Goal: Task Accomplishment & Management: Complete application form

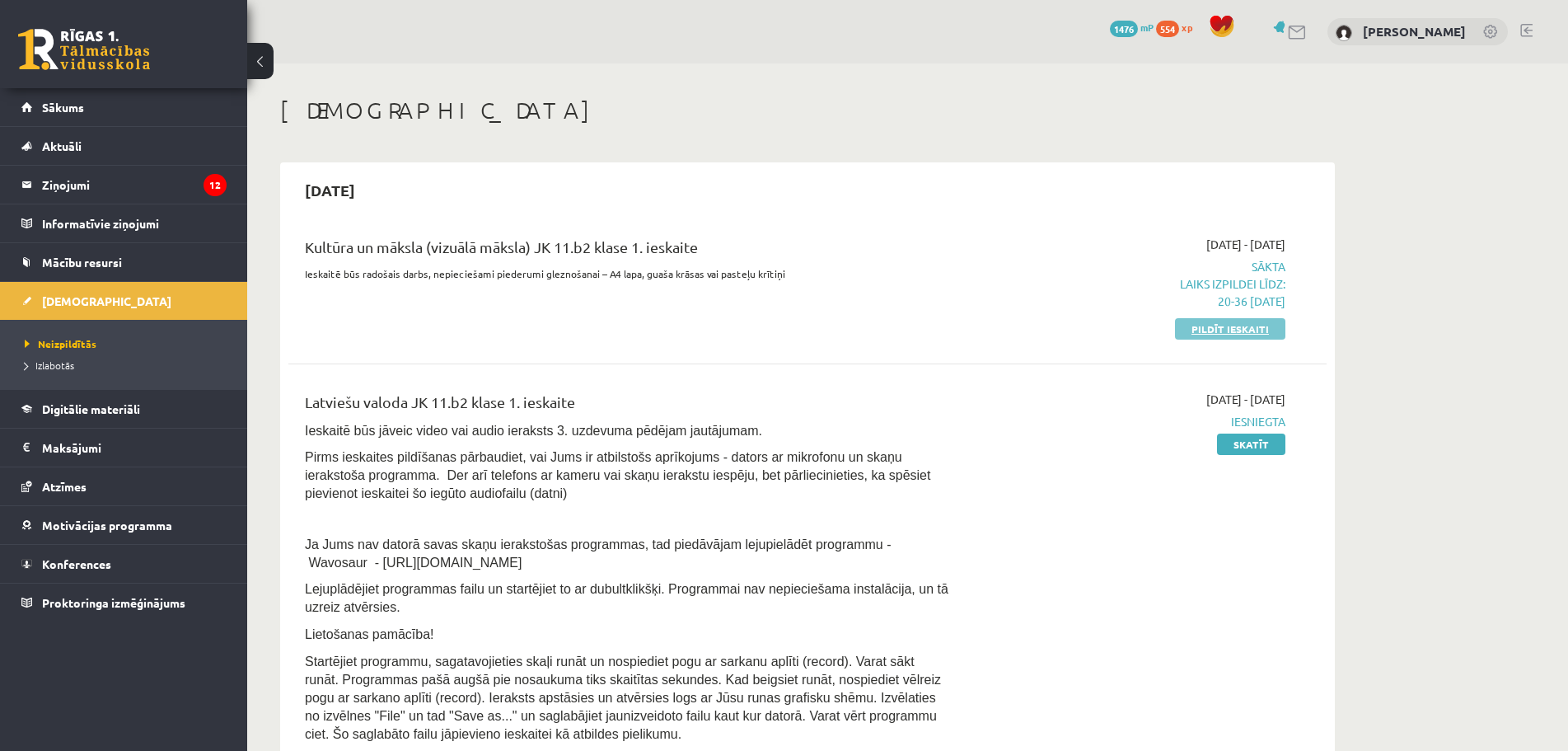
click at [1217, 330] on link "Pildīt ieskaiti" at bounding box center [1230, 329] width 110 height 22
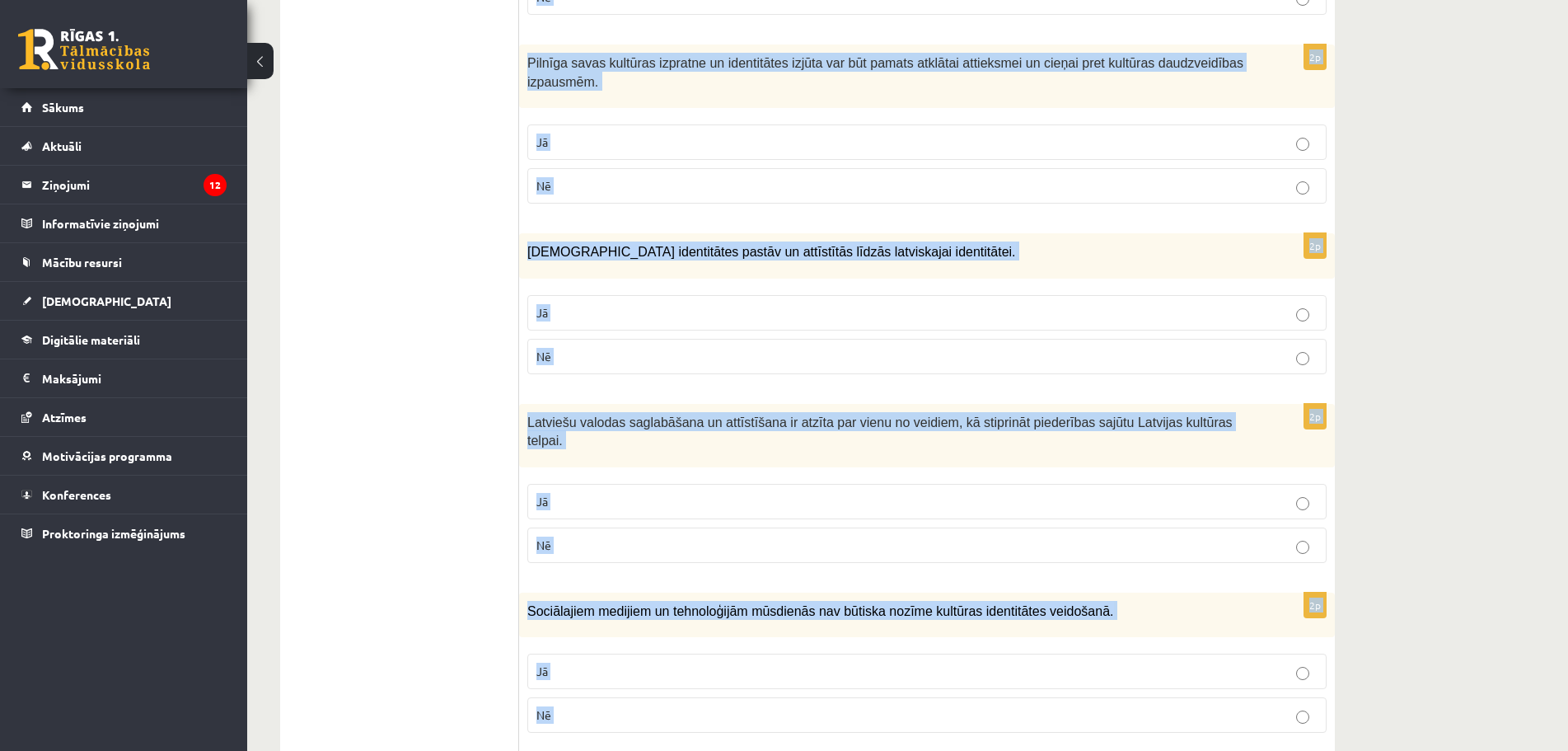
scroll to position [2239, 0]
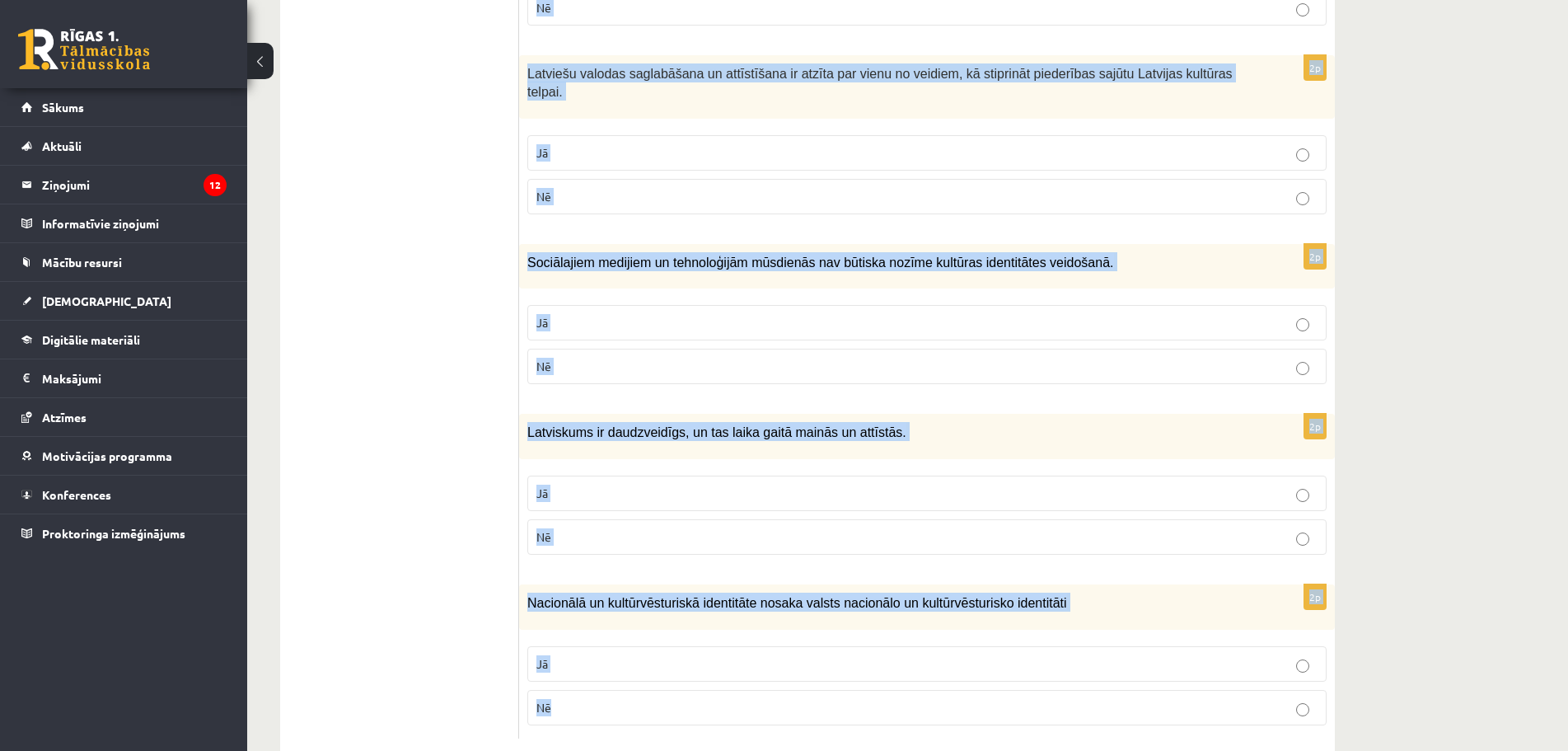
drag, startPoint x: 541, startPoint y: 332, endPoint x: 1447, endPoint y: 690, distance: 974.2
copy form "lorem ips dolorsitame co adipisc! 2e Seddoei tempori utl etdolorem, ali enimadm…"
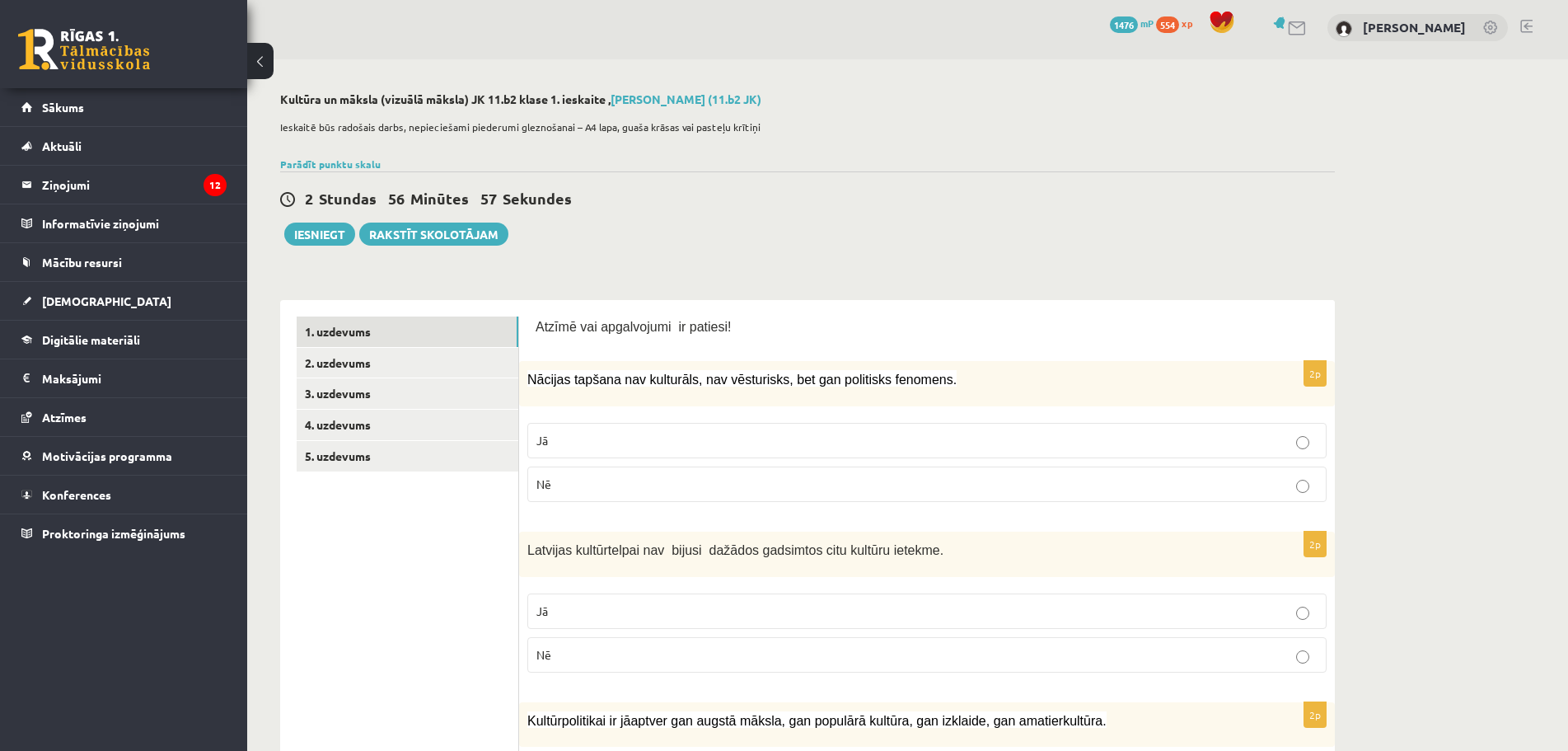
scroll to position [0, 0]
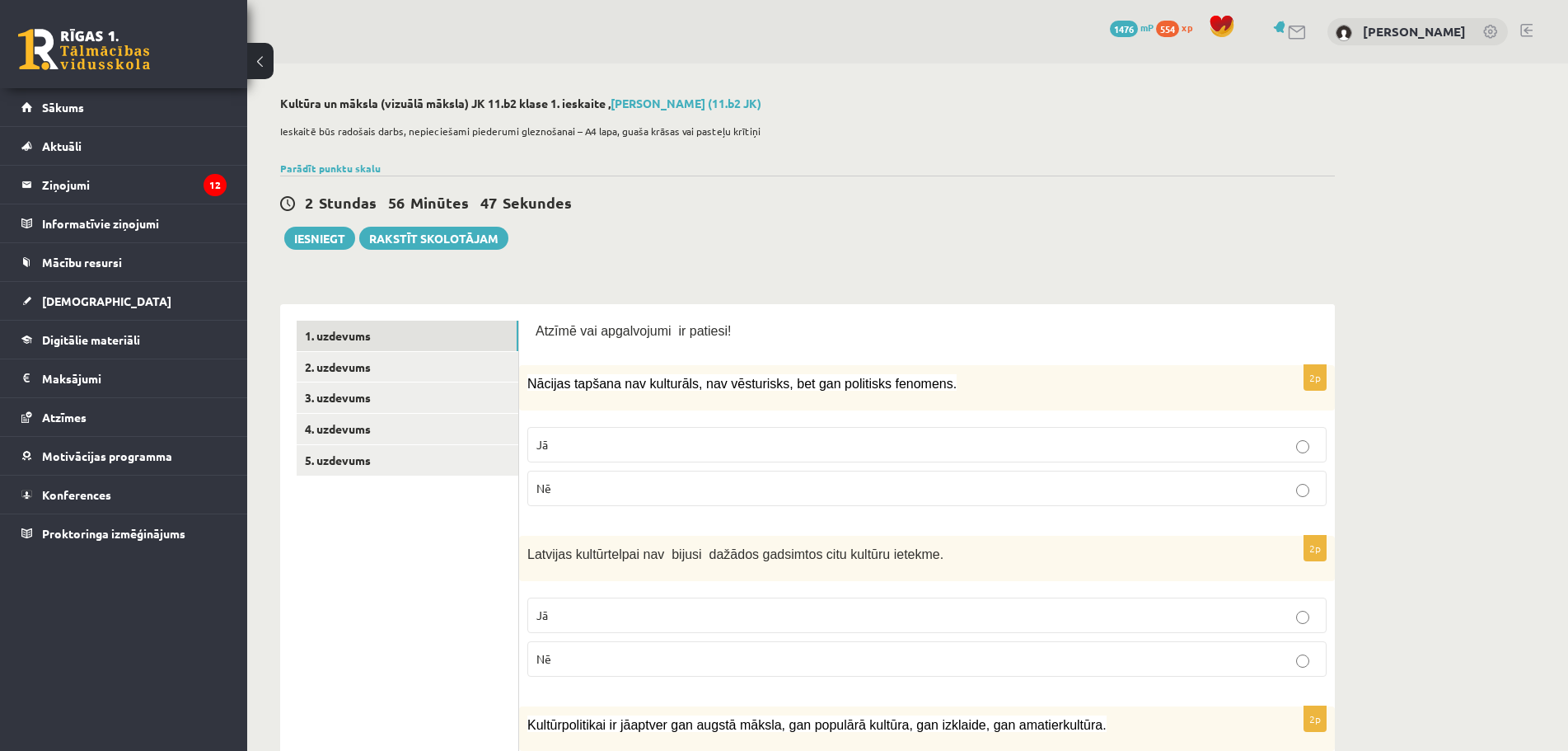
click at [547, 484] on span "Nē" at bounding box center [544, 488] width 15 height 15
click at [356, 369] on link "2. uzdevums" at bounding box center [407, 367] width 222 height 31
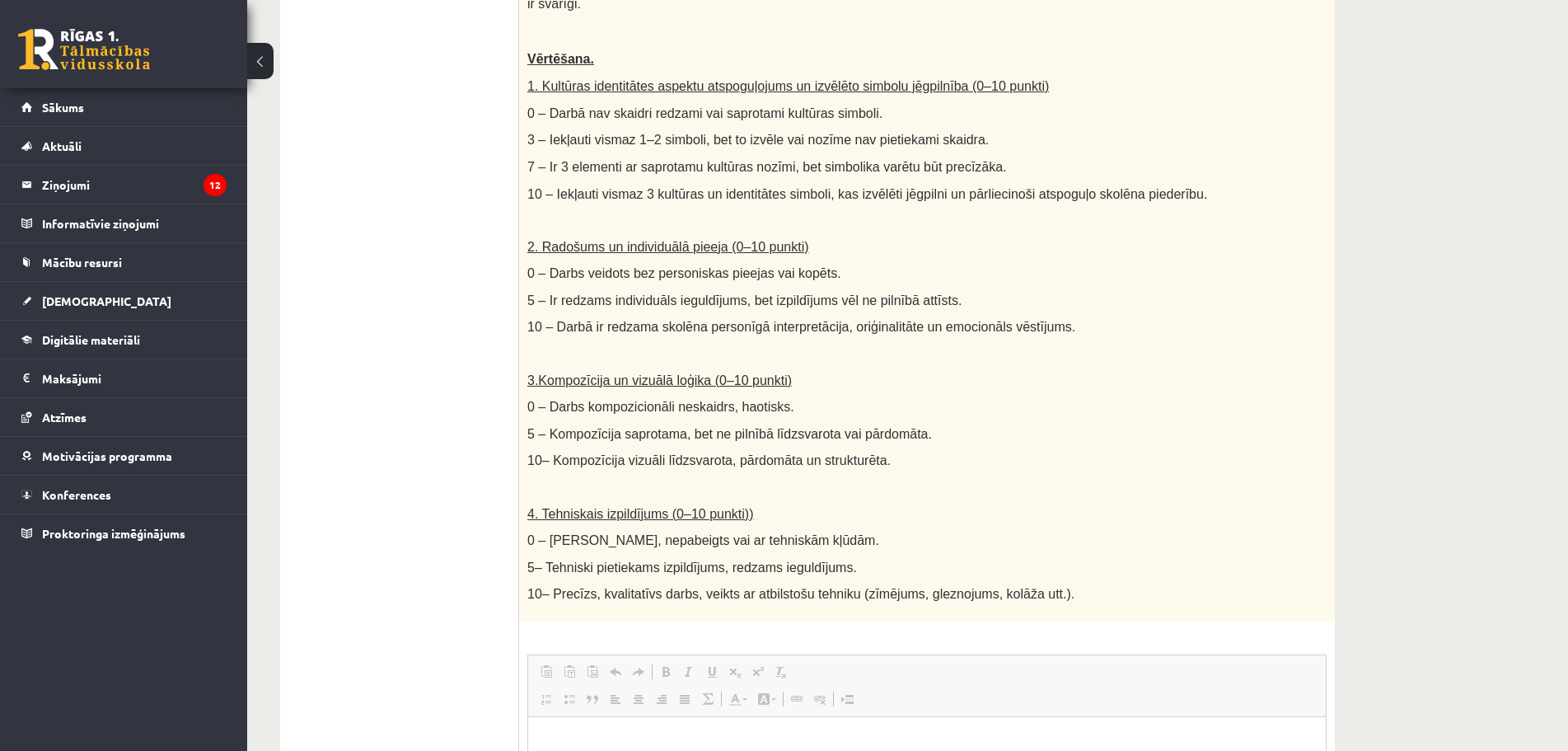
scroll to position [659, 0]
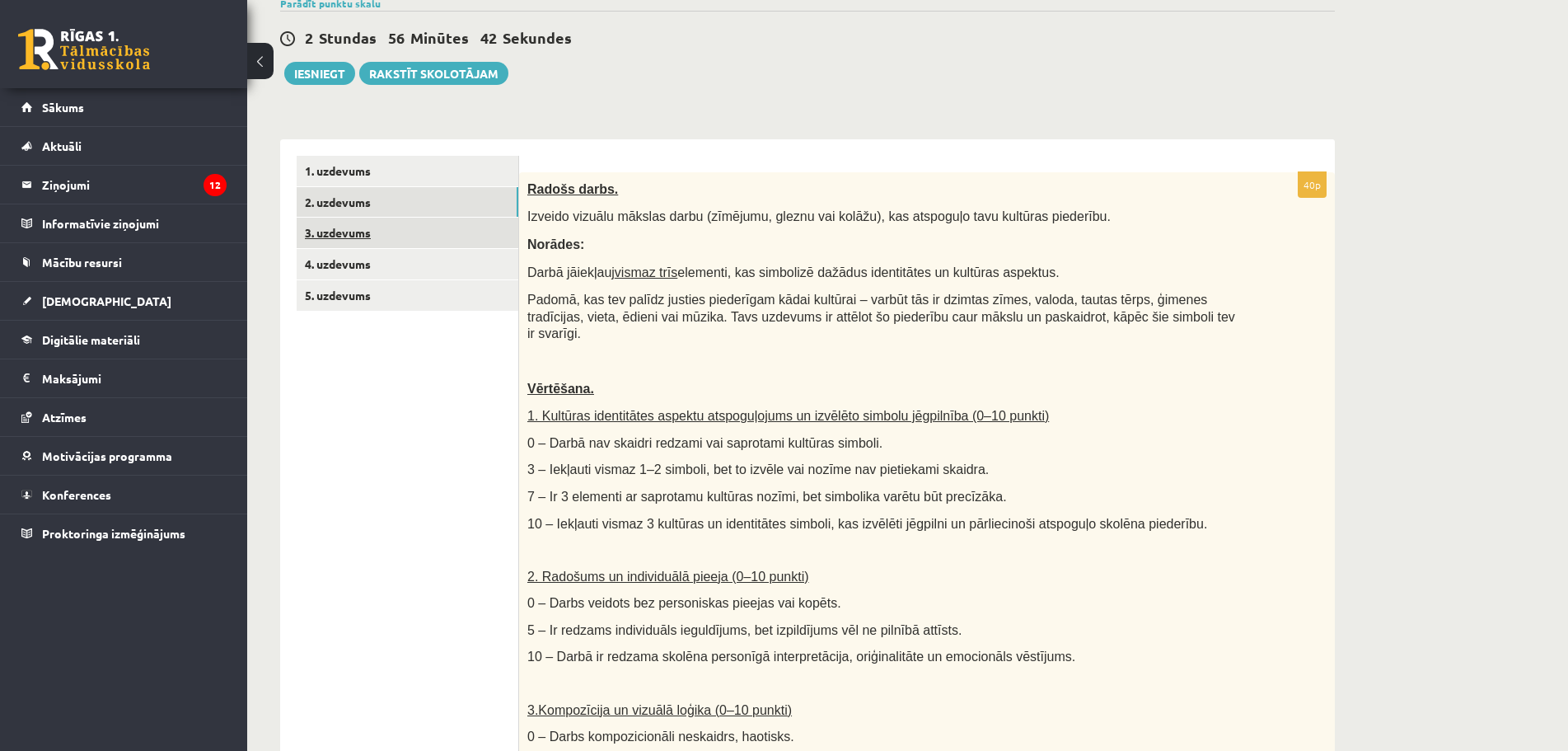
click at [332, 237] on link "3. uzdevums" at bounding box center [407, 233] width 222 height 31
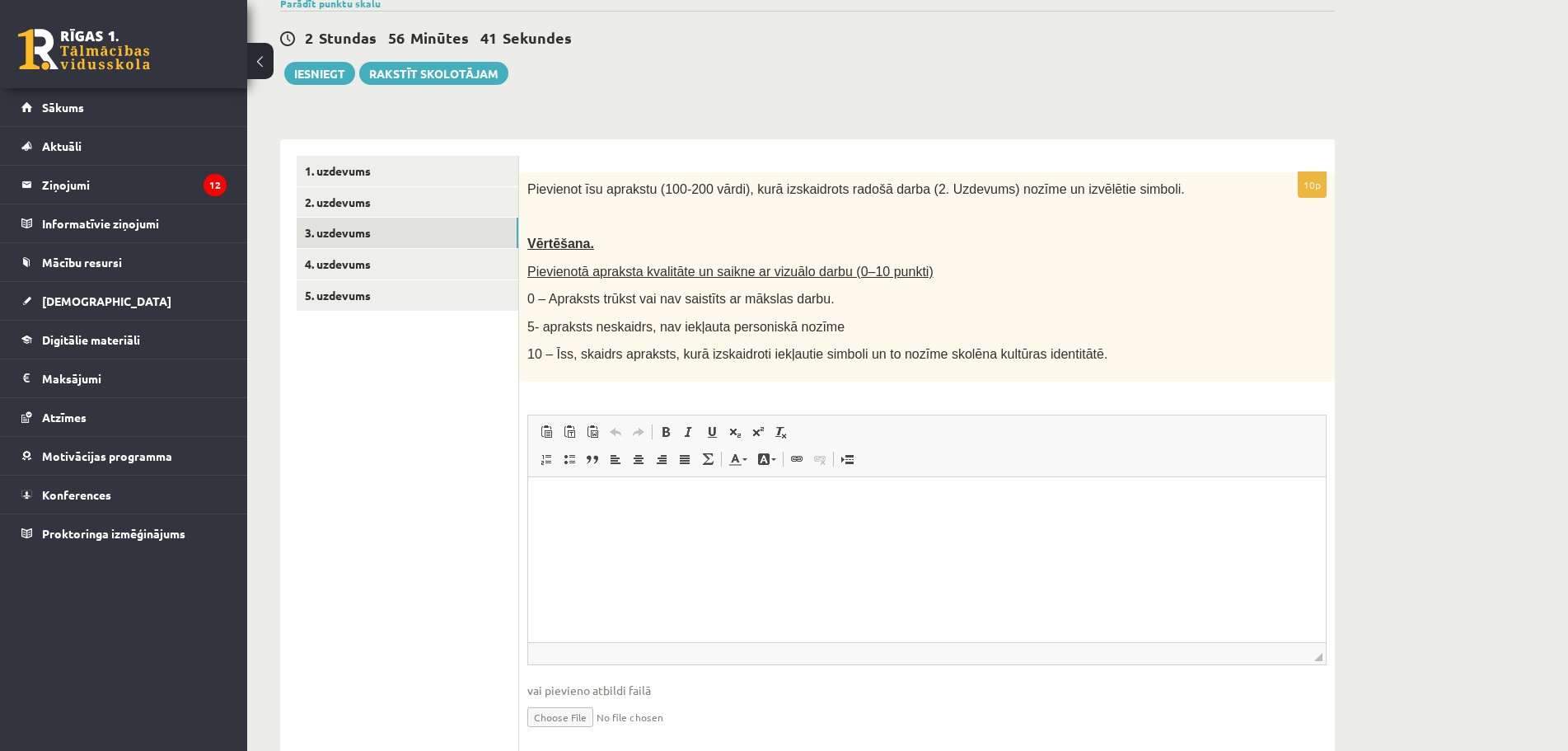
scroll to position [0, 0]
click at [344, 259] on link "4. uzdevums" at bounding box center [407, 264] width 222 height 31
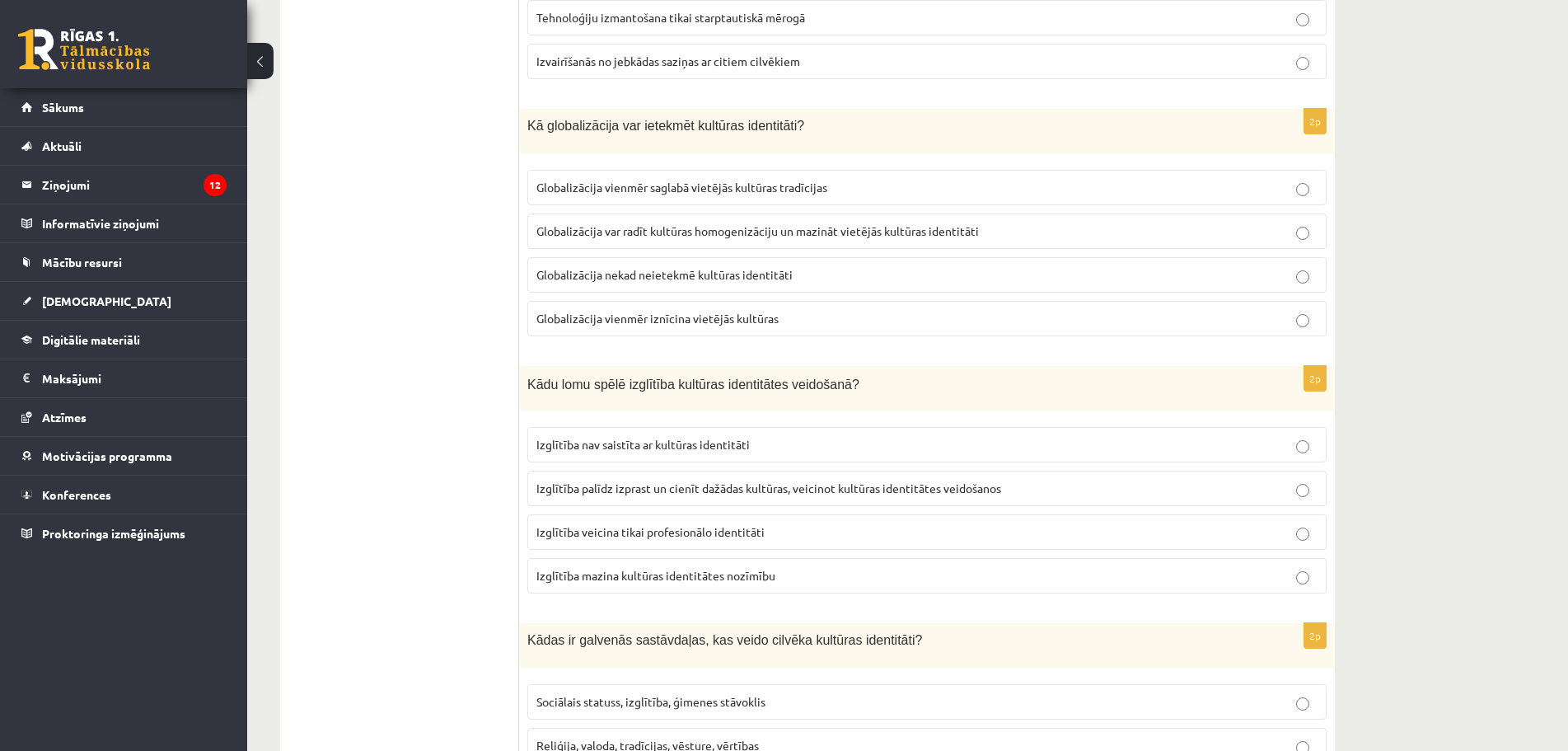
drag, startPoint x: 483, startPoint y: 308, endPoint x: 469, endPoint y: 361, distance: 54.8
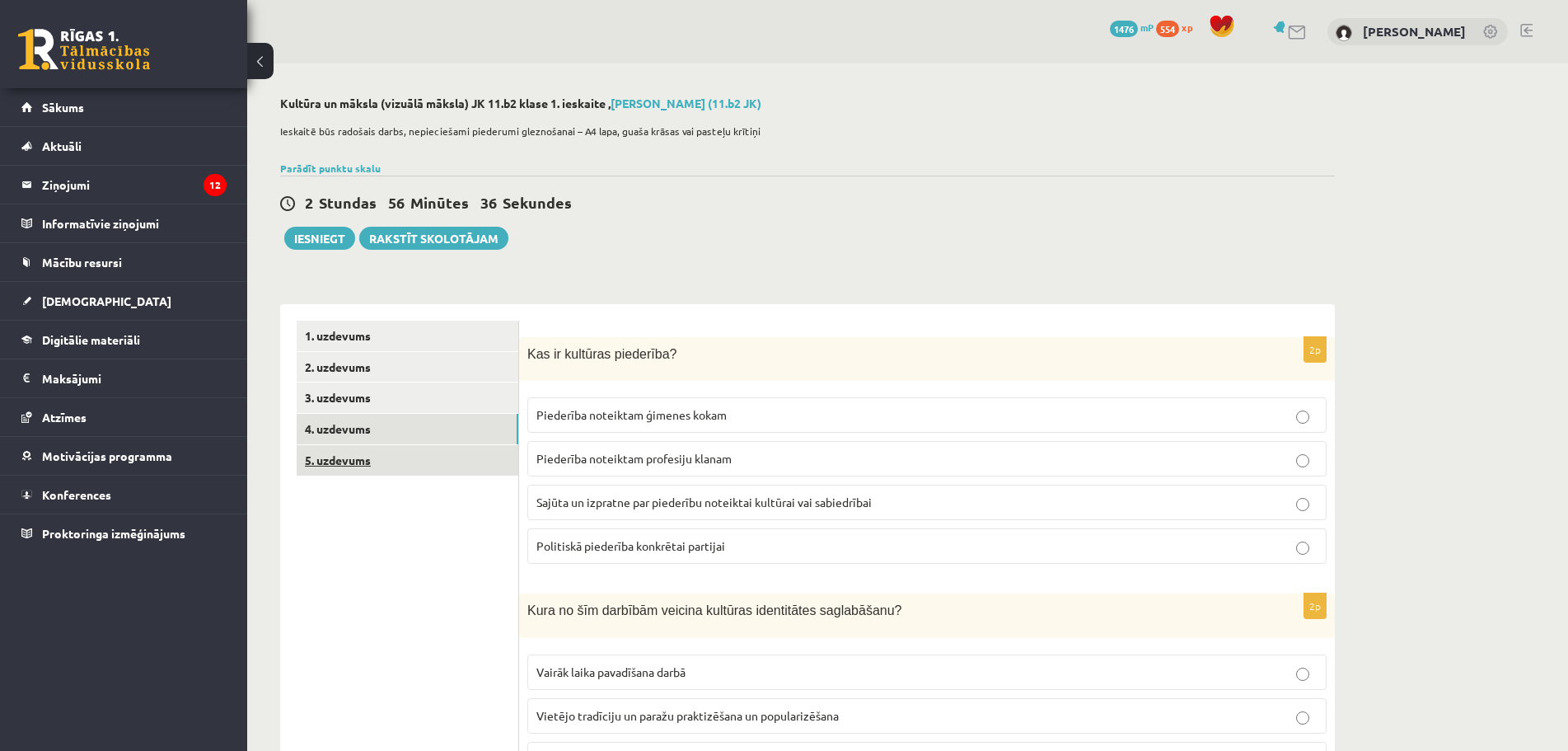
click at [333, 459] on link "5. uzdevums" at bounding box center [407, 460] width 222 height 31
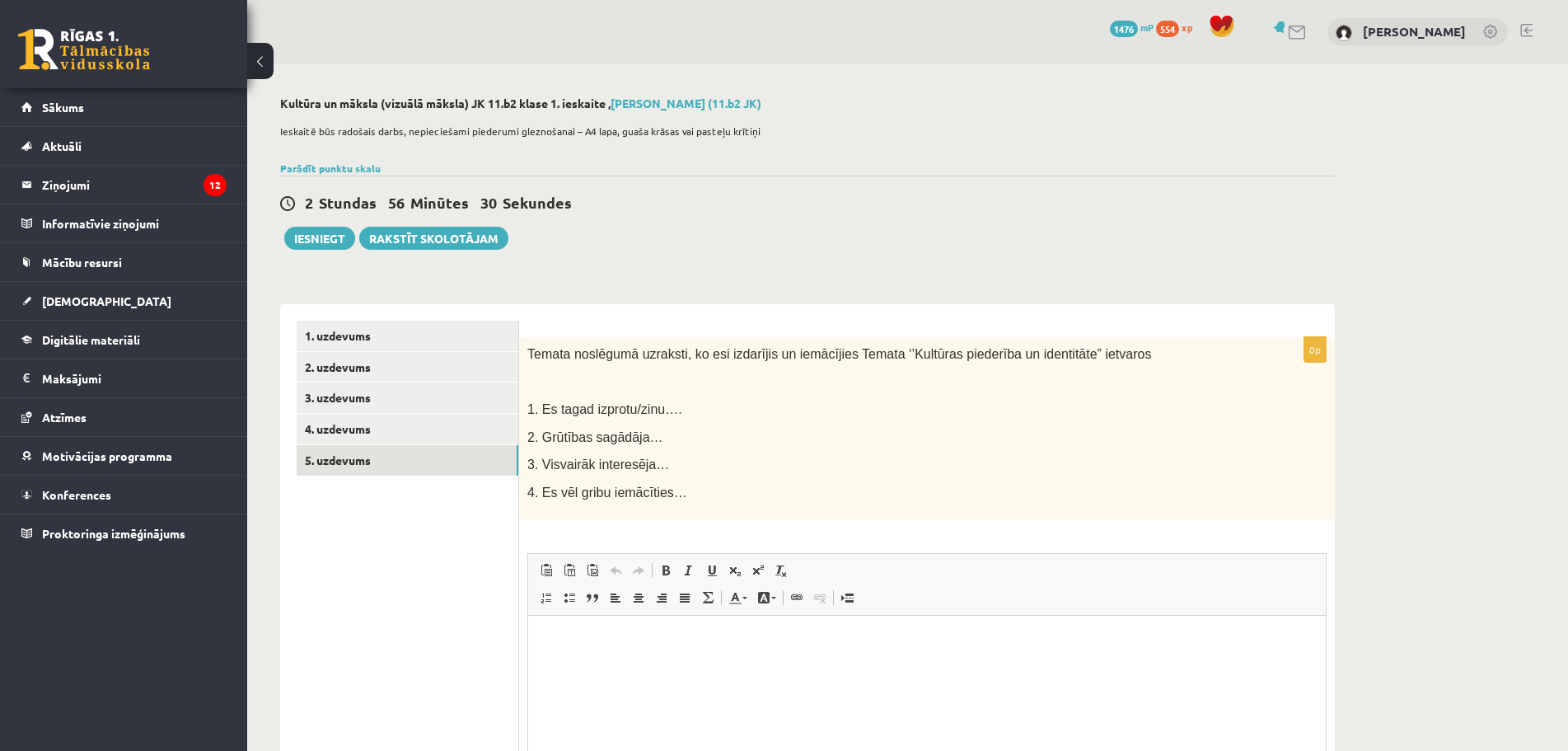
scroll to position [196, 0]
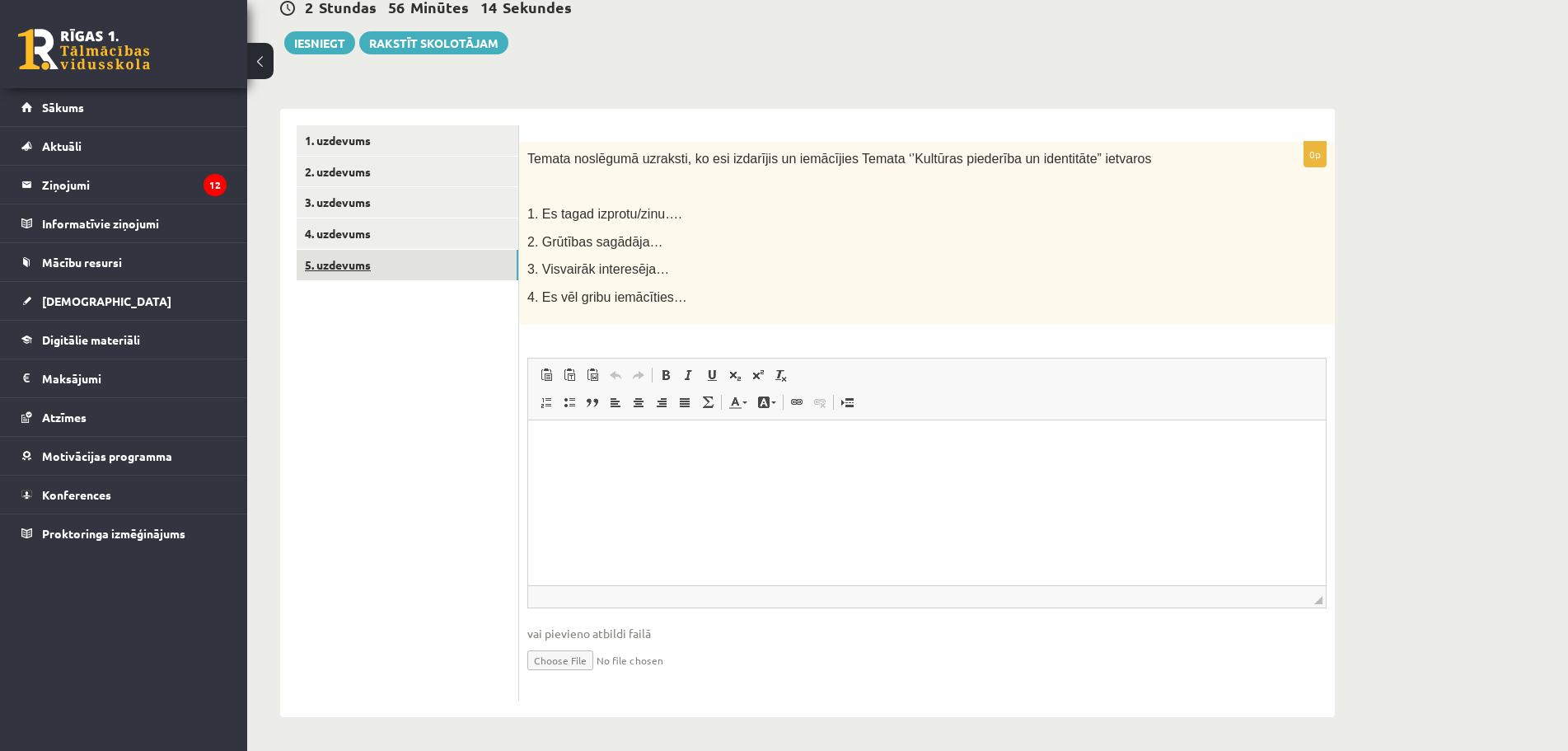
click at [355, 251] on link "5. uzdevums" at bounding box center [407, 265] width 222 height 31
click at [340, 239] on link "4. uzdevums" at bounding box center [407, 234] width 222 height 31
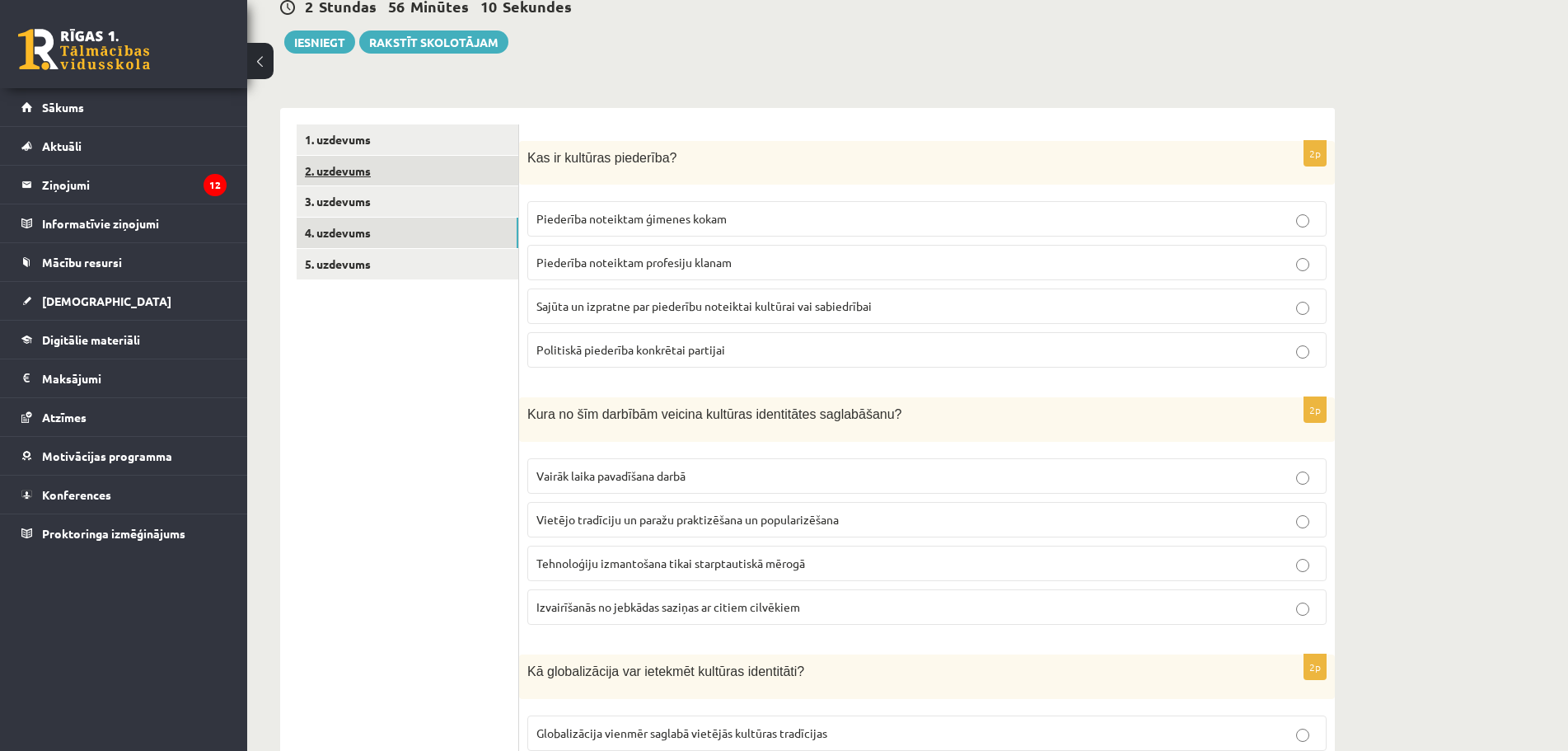
click at [386, 179] on link "2. uzdevums" at bounding box center [407, 171] width 222 height 31
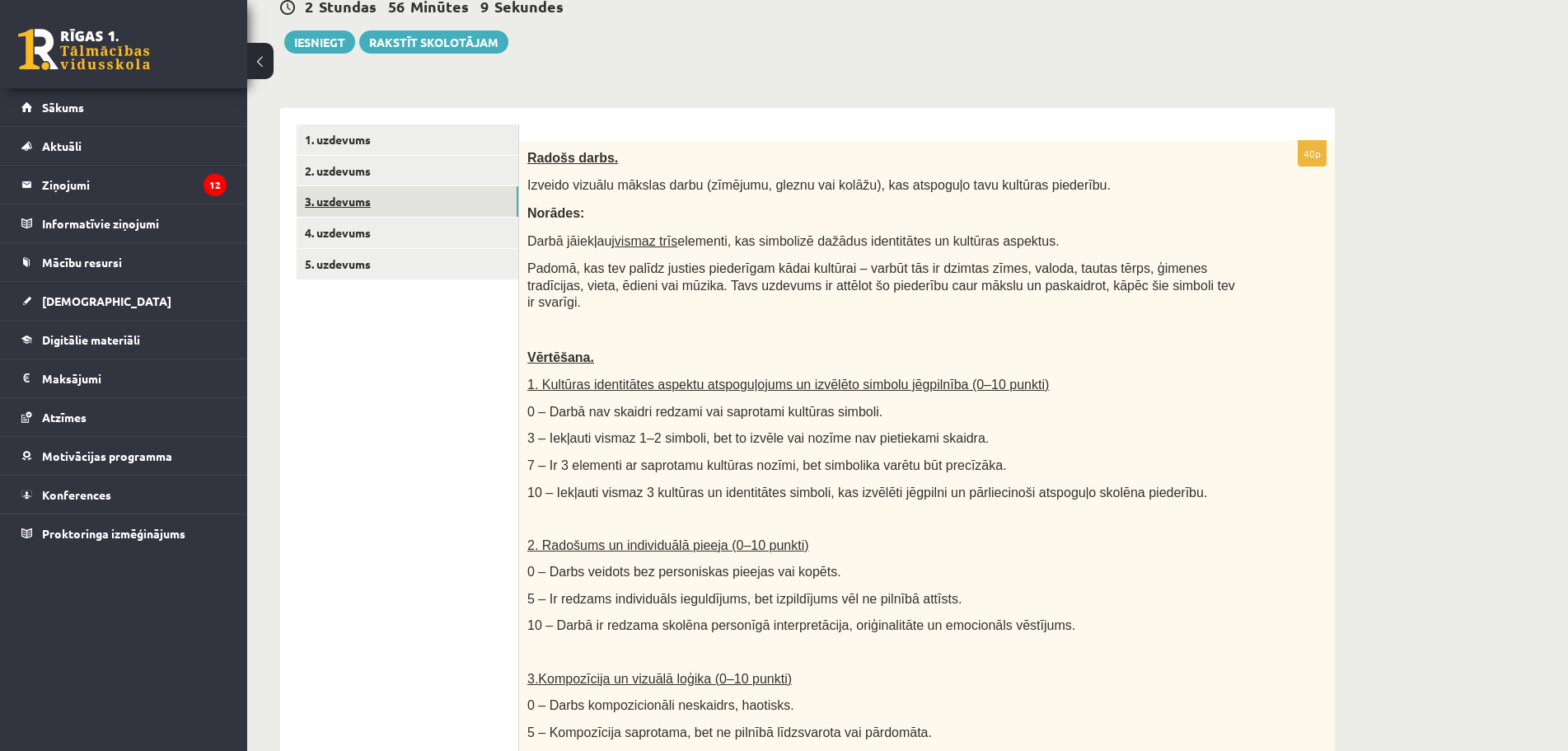
click at [371, 196] on link "3. uzdevums" at bounding box center [407, 201] width 222 height 31
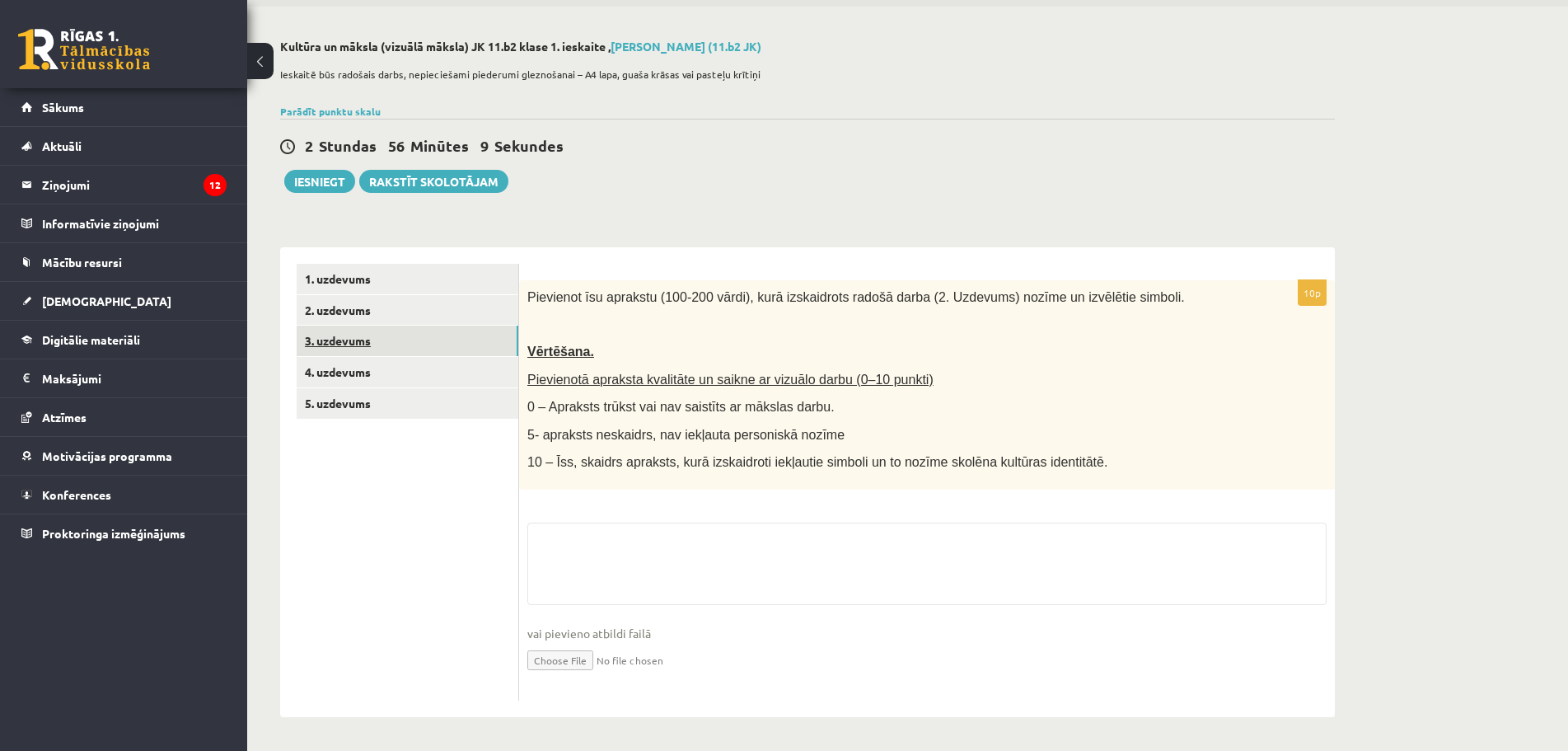
scroll to position [58, 0]
click at [349, 276] on link "1. uzdevums" at bounding box center [407, 279] width 222 height 31
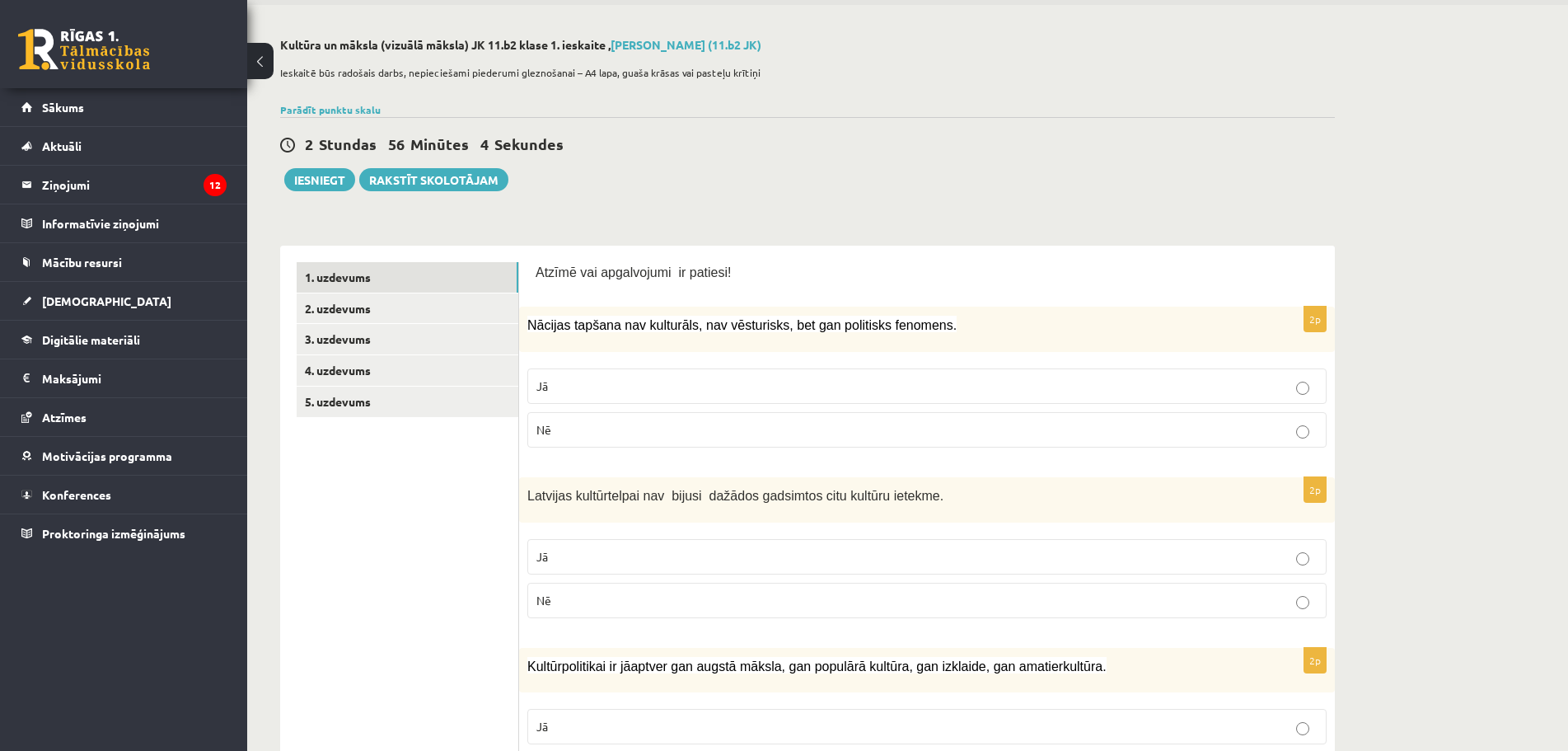
drag, startPoint x: 551, startPoint y: 597, endPoint x: 451, endPoint y: 555, distance: 108.5
click at [552, 597] on span "Nē" at bounding box center [544, 600] width 15 height 15
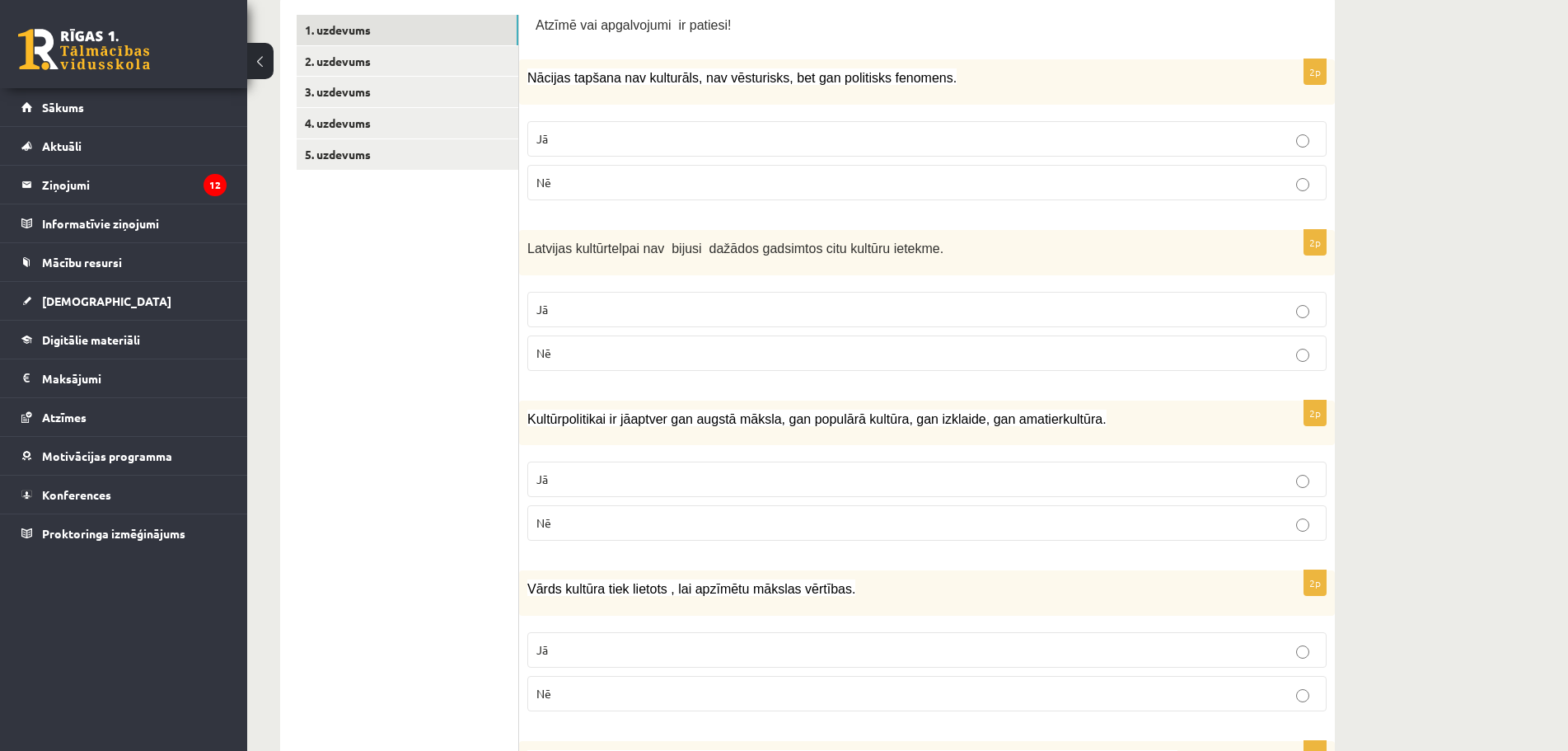
click at [541, 479] on span "Jā" at bounding box center [542, 479] width 12 height 15
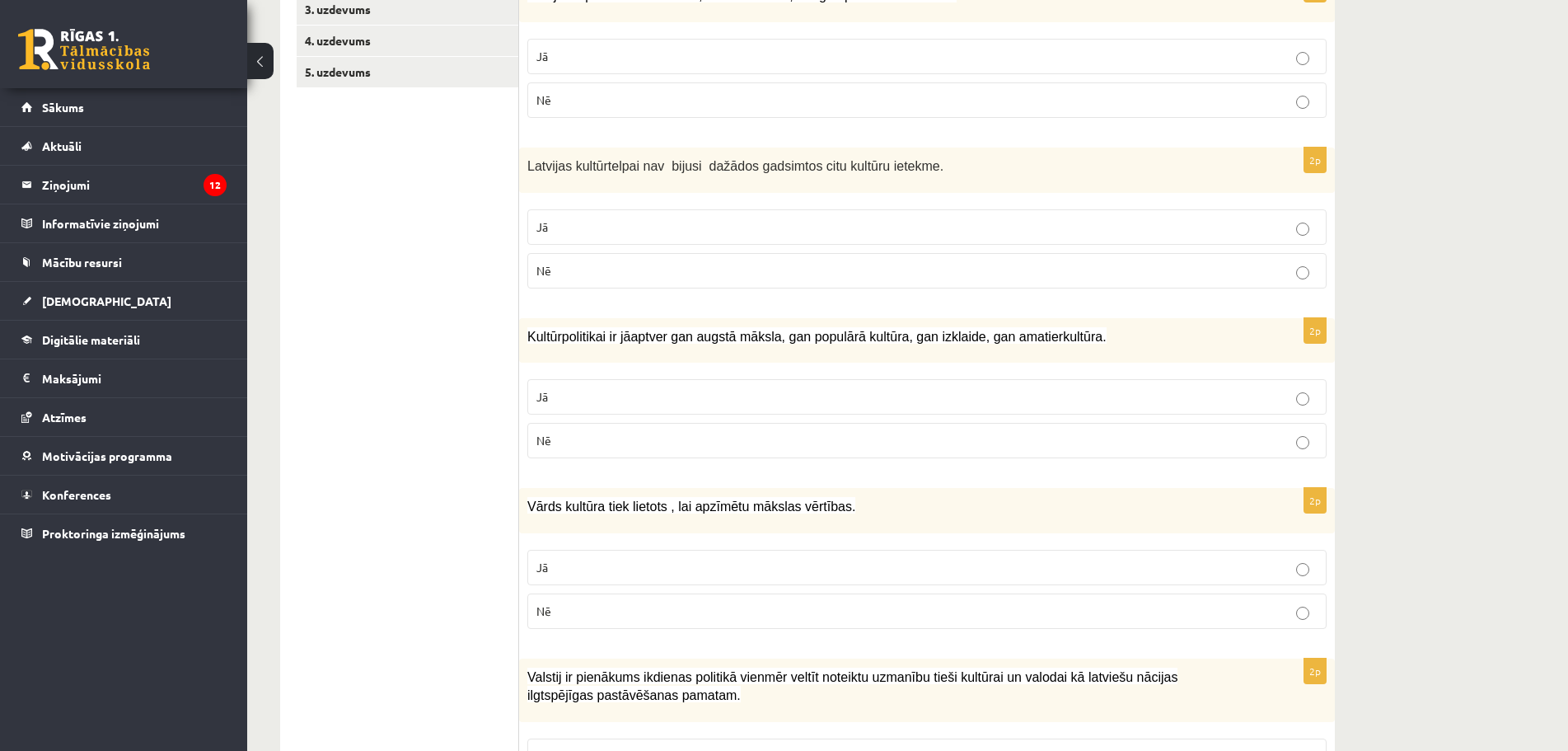
scroll to position [471, 0]
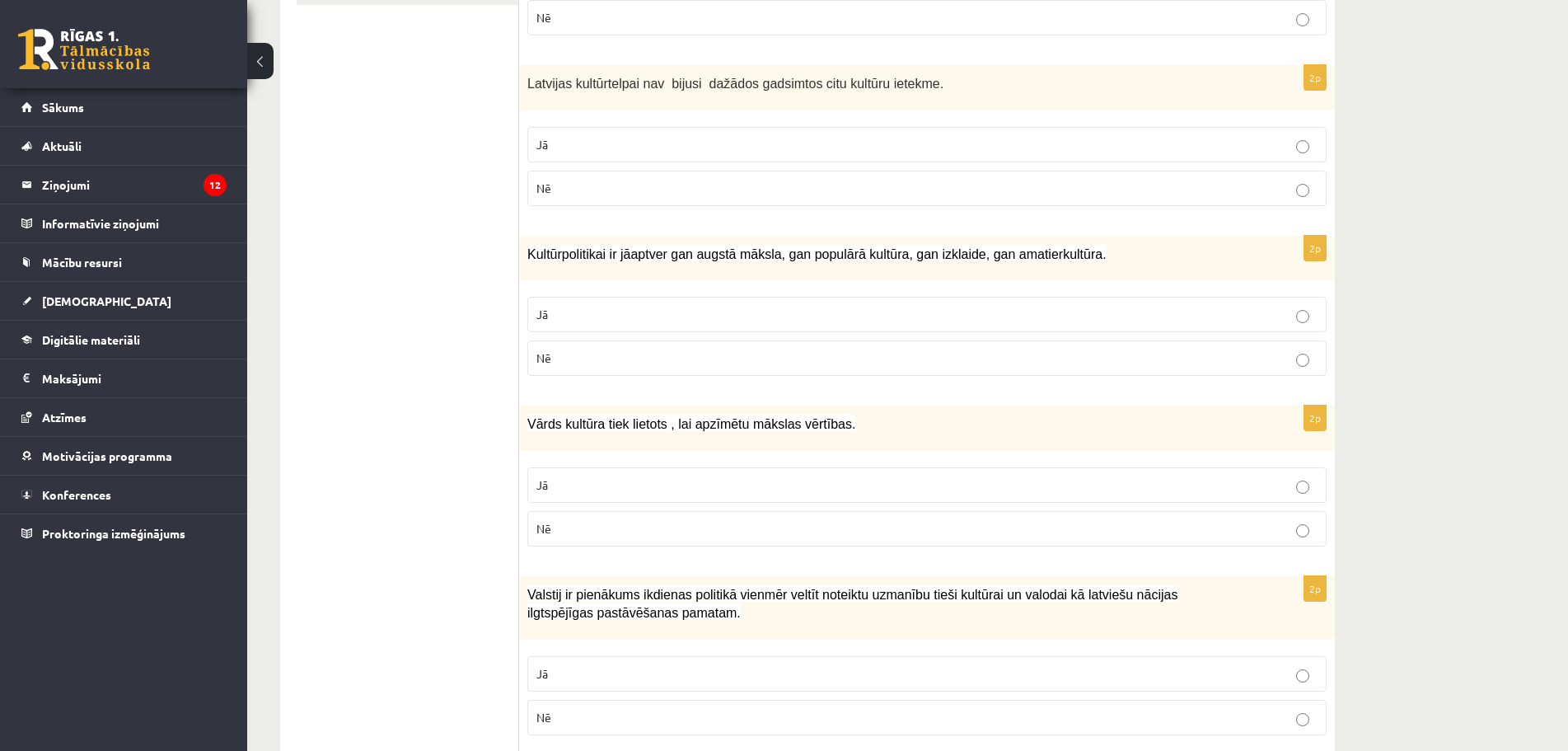
drag, startPoint x: 427, startPoint y: 413, endPoint x: 441, endPoint y: 350, distance: 64.5
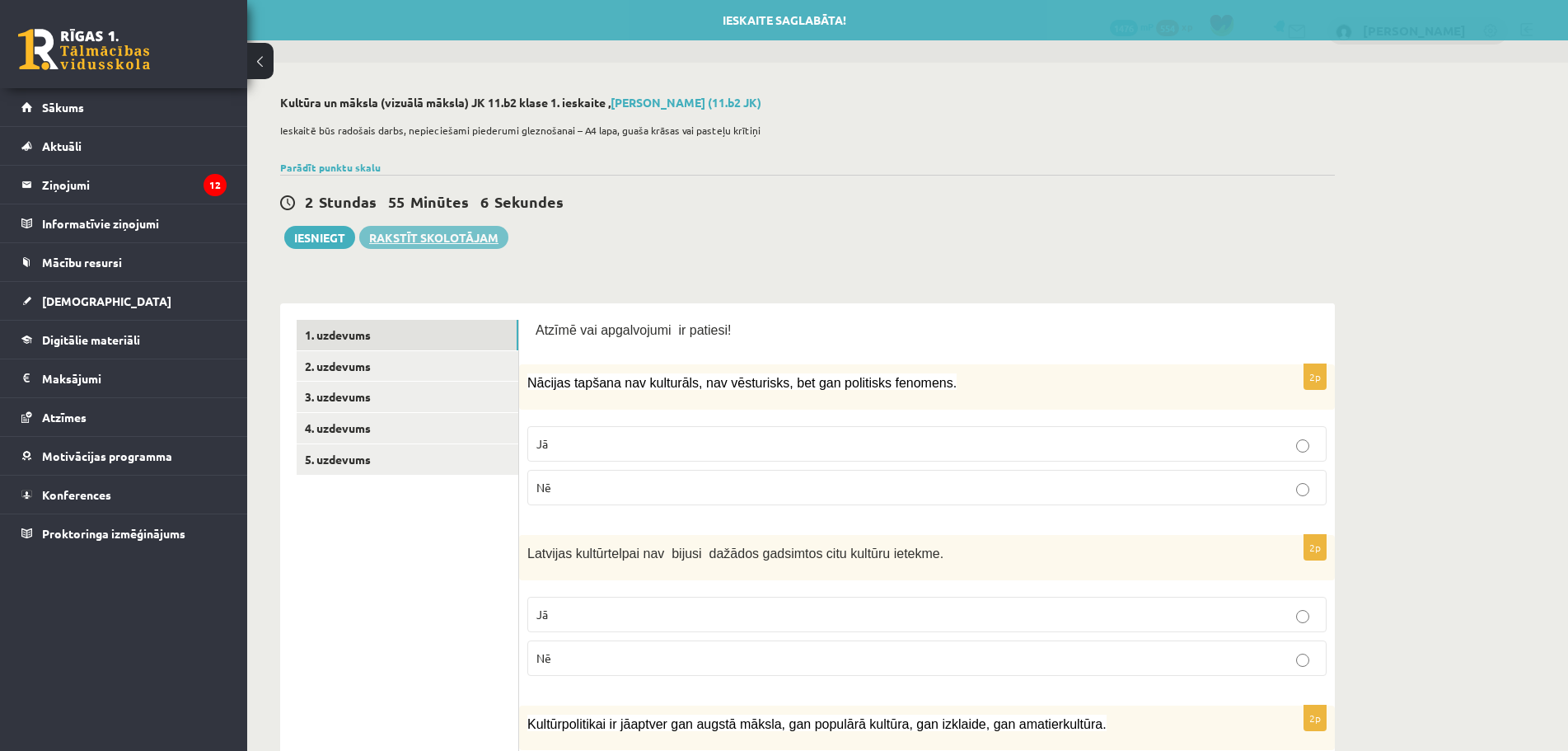
scroll to position [0, 0]
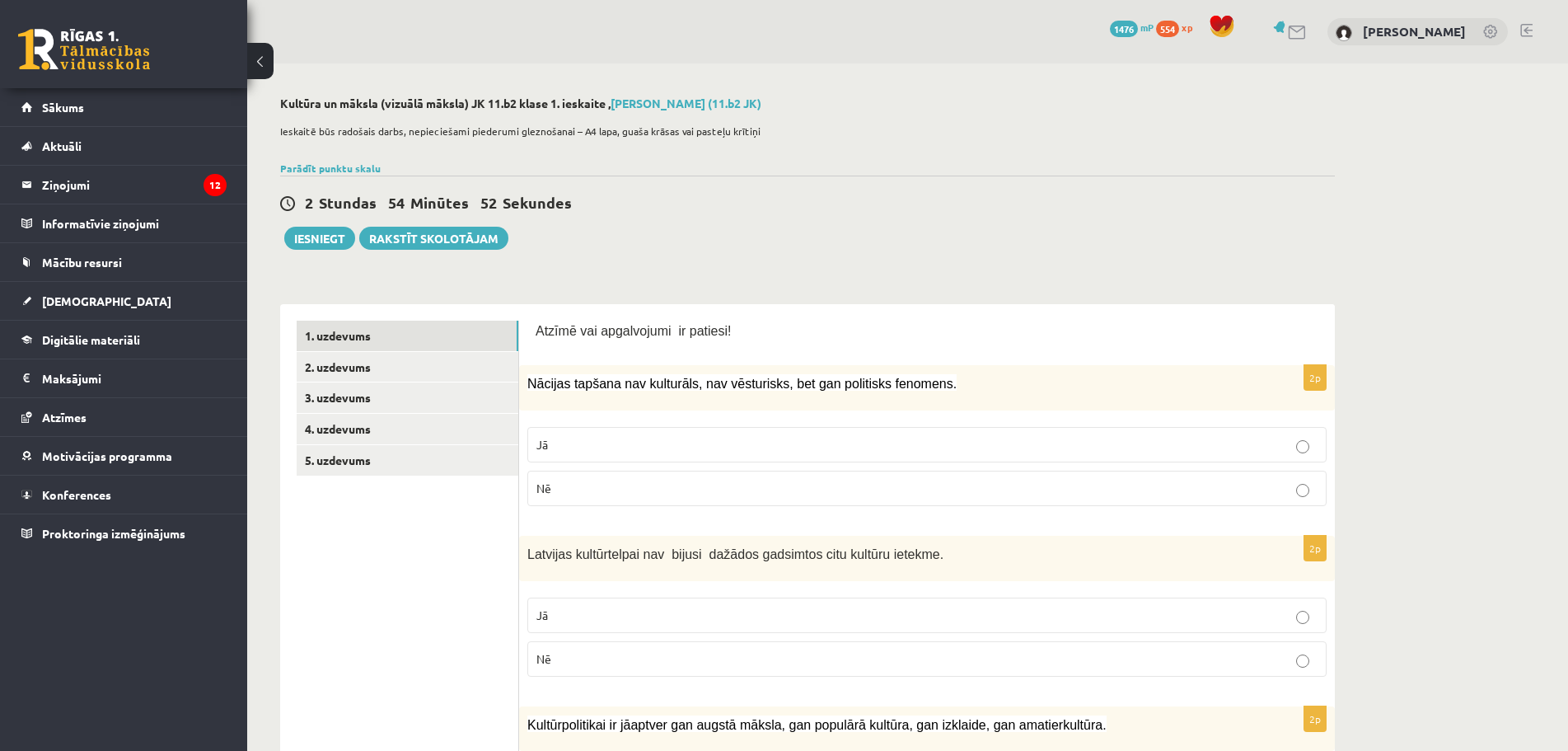
click at [305, 176] on div "2 Stundas 54 Minūtes 52 Sekundes Ieskaite saglabāta! Iesniegt Rakstīt skolotājam" at bounding box center [808, 212] width 1055 height 74
click at [310, 169] on link "Parādīt punktu skalu" at bounding box center [330, 169] width 100 height 13
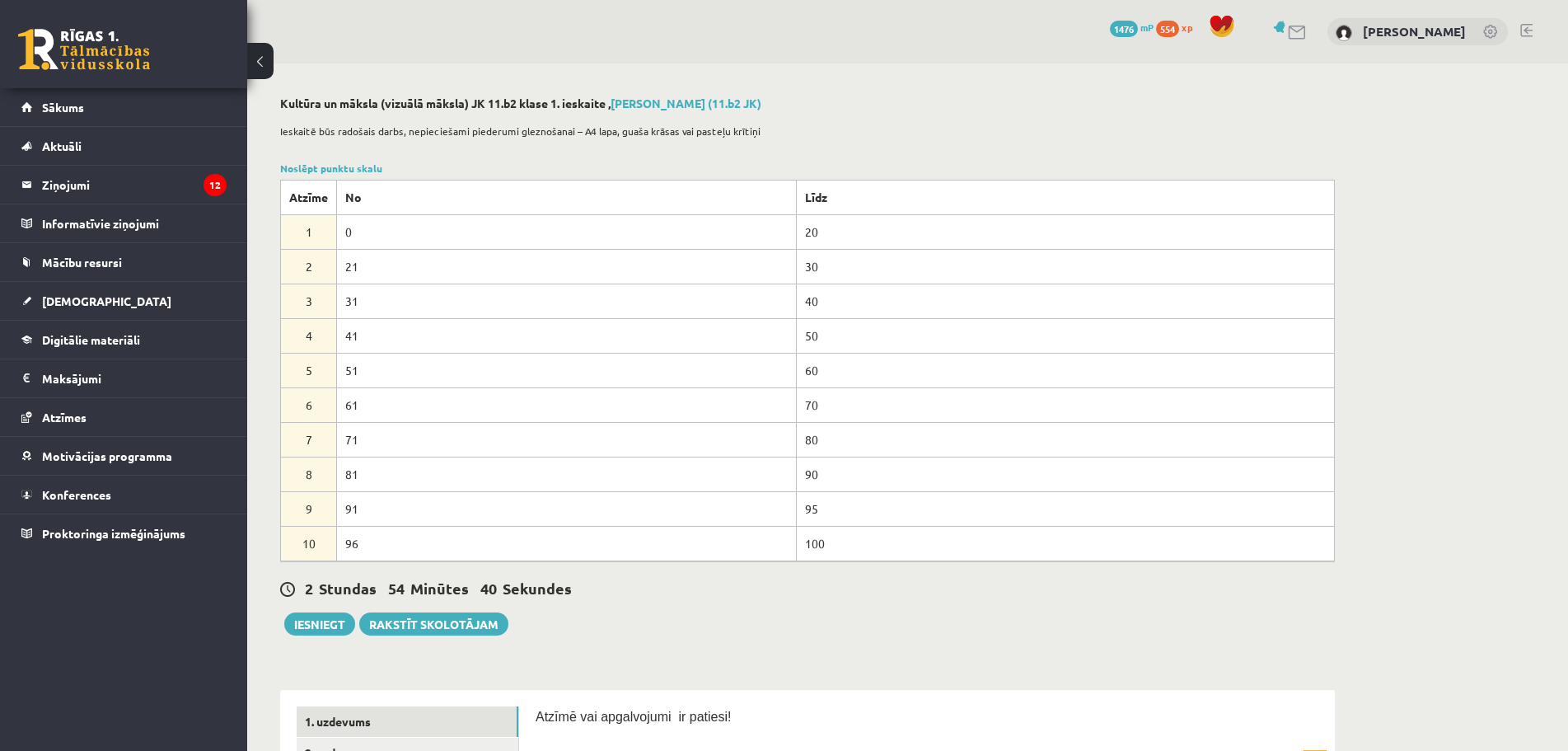
click at [331, 154] on div "Ieskaitē būs radošais darbs, nepieciešami piederumi gleznošanai – A4 lapa, guaš…" at bounding box center [808, 135] width 1055 height 41
click at [319, 165] on link "Noslēpt punktu skalu" at bounding box center [331, 169] width 102 height 13
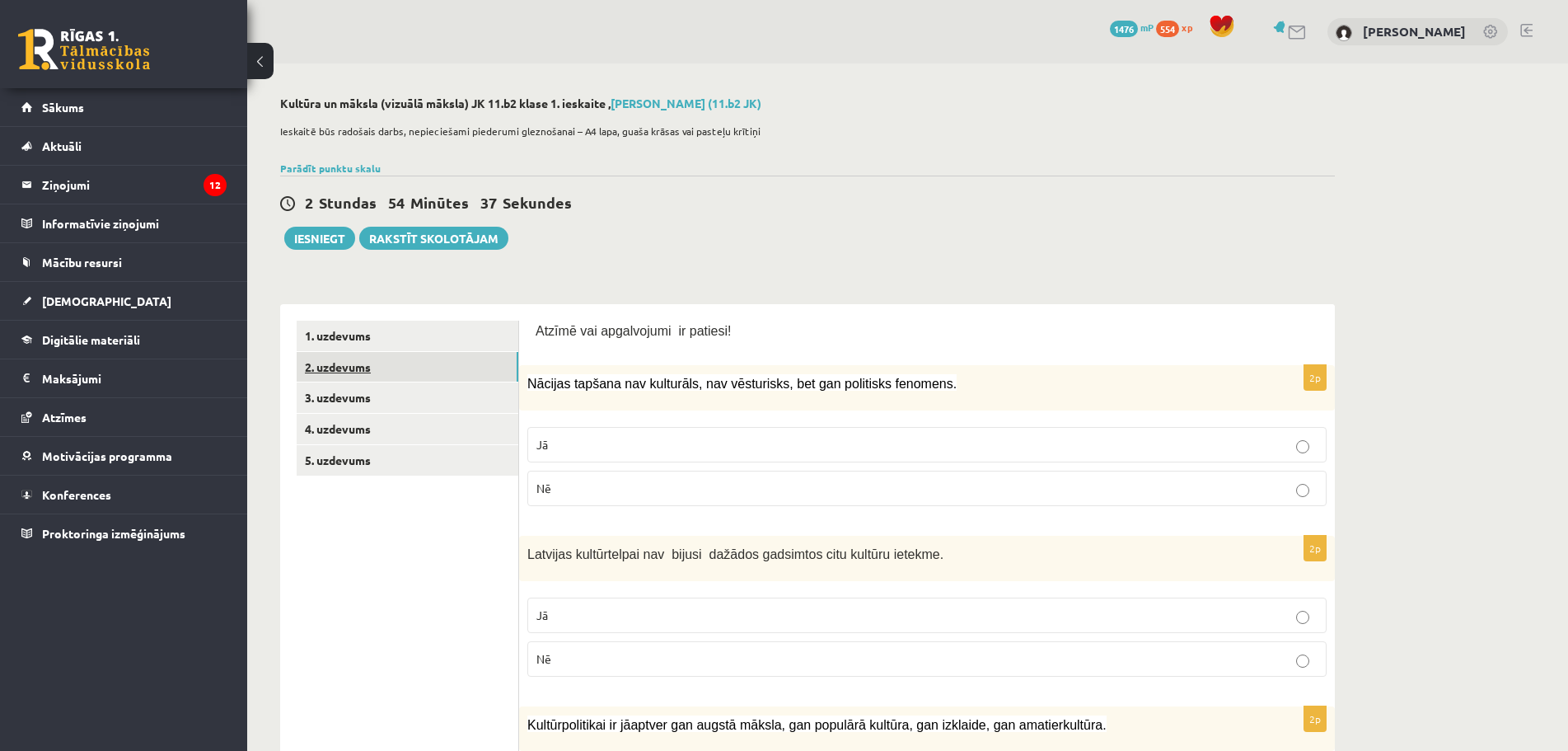
click at [348, 354] on link "2. uzdevums" at bounding box center [407, 367] width 222 height 31
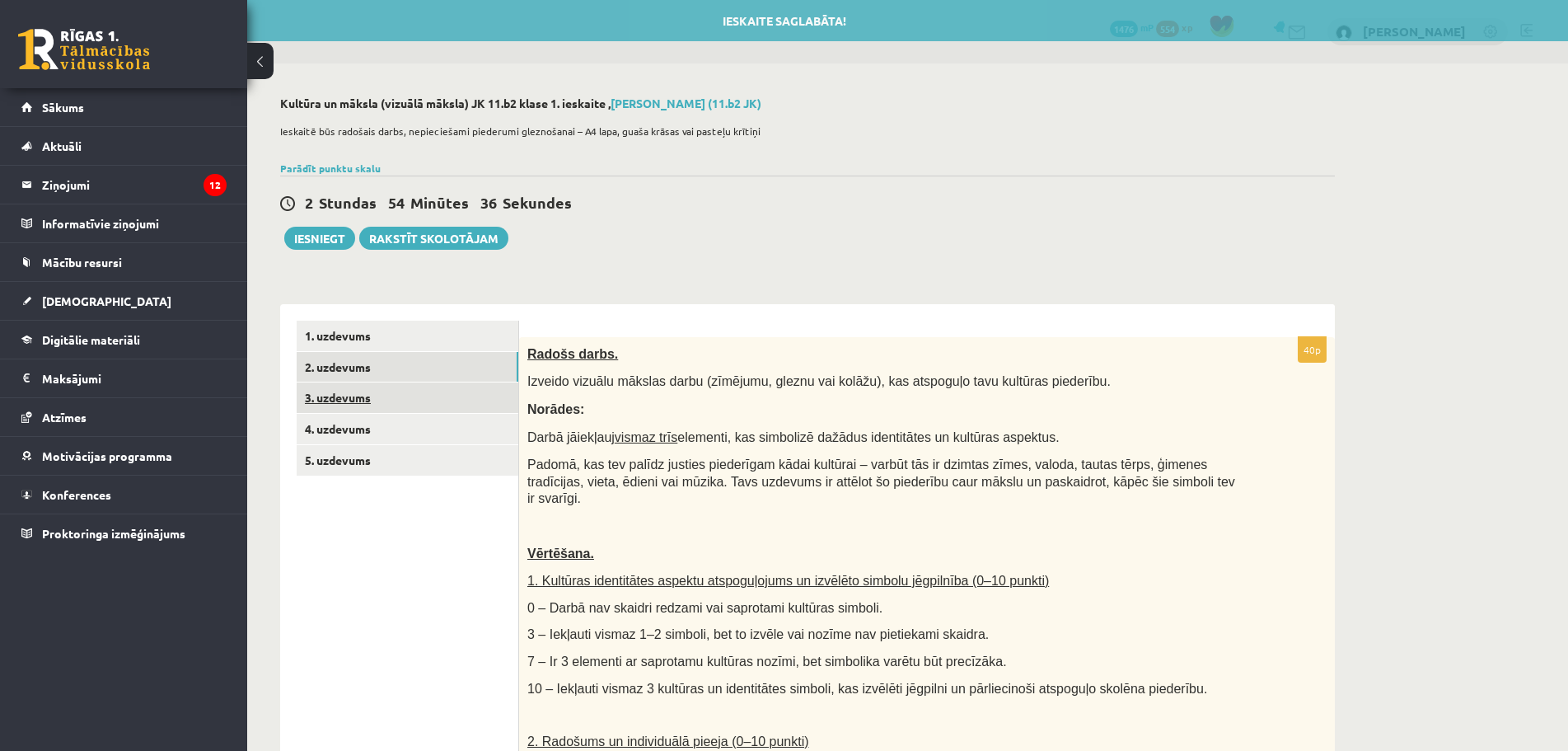
click at [336, 403] on link "3. uzdevums" at bounding box center [407, 397] width 222 height 31
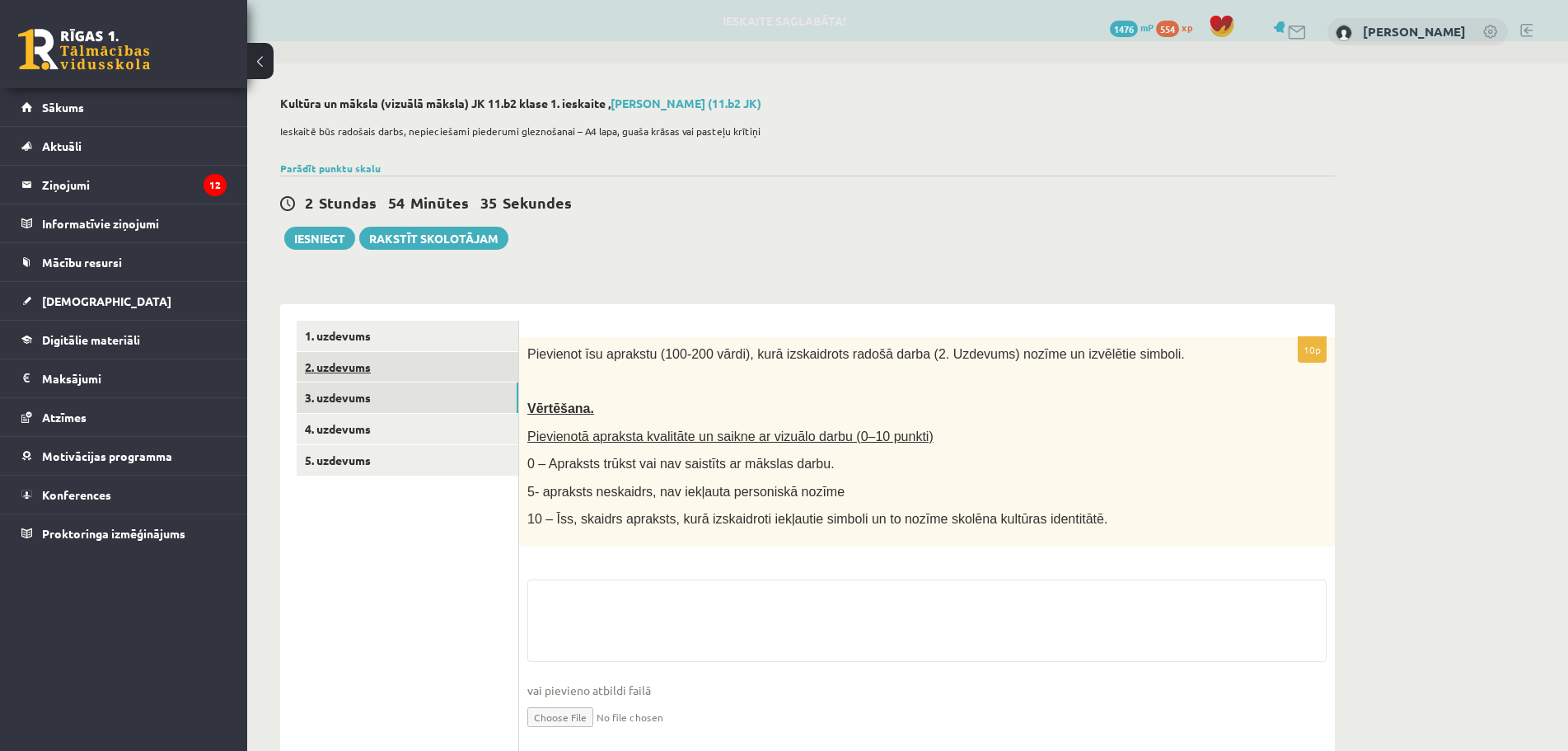
click at [331, 371] on link "2. uzdevums" at bounding box center [407, 367] width 222 height 31
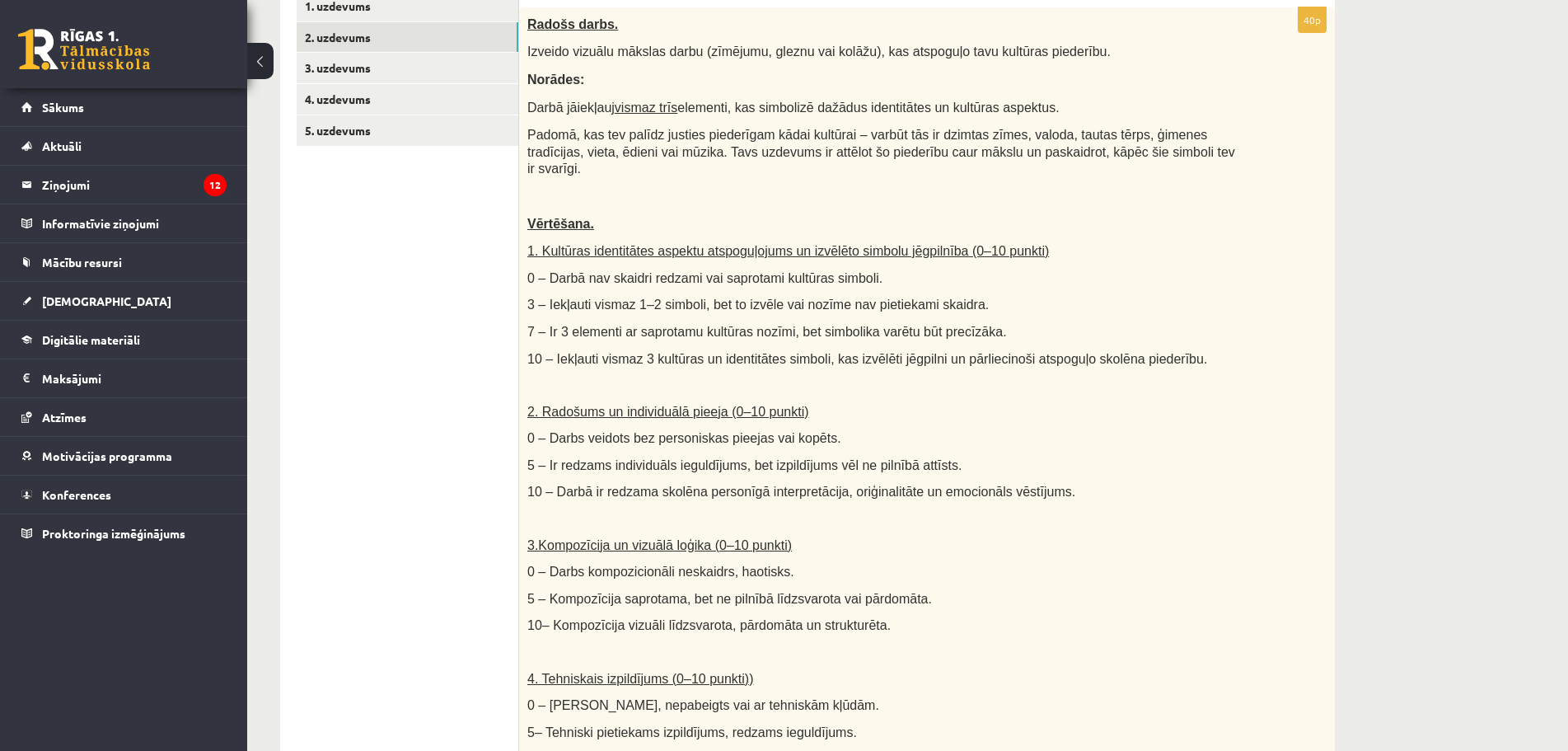
scroll to position [83, 0]
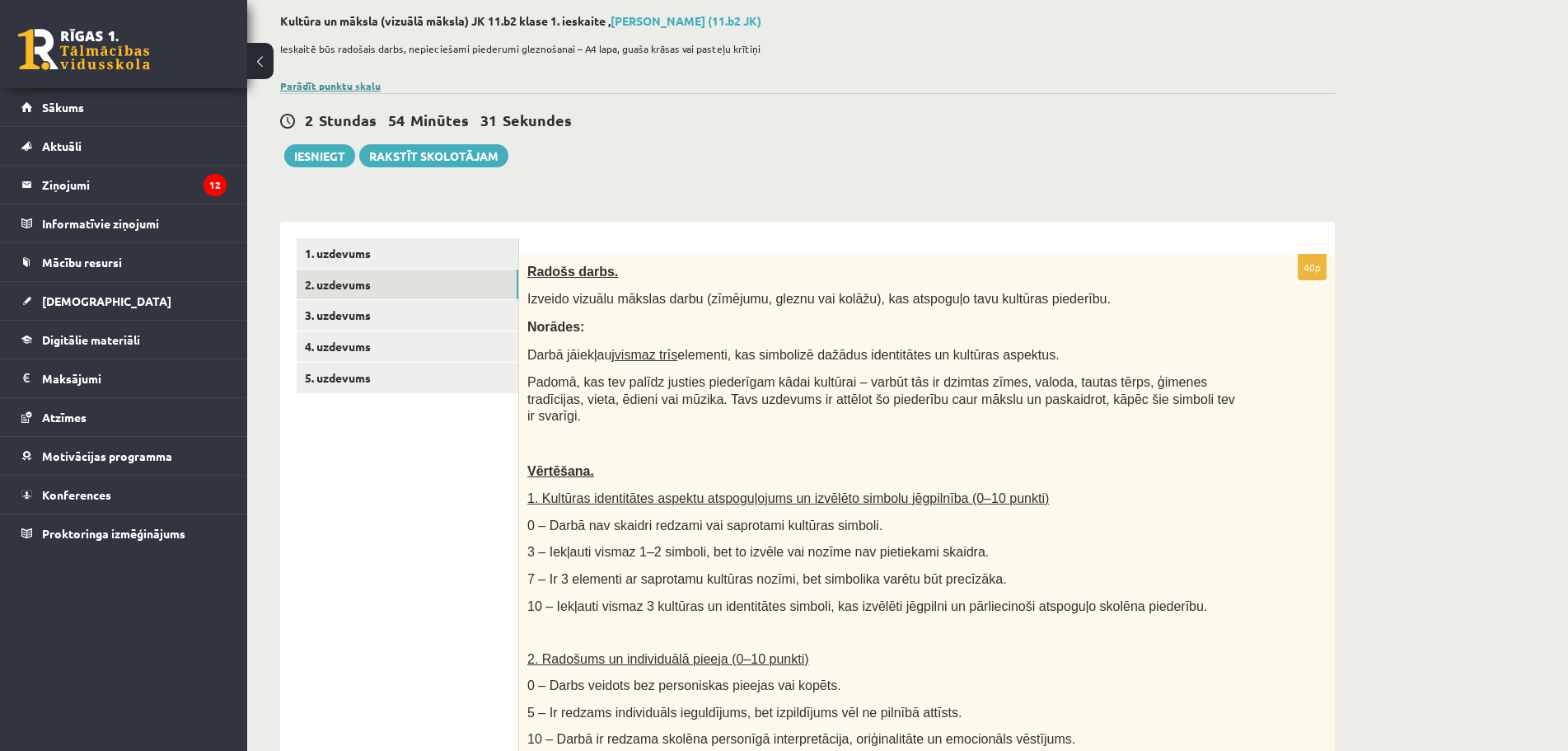
click at [352, 83] on link "Parādīt punktu skalu" at bounding box center [330, 86] width 100 height 13
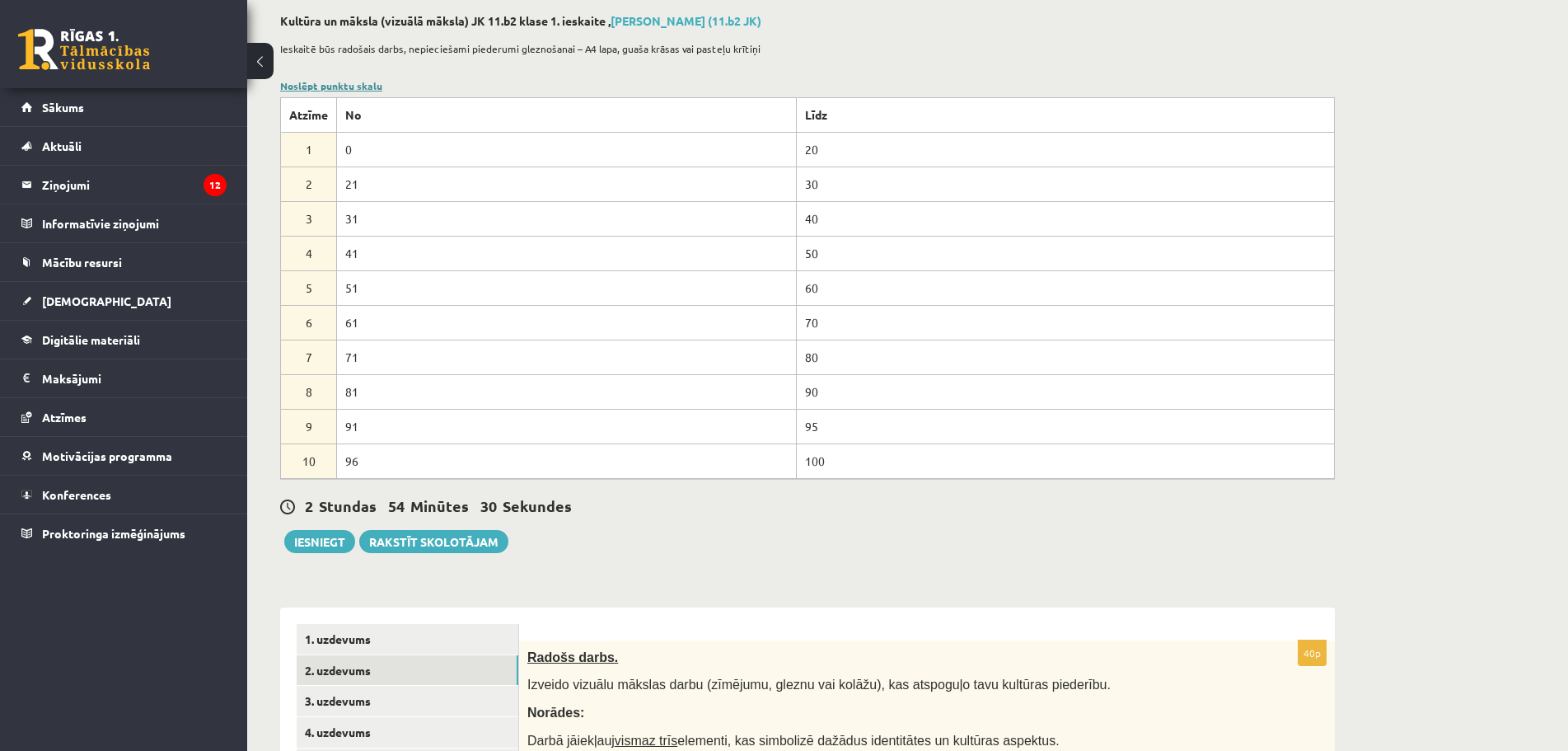
click at [356, 83] on link "Noslēpt punktu skalu" at bounding box center [331, 86] width 102 height 13
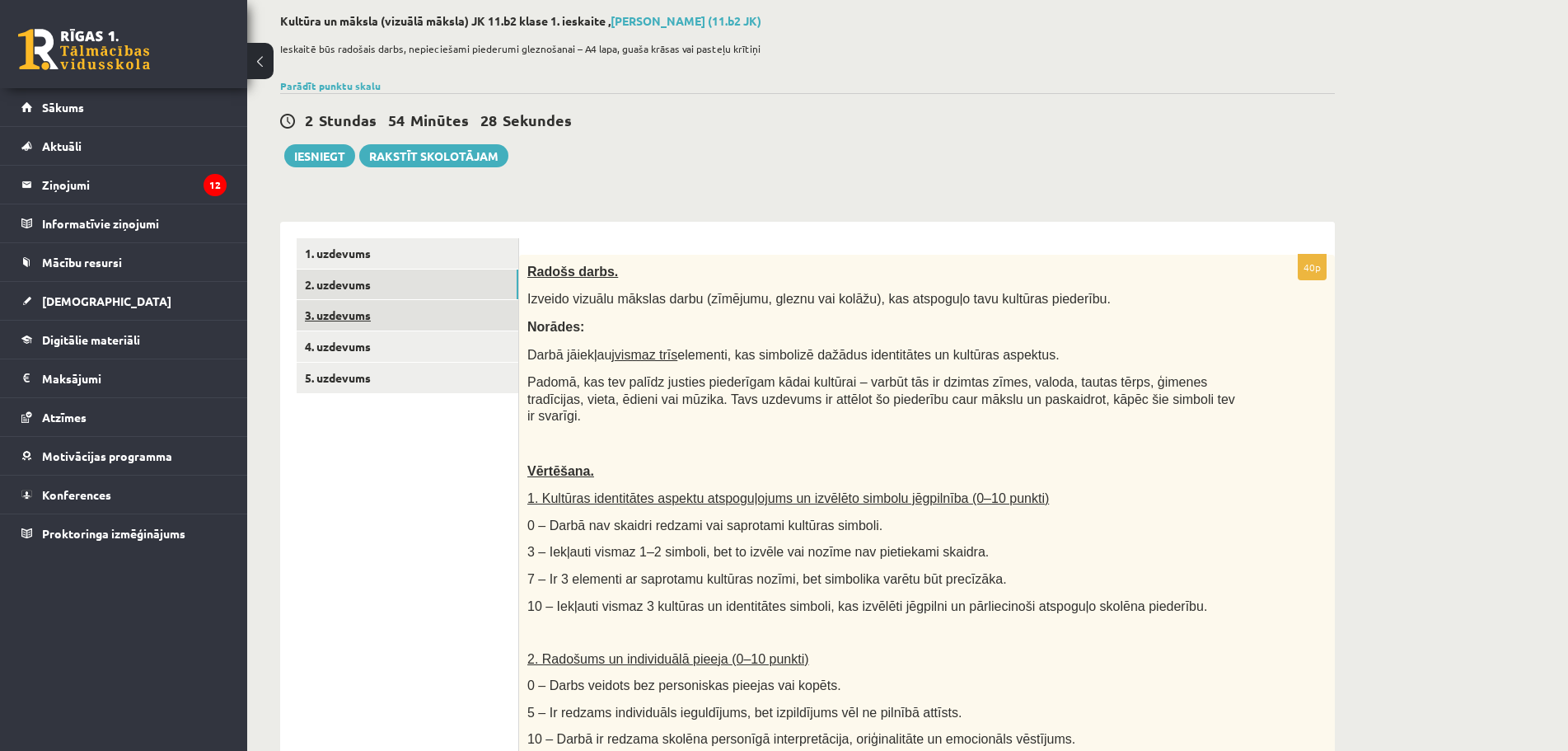
click at [355, 312] on link "3. uzdevums" at bounding box center [407, 315] width 222 height 31
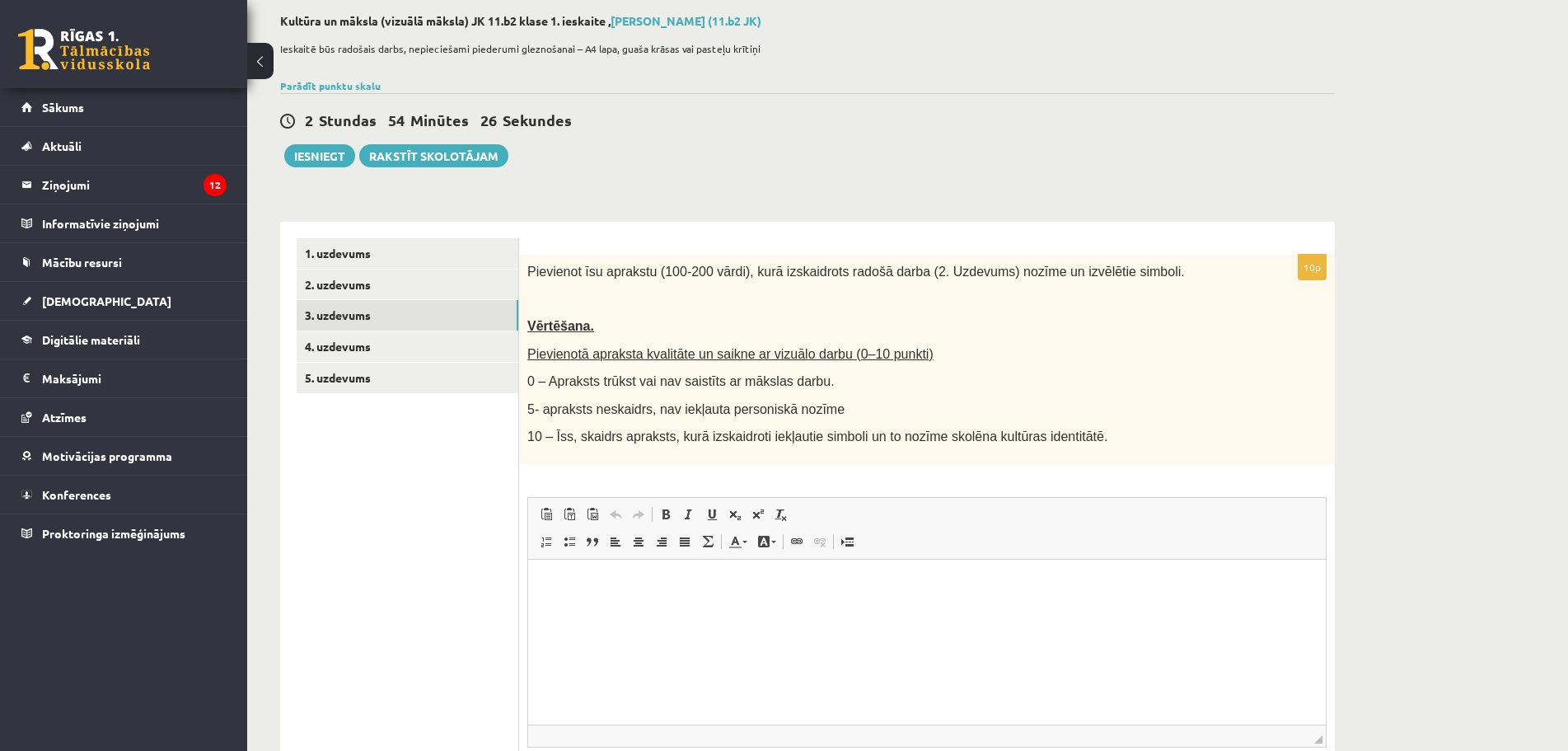
scroll to position [0, 0]
click at [342, 340] on link "4. uzdevums" at bounding box center [407, 346] width 222 height 31
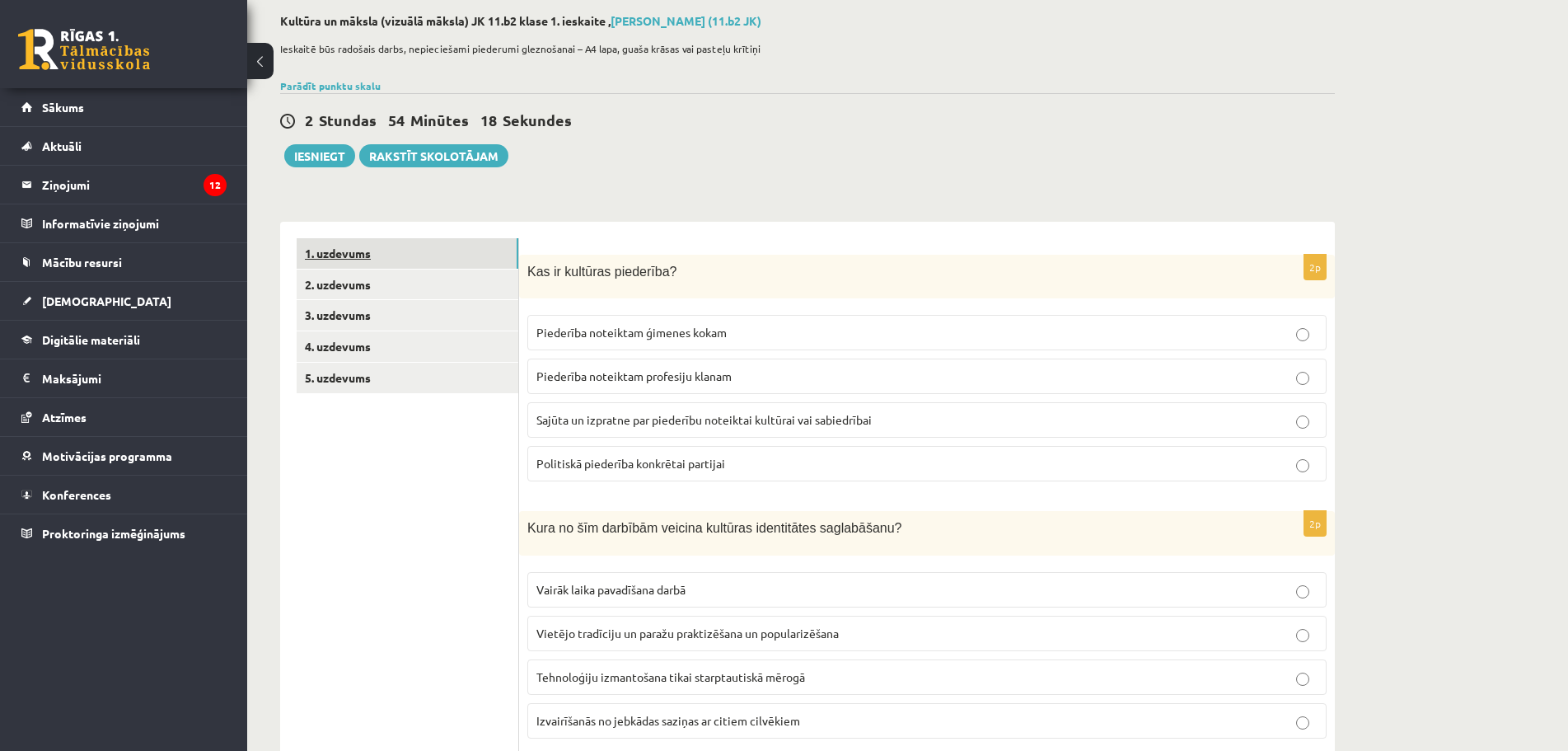
click at [378, 251] on link "1. uzdevums" at bounding box center [407, 253] width 222 height 31
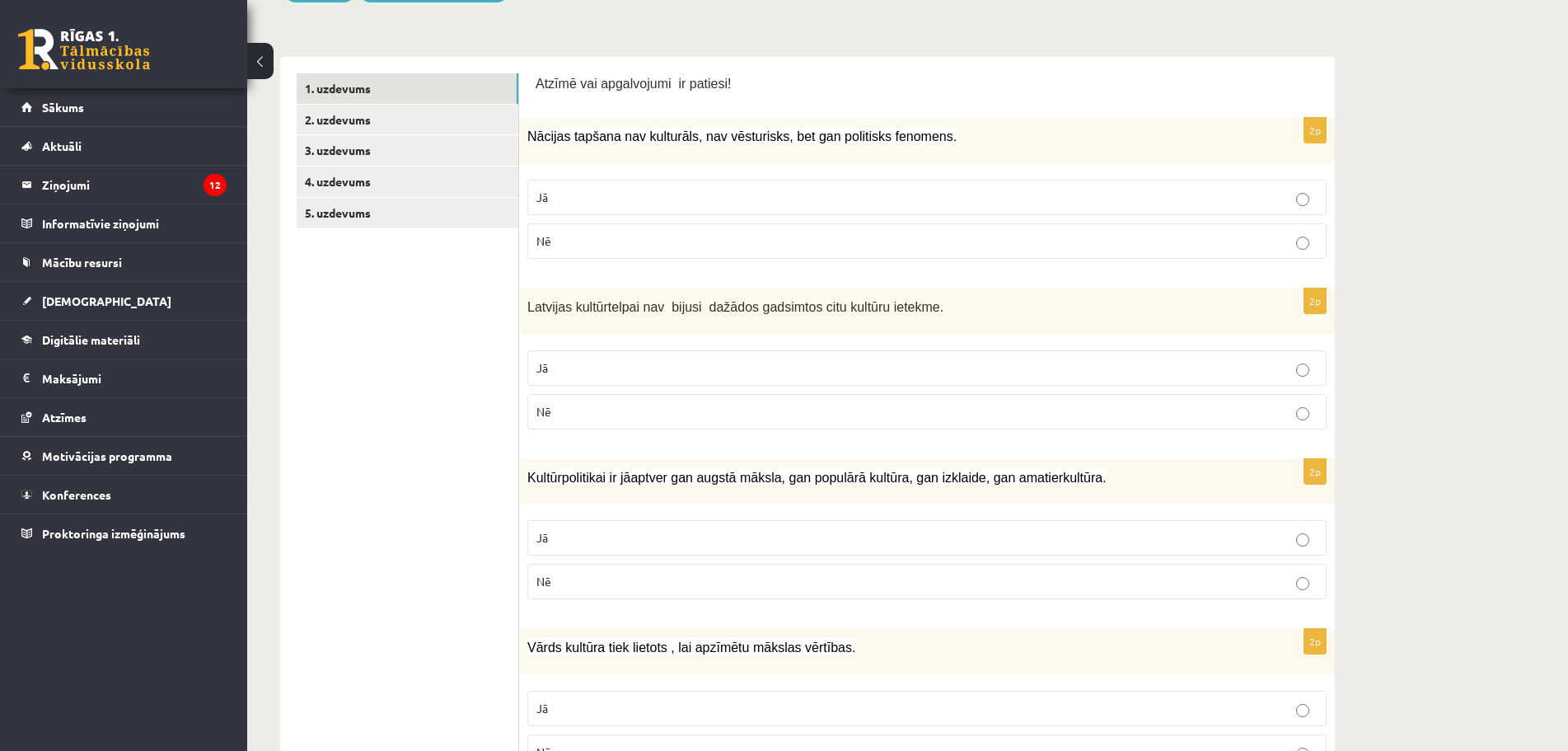
scroll to position [412, 0]
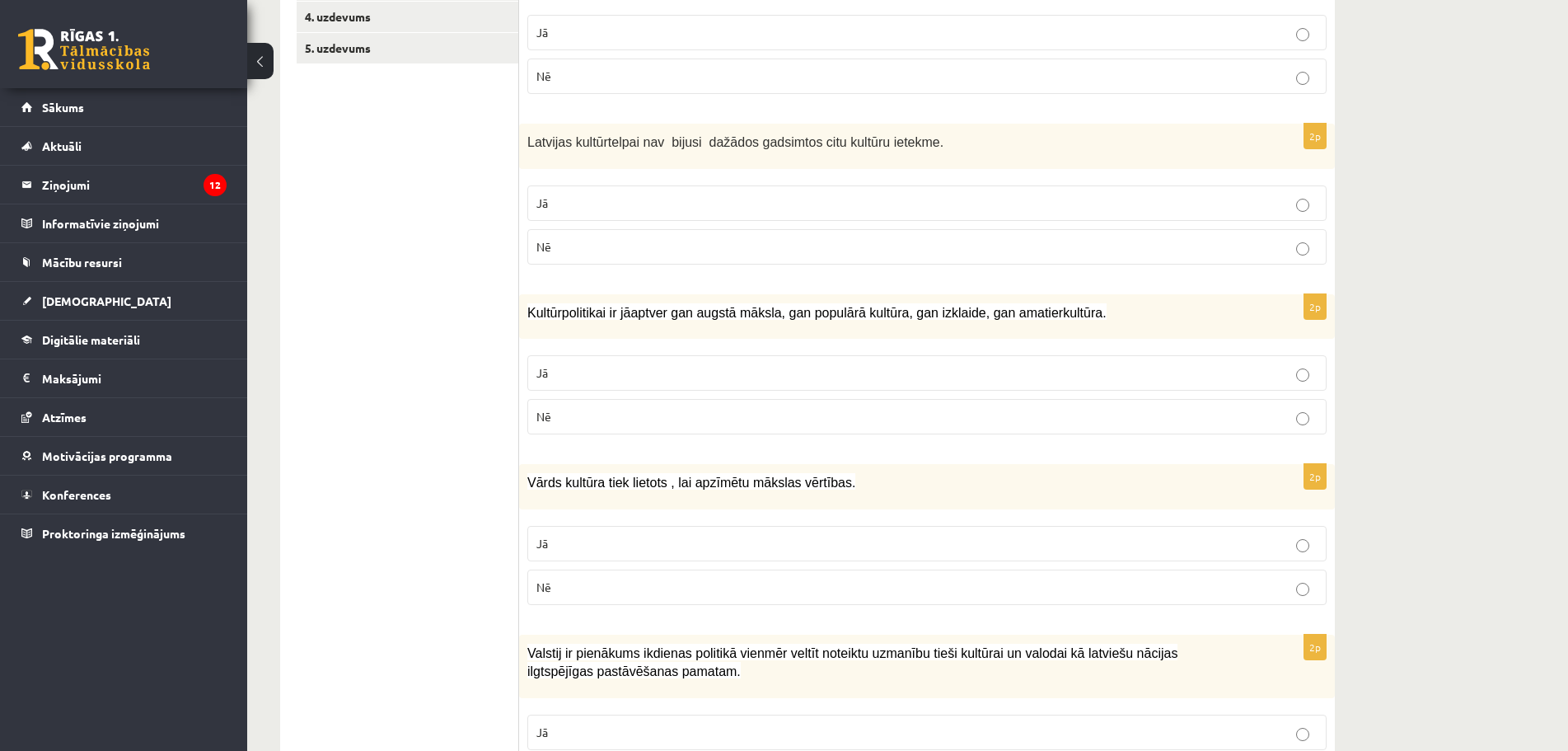
click at [602, 376] on p "Jā" at bounding box center [927, 372] width 781 height 18
click at [585, 544] on p "Jā" at bounding box center [927, 543] width 781 height 18
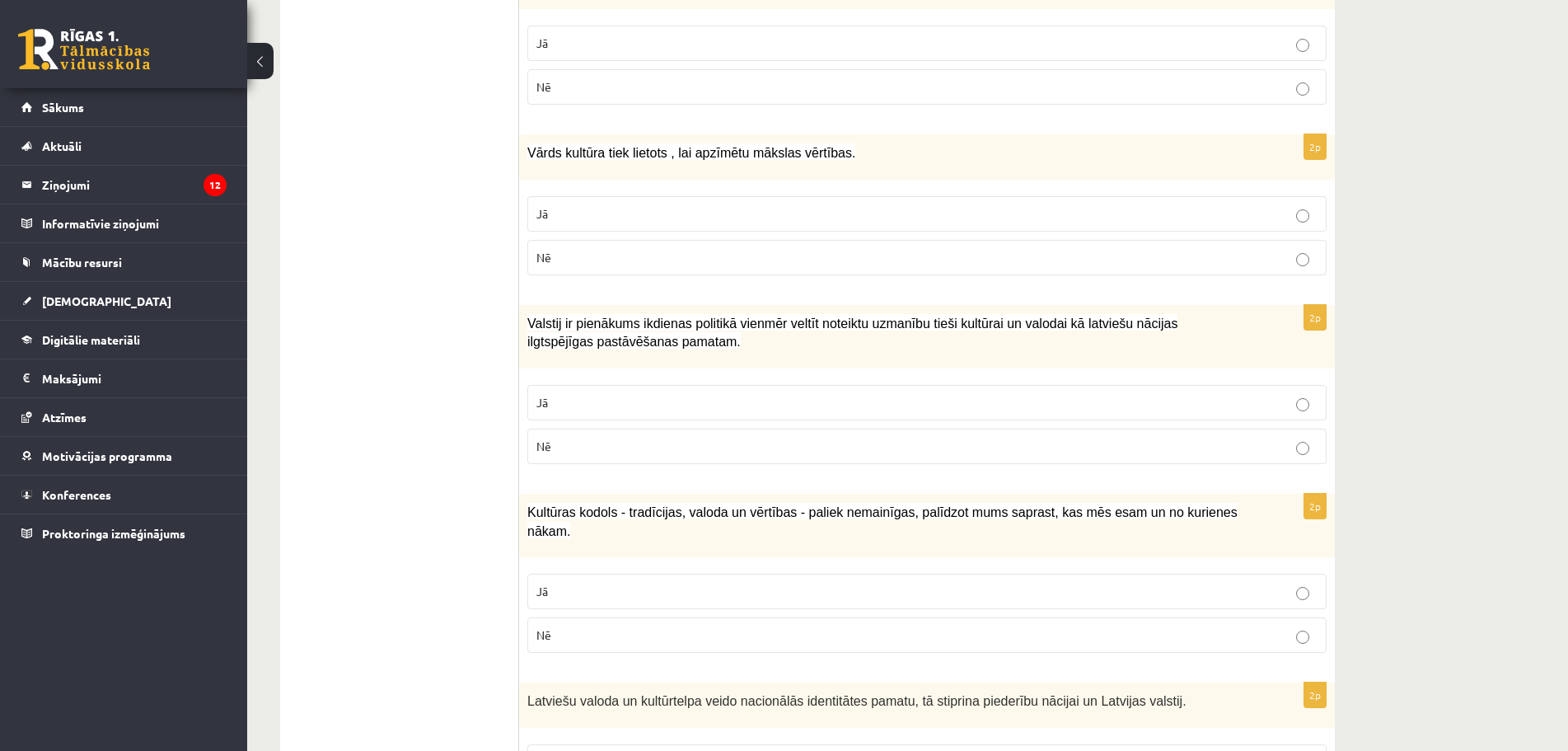
click at [576, 412] on label "Jā" at bounding box center [927, 402] width 799 height 35
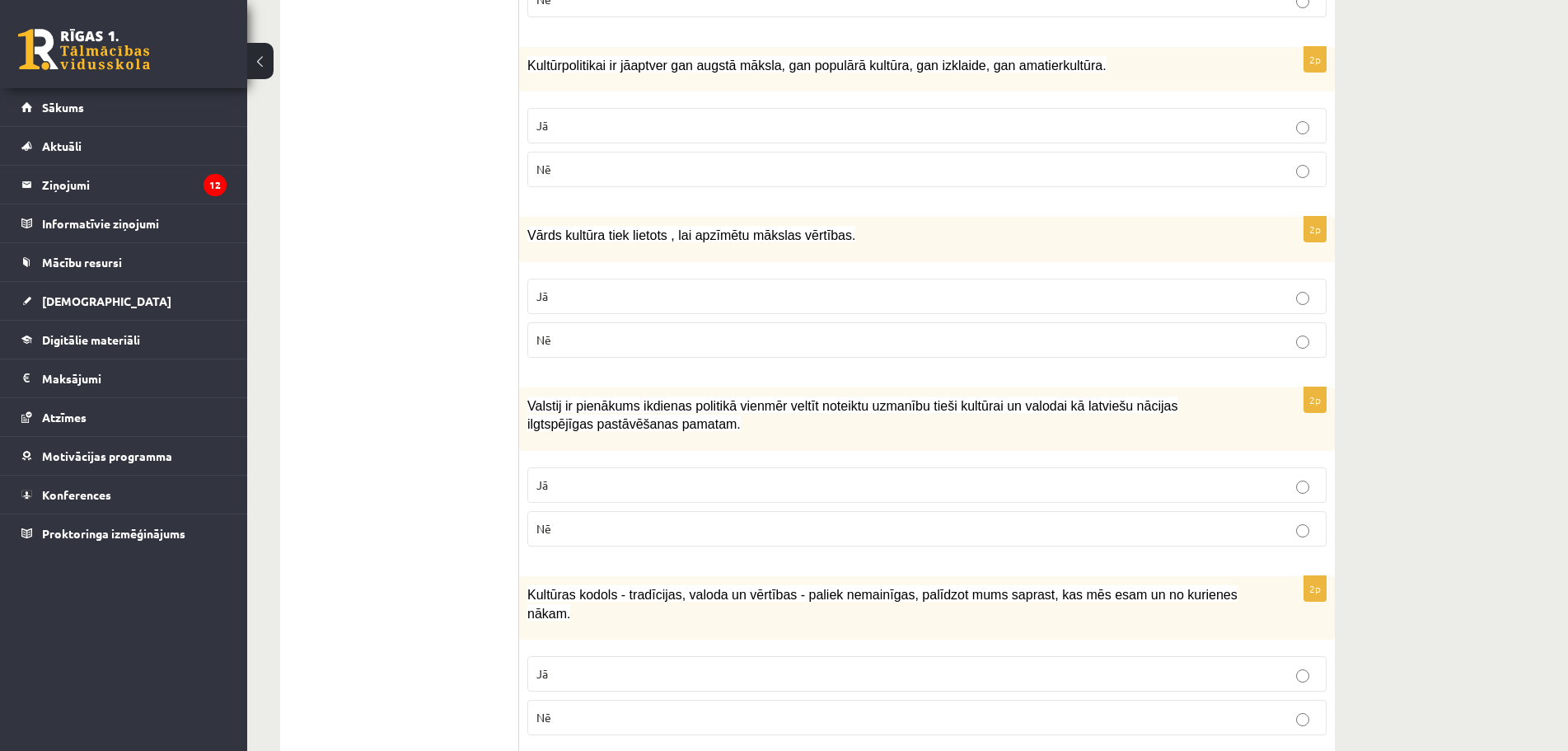
scroll to position [824, 0]
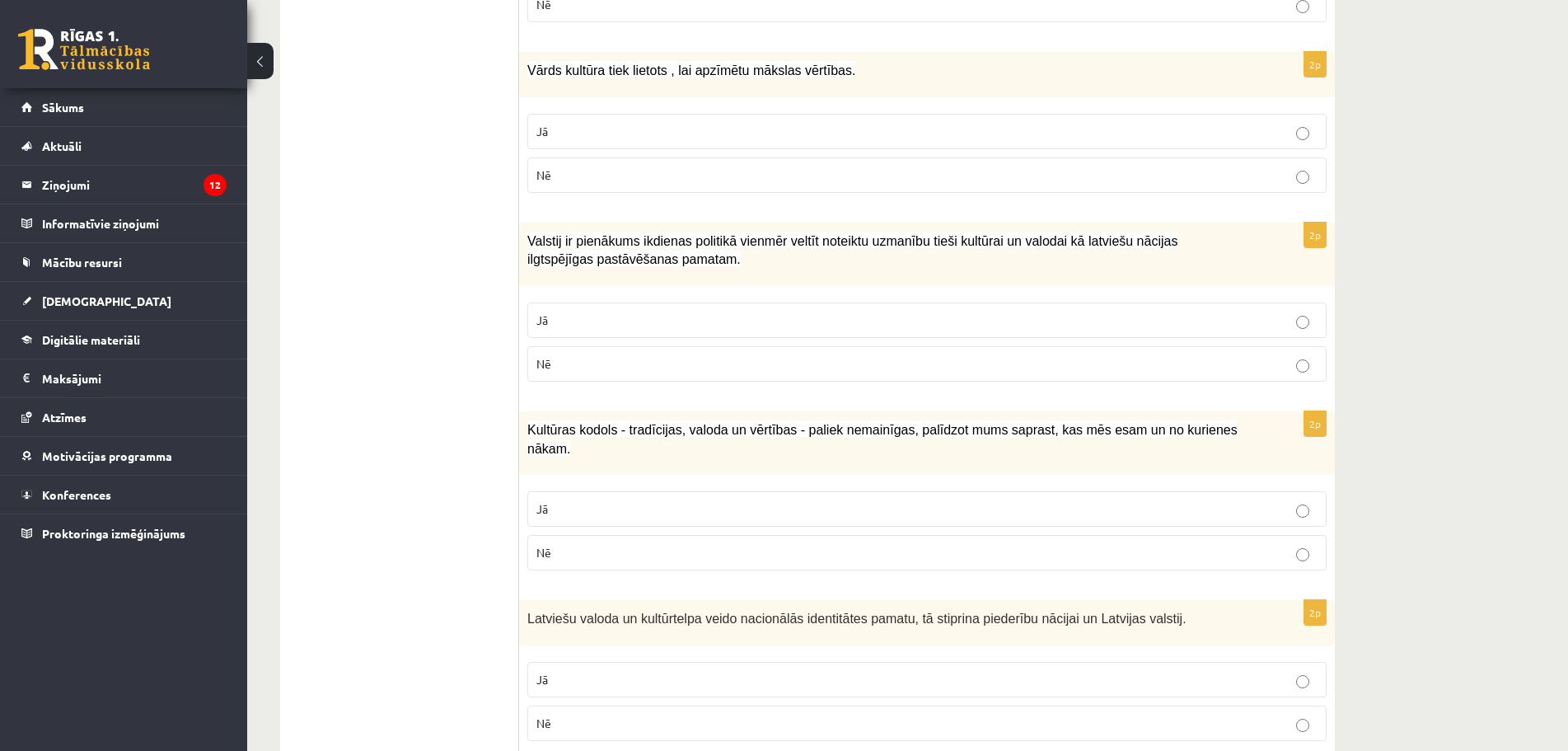
click at [602, 491] on label "Jā" at bounding box center [927, 509] width 799 height 35
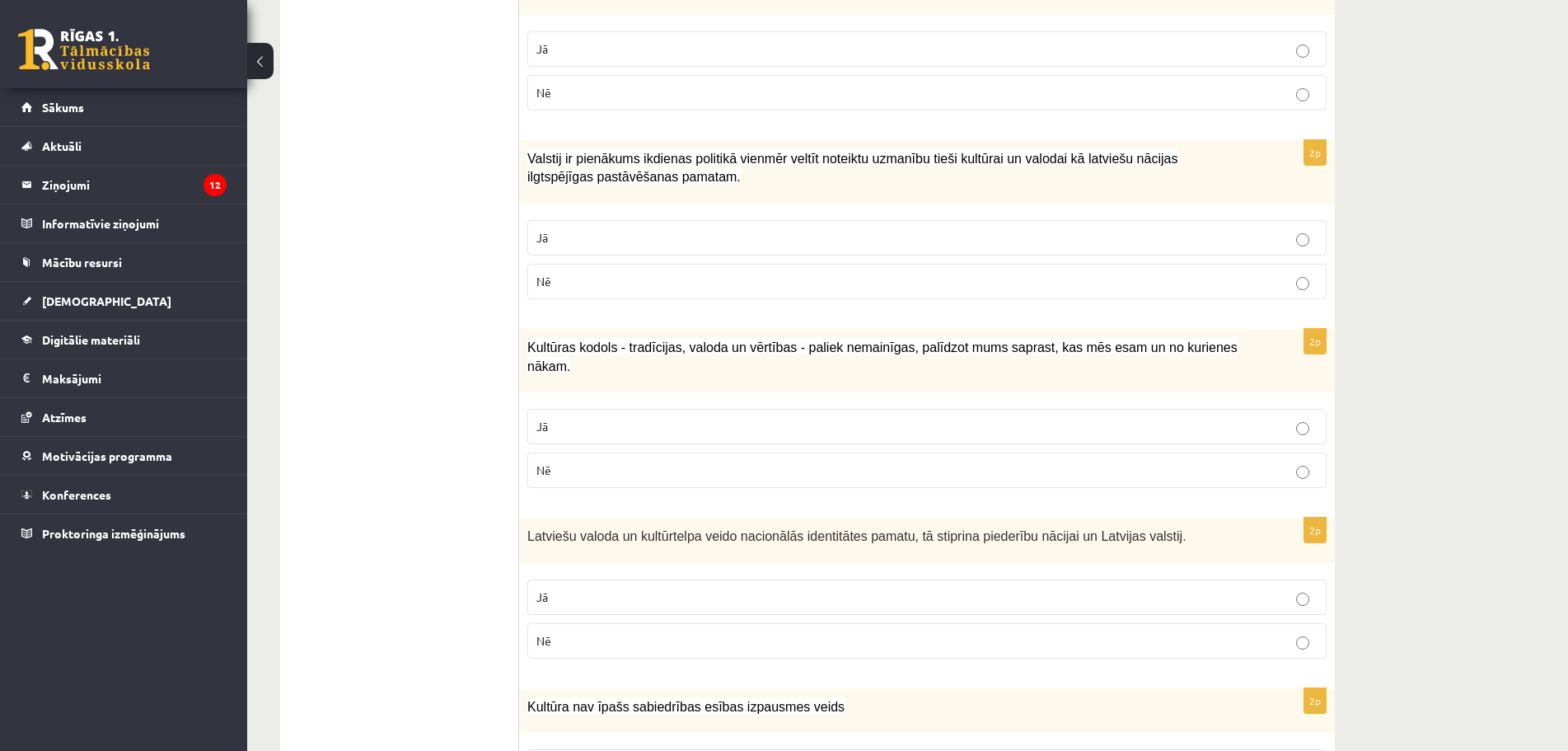
click at [575, 588] on p "Jā" at bounding box center [927, 597] width 781 height 18
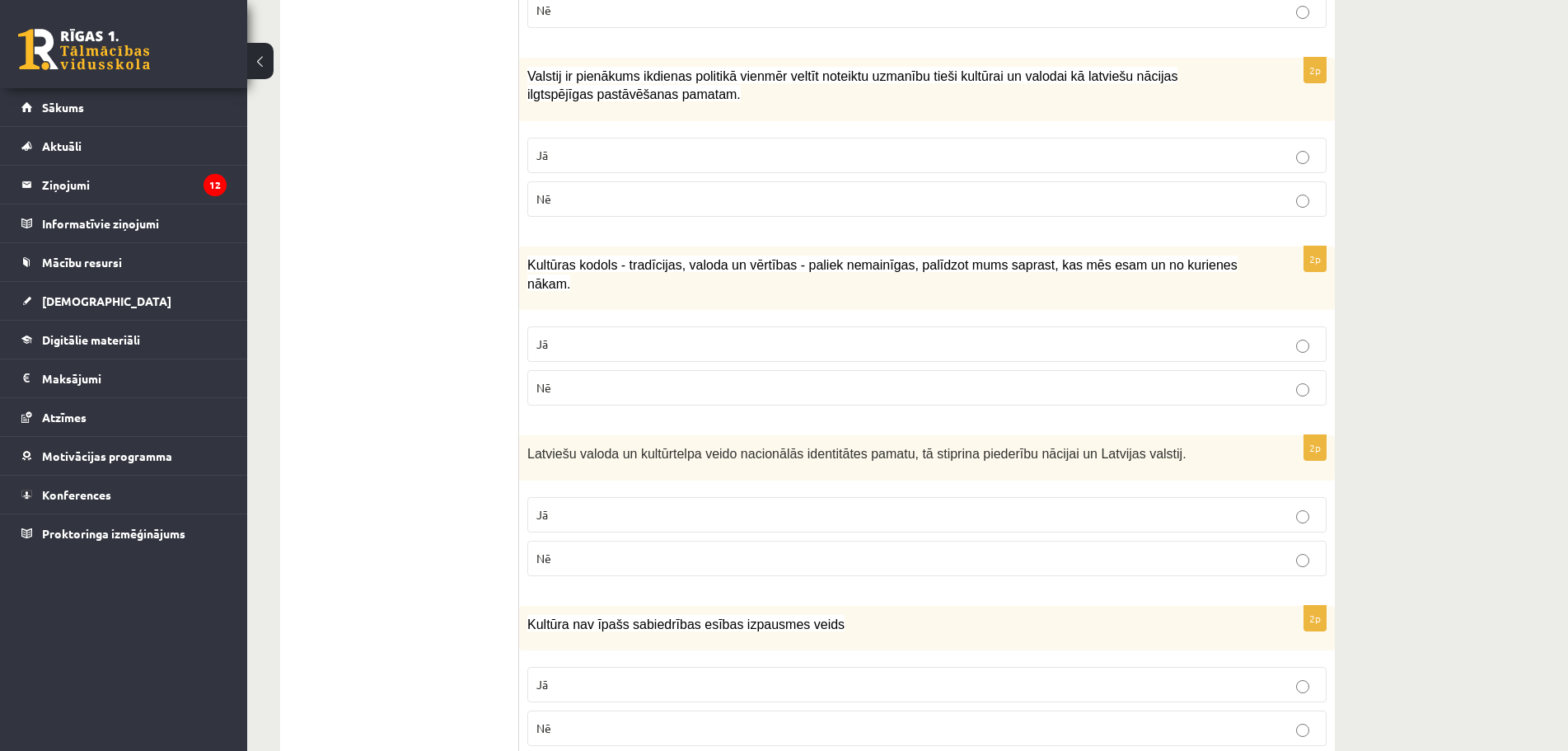
scroll to position [1071, 0]
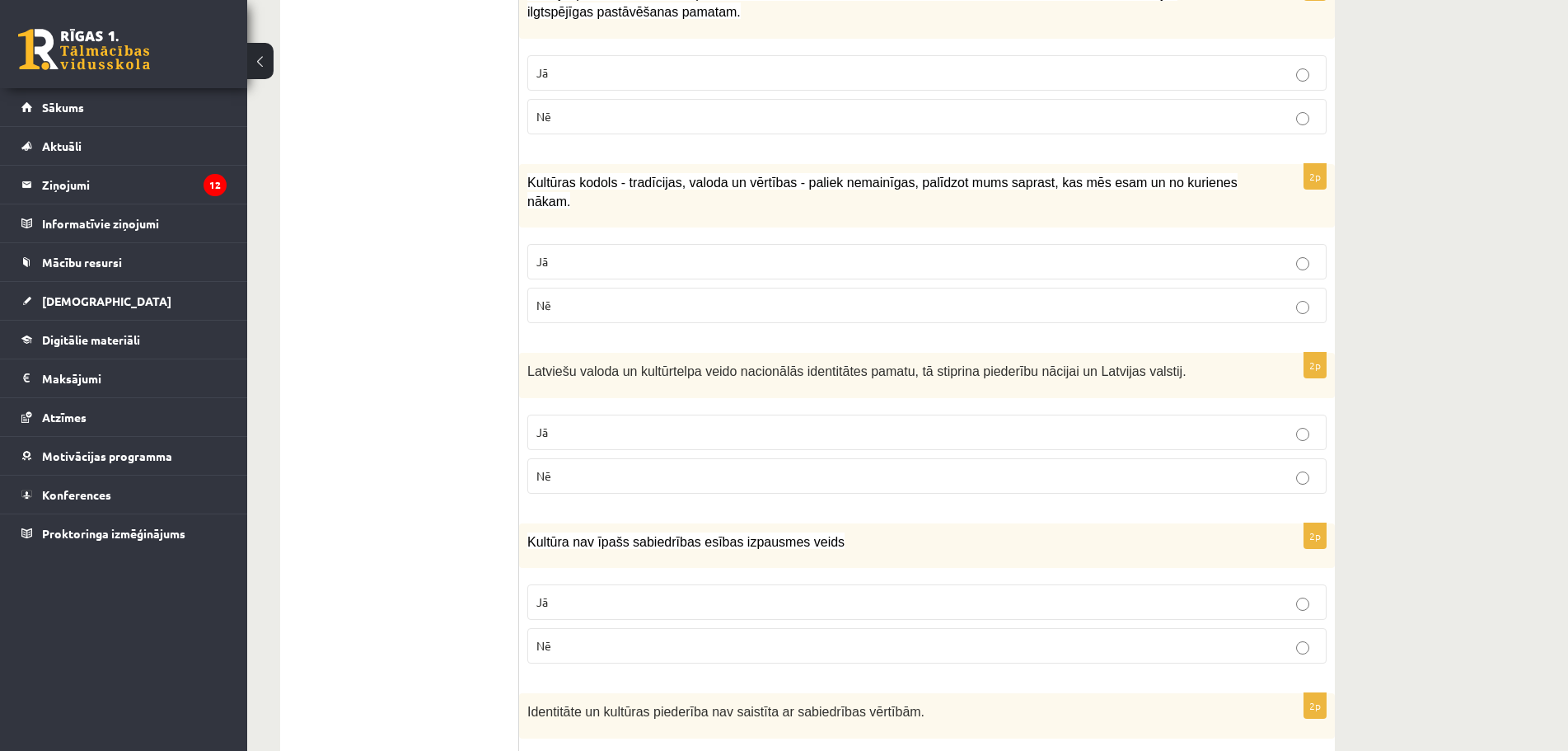
click at [568, 639] on label "Nē" at bounding box center [927, 645] width 799 height 35
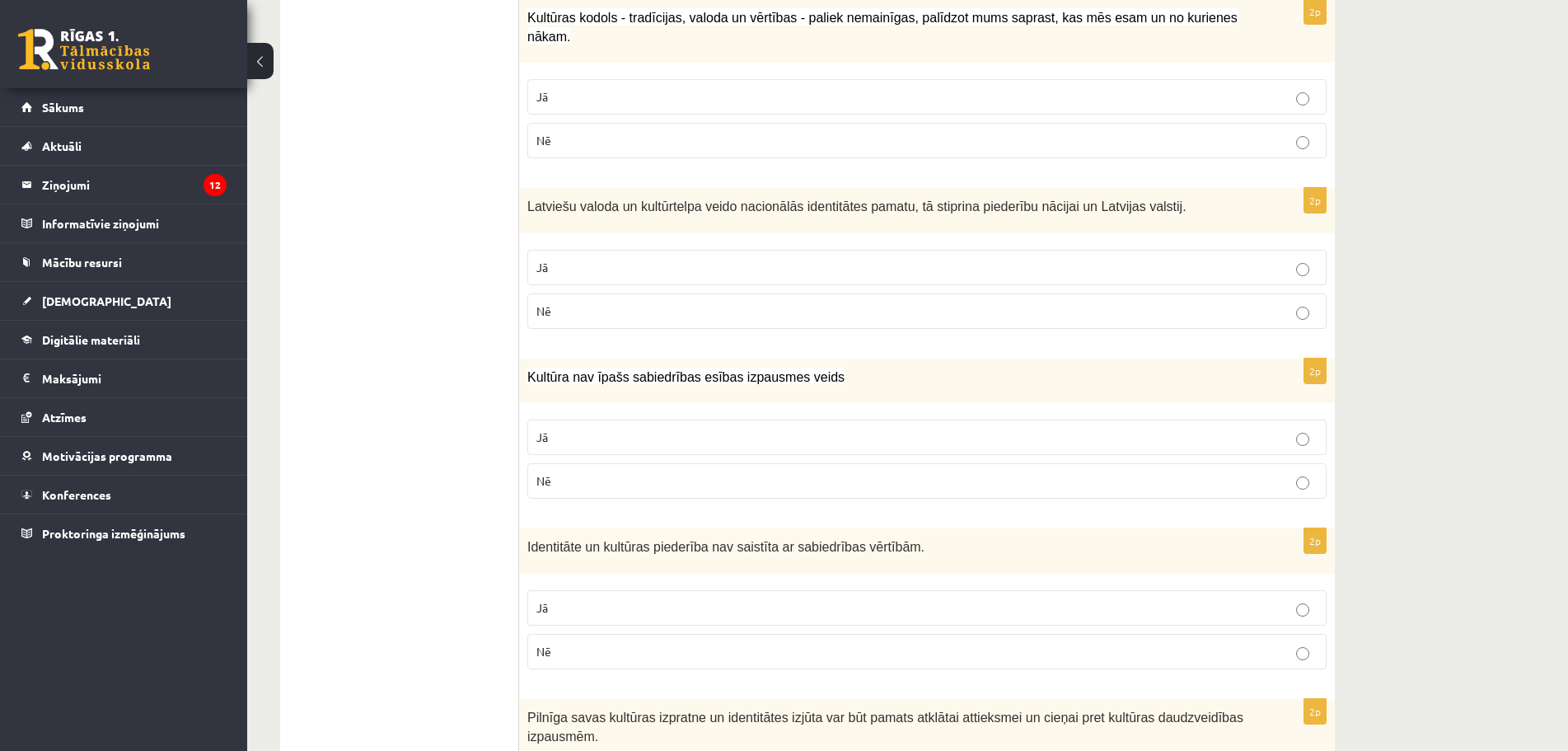
scroll to position [1318, 0]
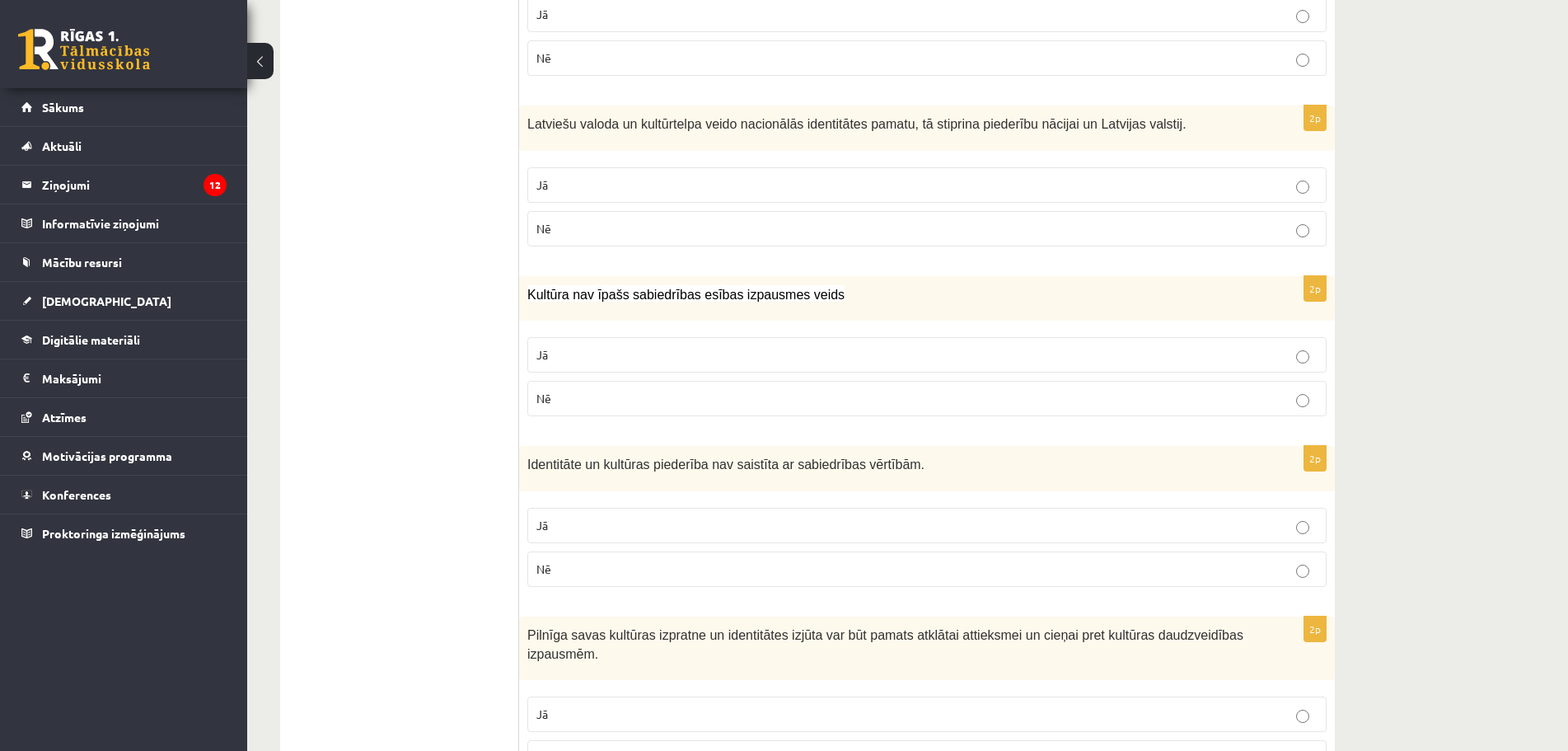
click at [543, 560] on p "Nē" at bounding box center [927, 568] width 781 height 18
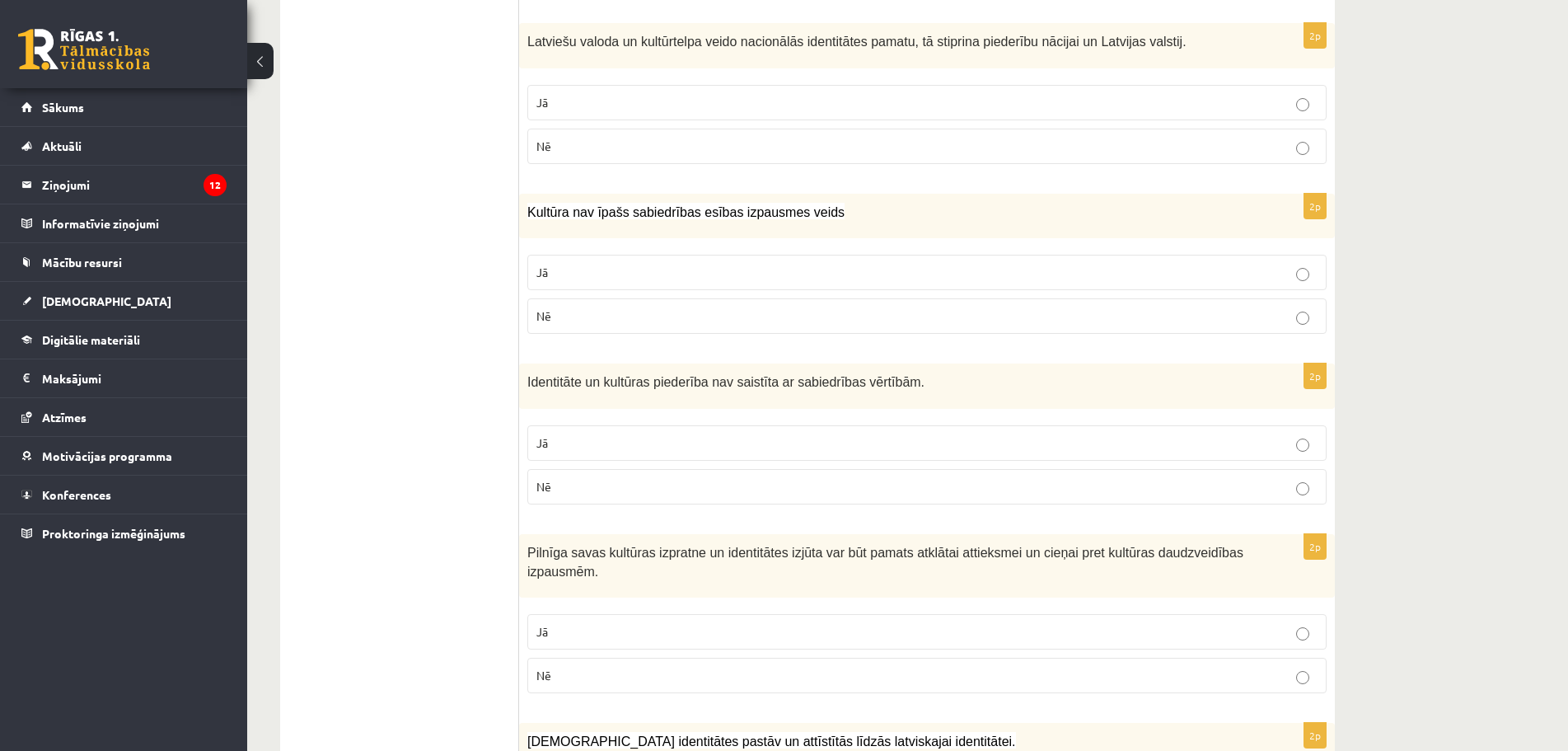
scroll to position [1565, 0]
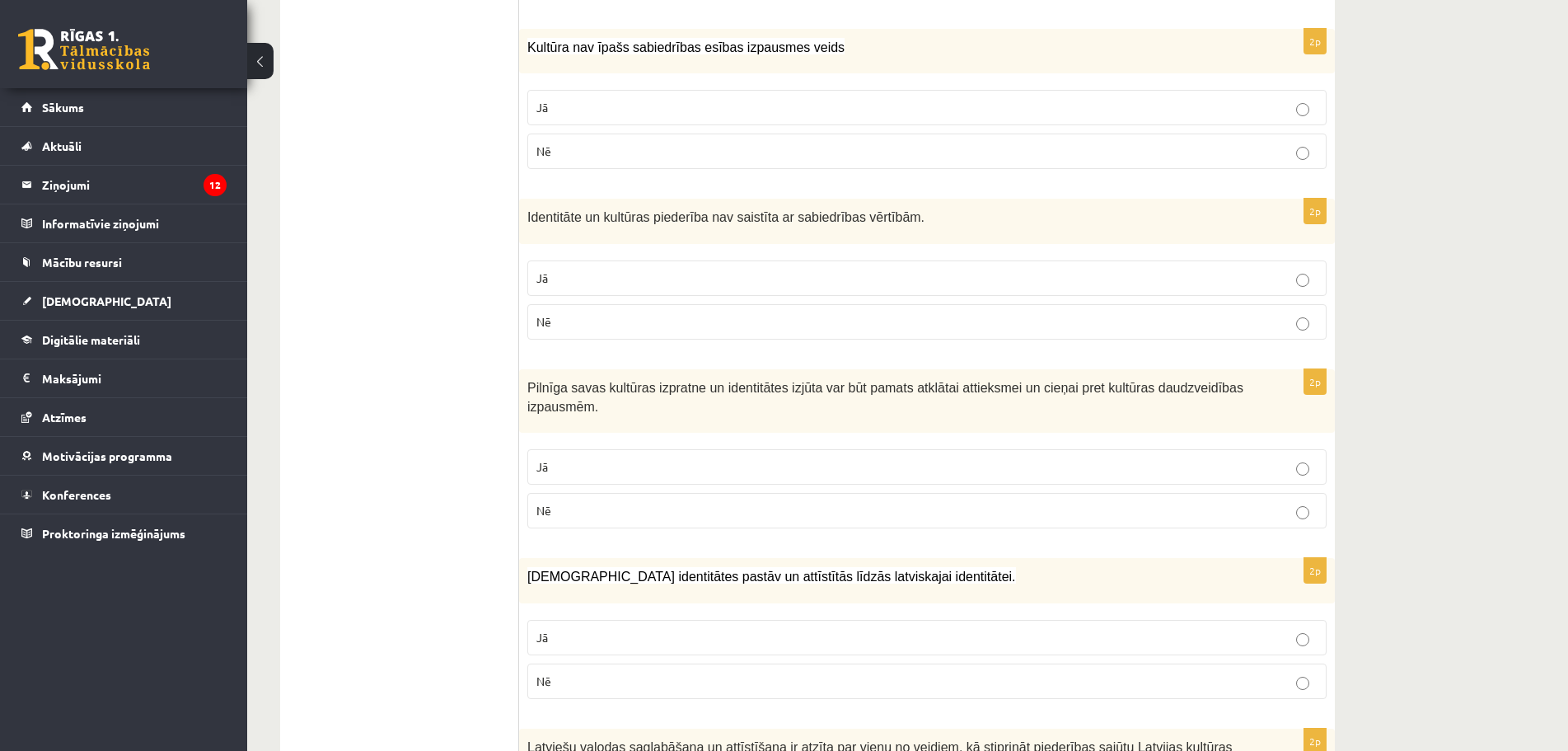
click at [560, 458] on p "Jā" at bounding box center [927, 466] width 781 height 18
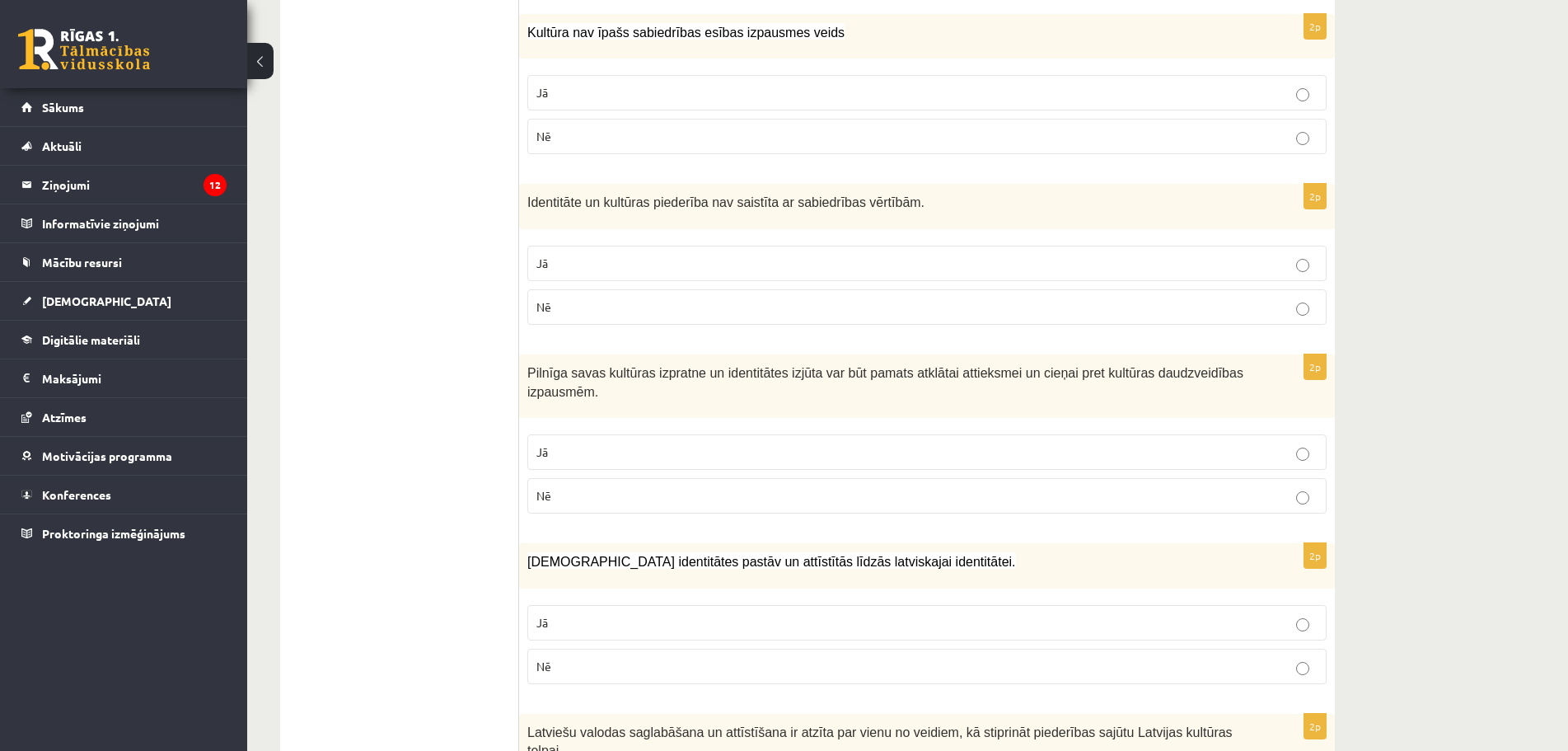
scroll to position [1745, 0]
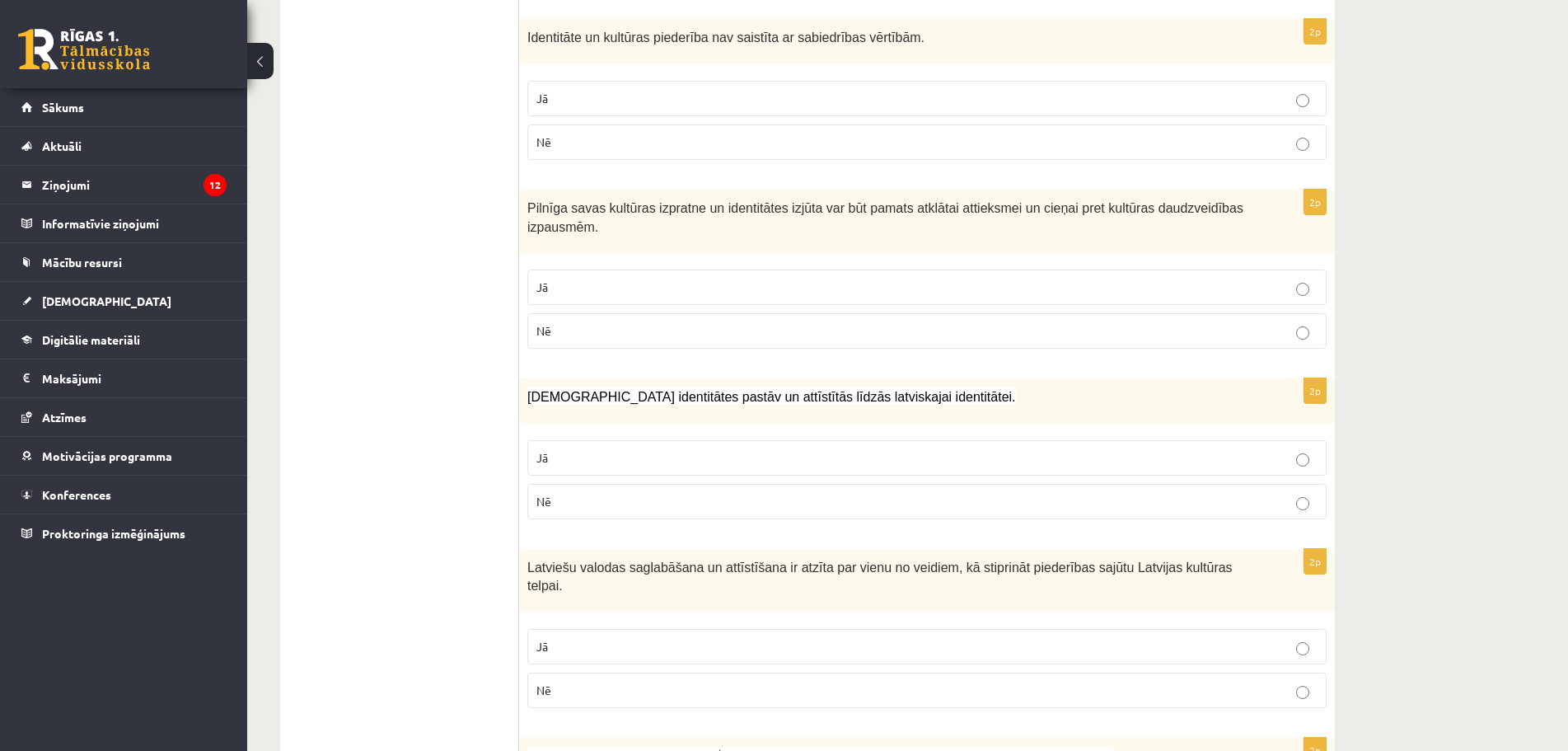
click at [582, 449] on p "Jā" at bounding box center [927, 457] width 781 height 18
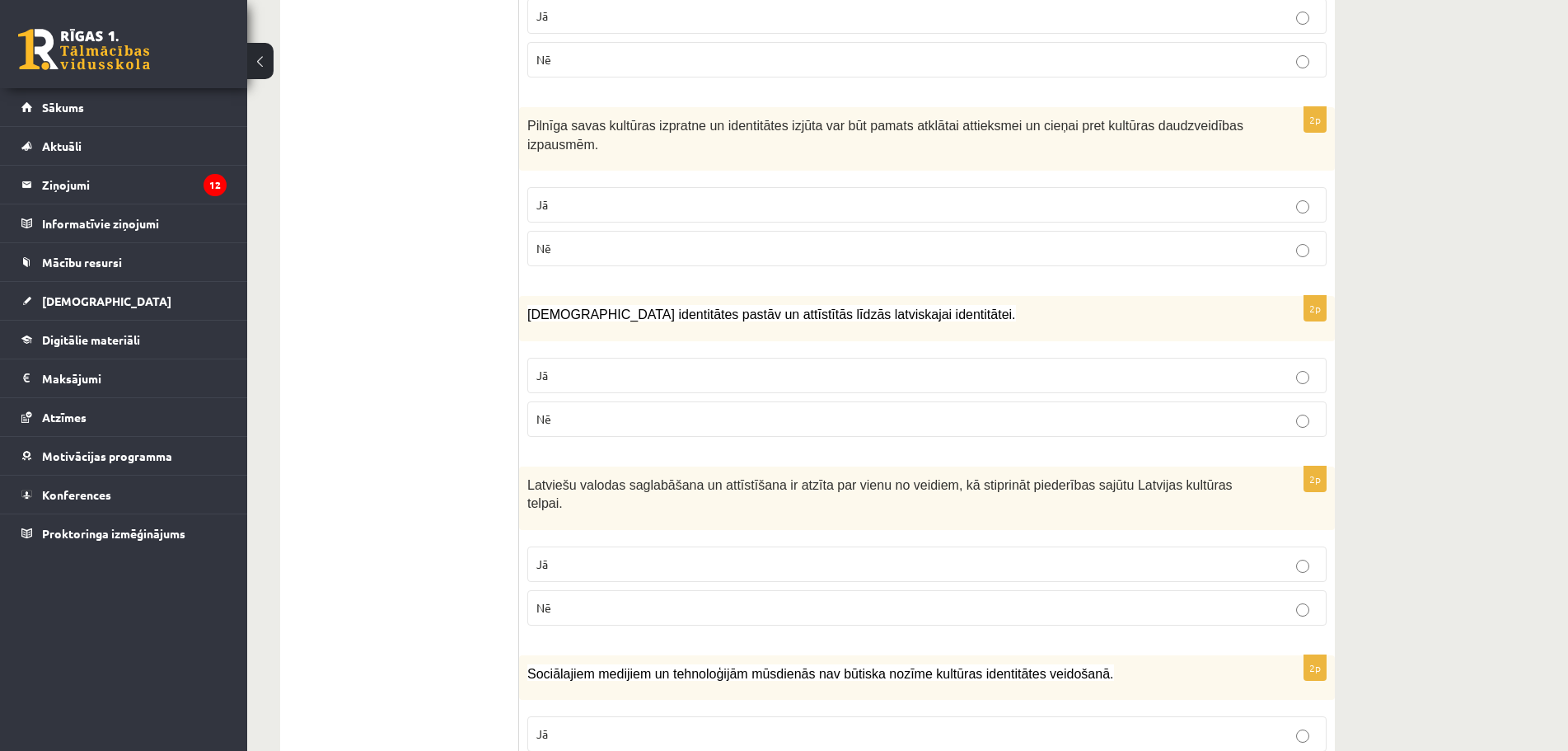
scroll to position [1910, 0]
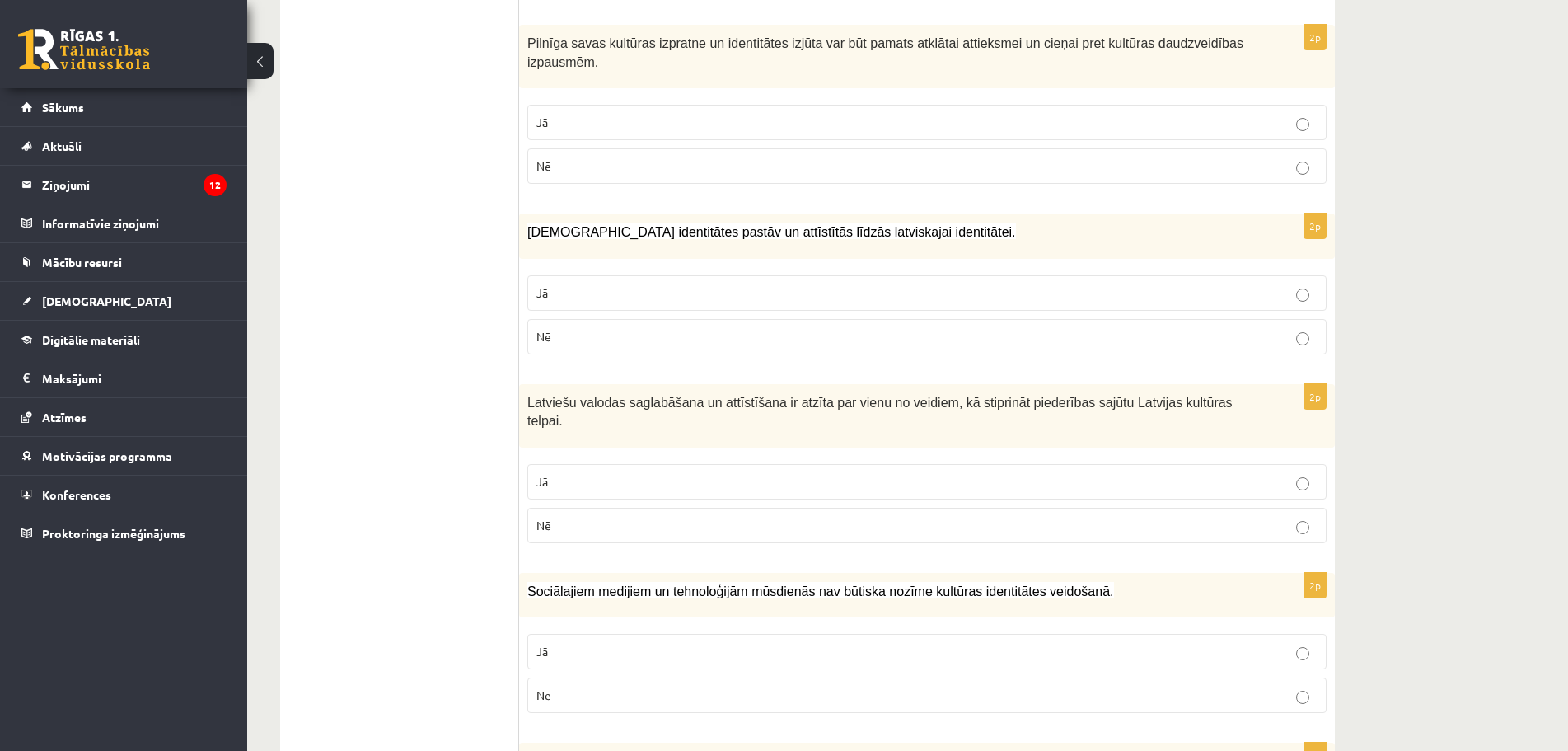
click at [561, 464] on label "Jā" at bounding box center [927, 481] width 799 height 35
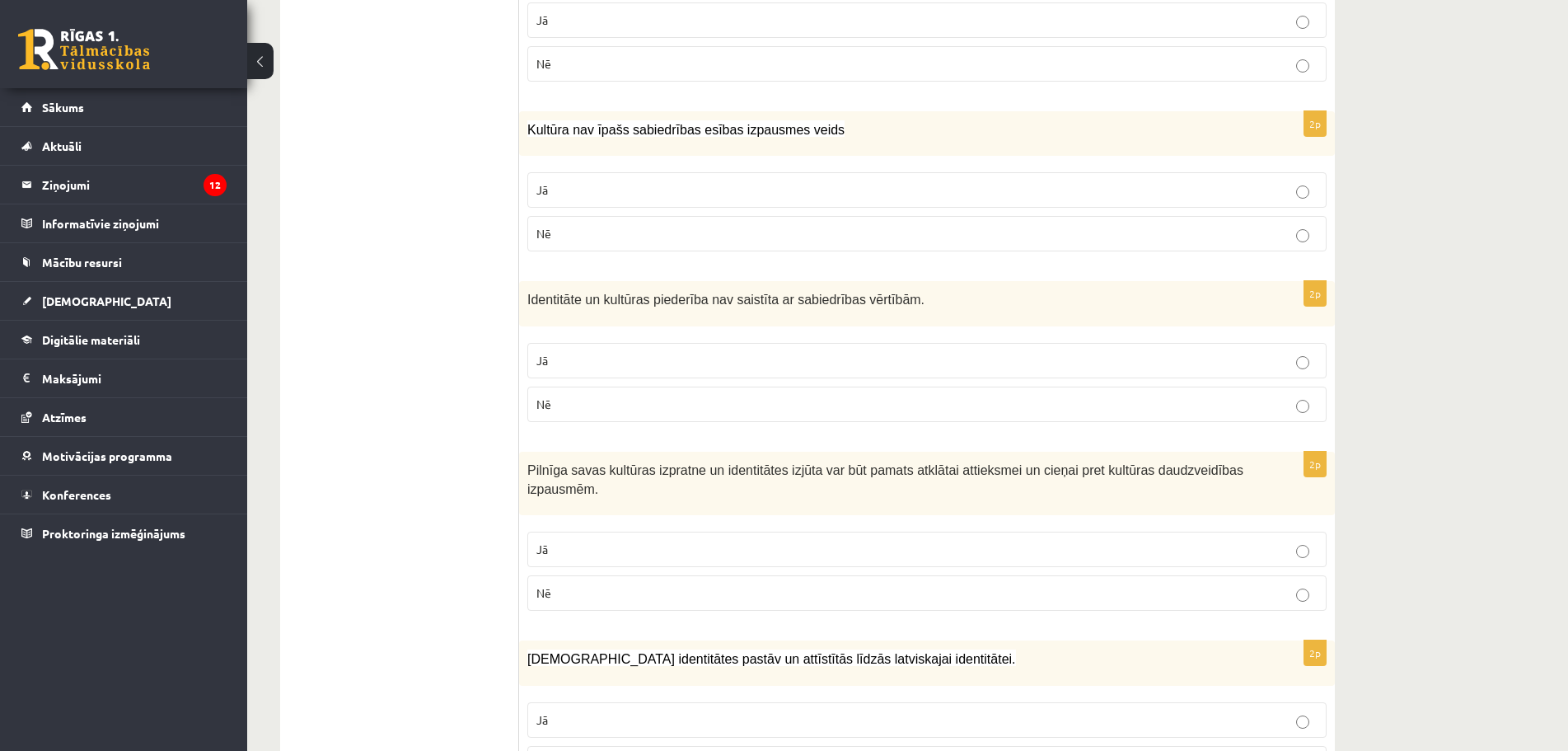
scroll to position [1565, 0]
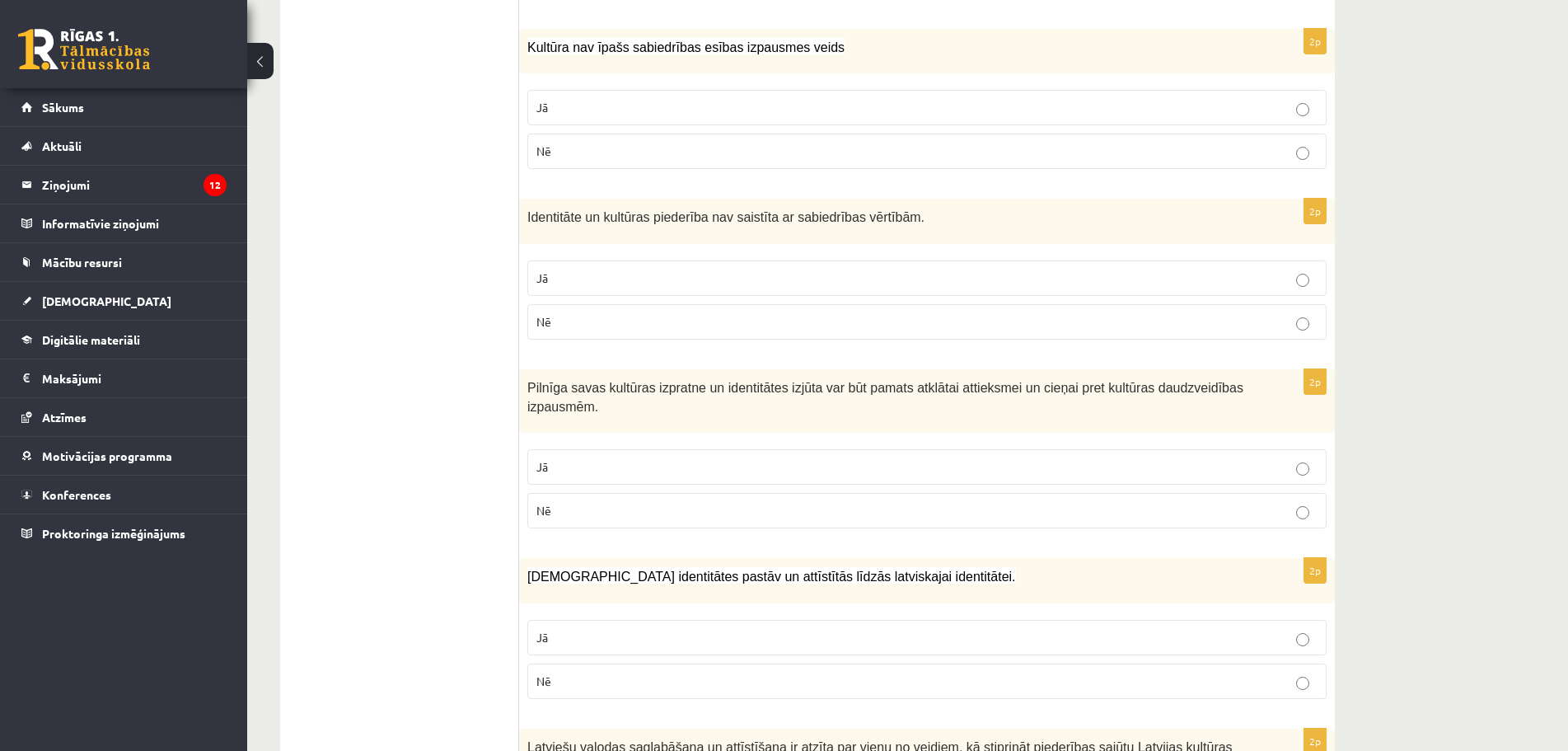
drag, startPoint x: 598, startPoint y: 668, endPoint x: 584, endPoint y: 670, distance: 14.1
click at [584, 673] on p "Nē" at bounding box center [927, 681] width 781 height 18
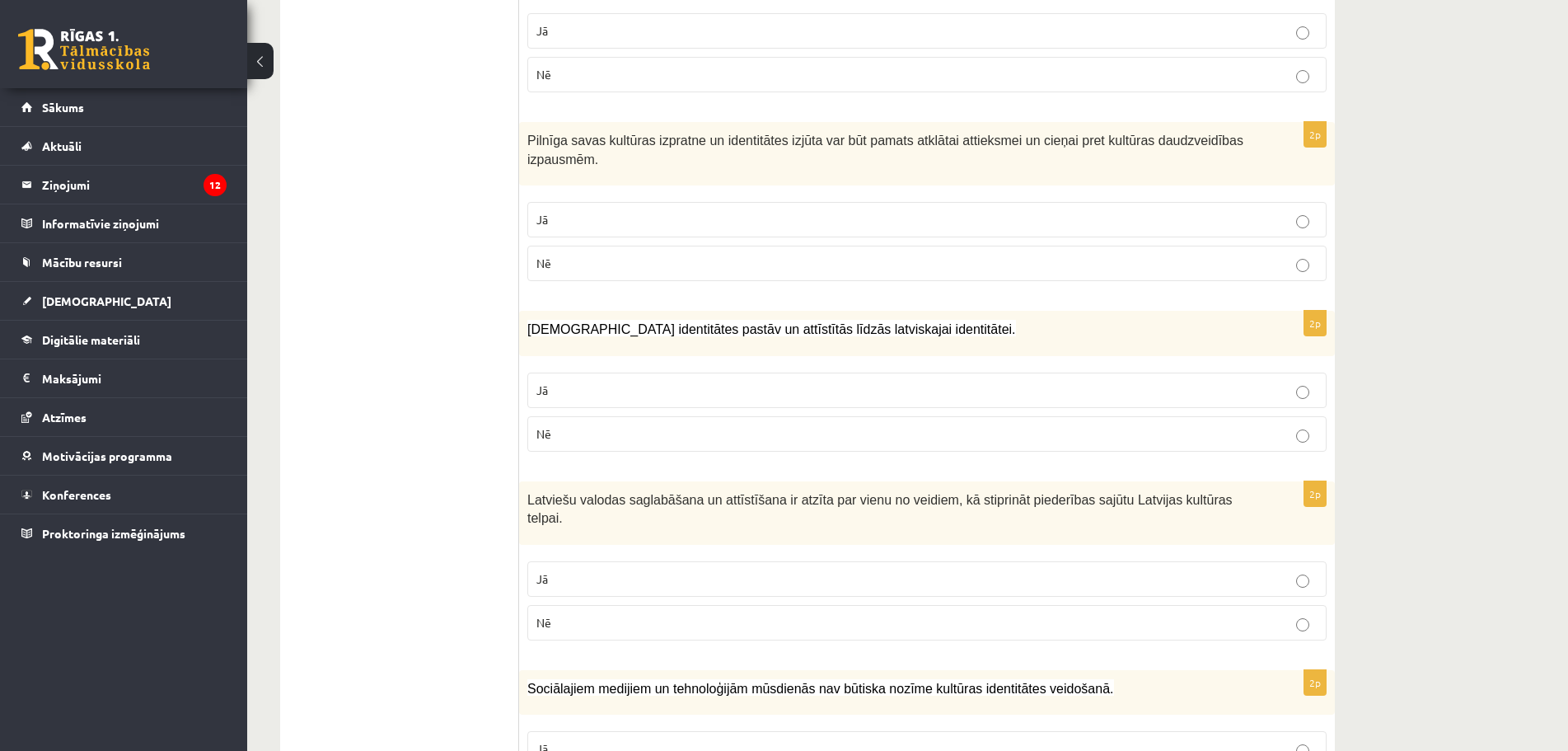
scroll to position [1895, 0]
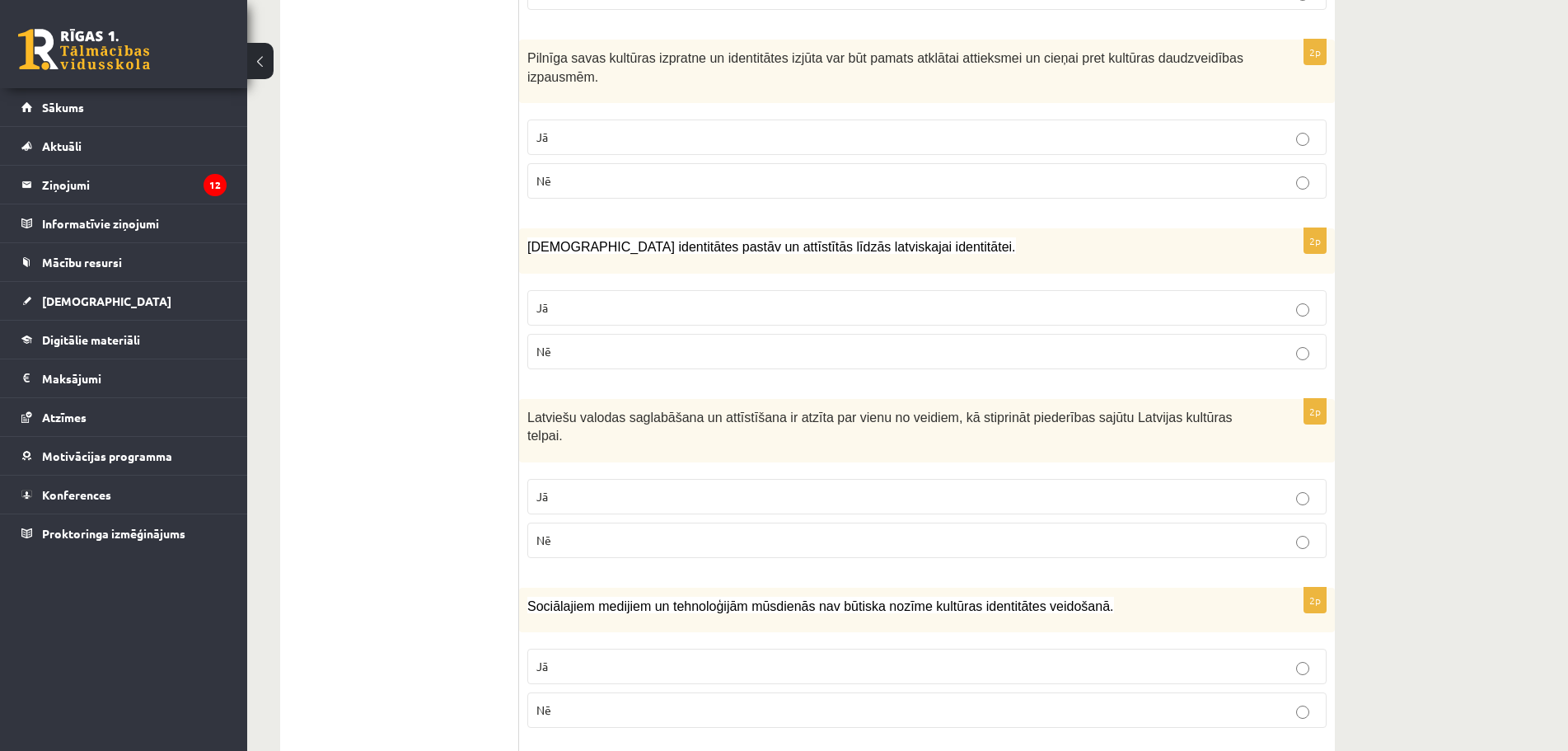
click at [624, 656] on fieldset "Jā Nē" at bounding box center [927, 686] width 799 height 93
drag, startPoint x: 624, startPoint y: 658, endPoint x: 623, endPoint y: 644, distance: 14.0
click at [624, 692] on label "Nē" at bounding box center [927, 709] width 799 height 35
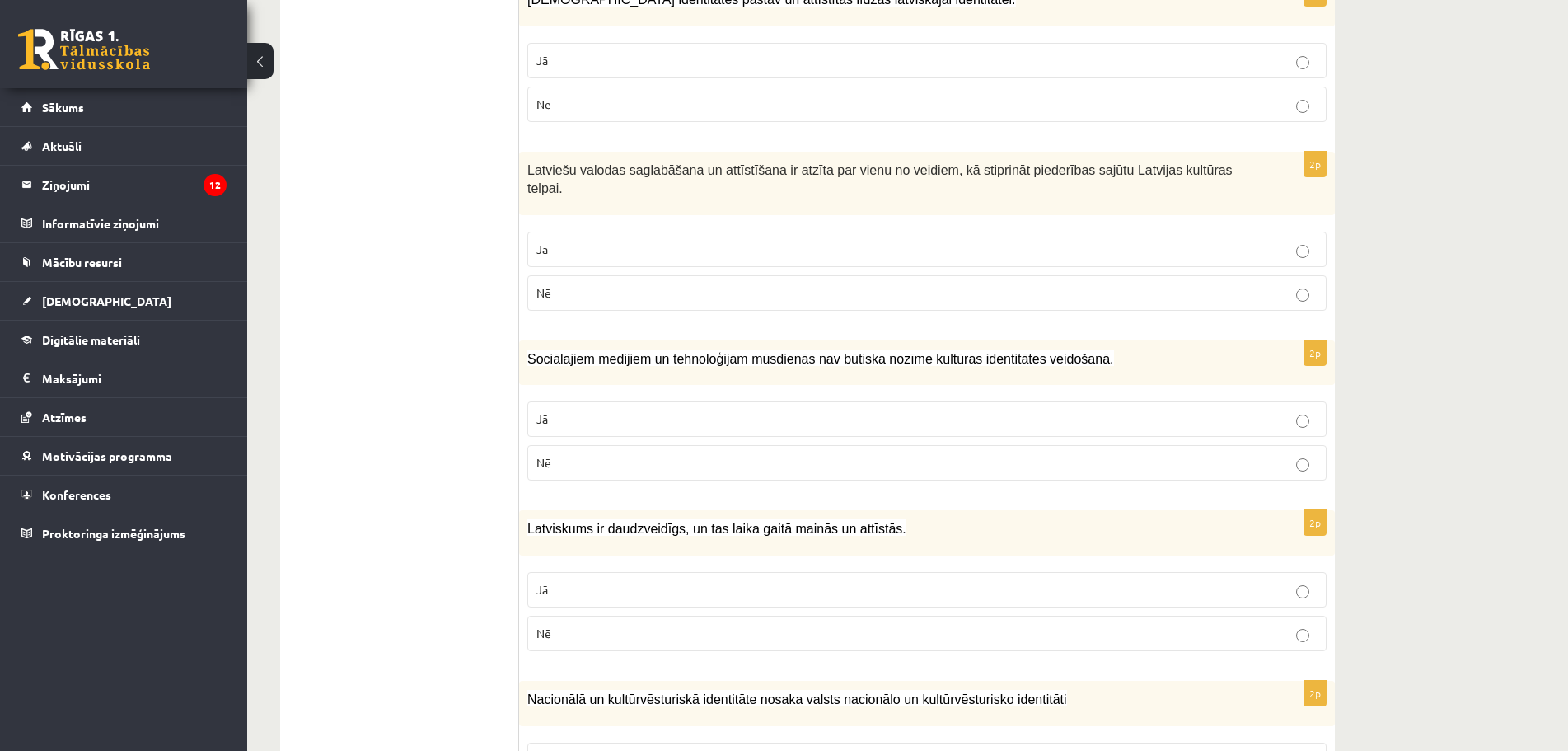
scroll to position [2225, 0]
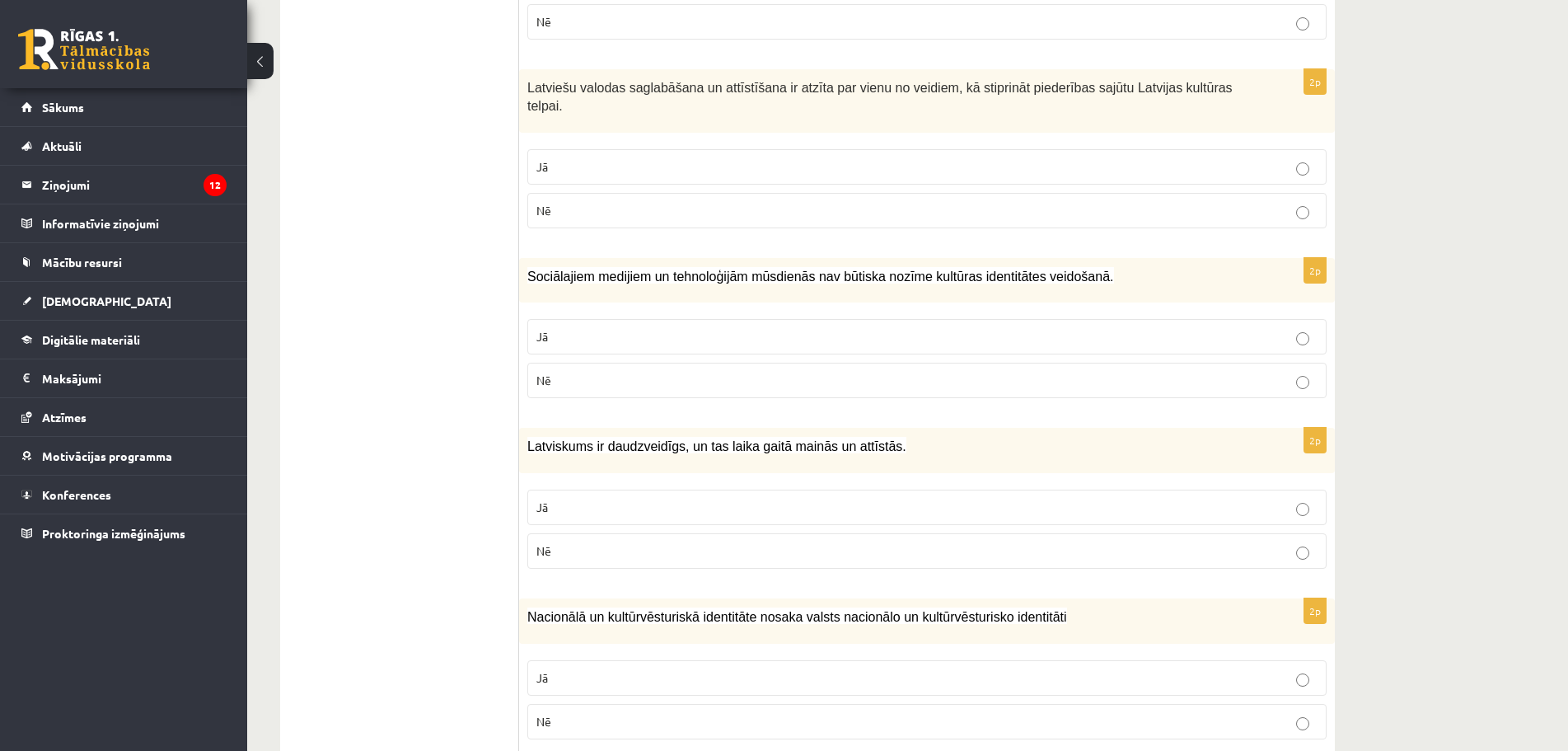
click at [562, 490] on label "Jā" at bounding box center [927, 507] width 799 height 35
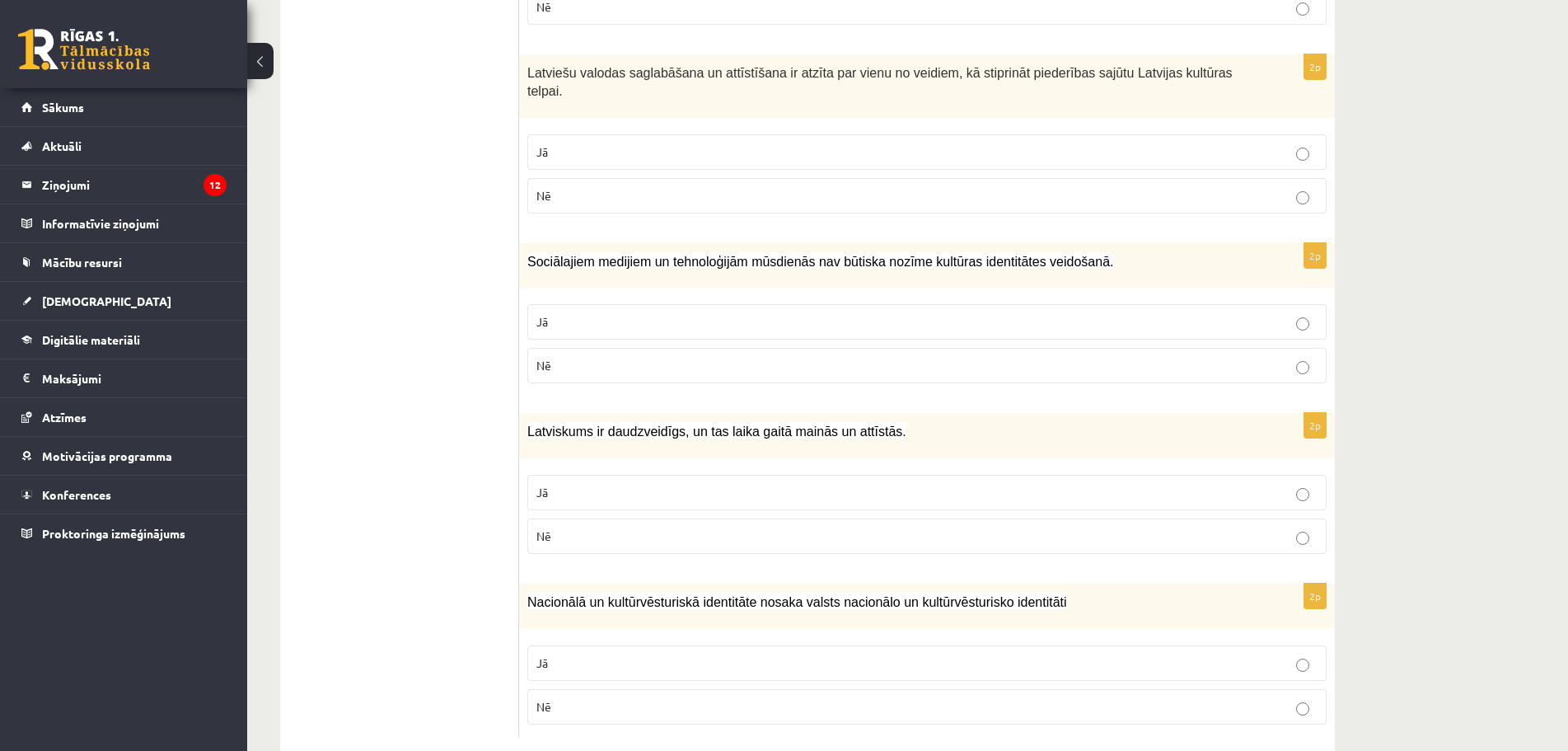
click at [749, 595] on span "Nacionālā un kultūrvēsturiskā identitāte nosaka valsts nacionālo un kultūrvēstu…" at bounding box center [797, 602] width 540 height 14
click at [749, 595] on span "Nacionālā un kultūrvēsturiskā identitāte nosaka valsts nacionālo un kultūrvēstu…" at bounding box center [797, 602] width 540 height 14
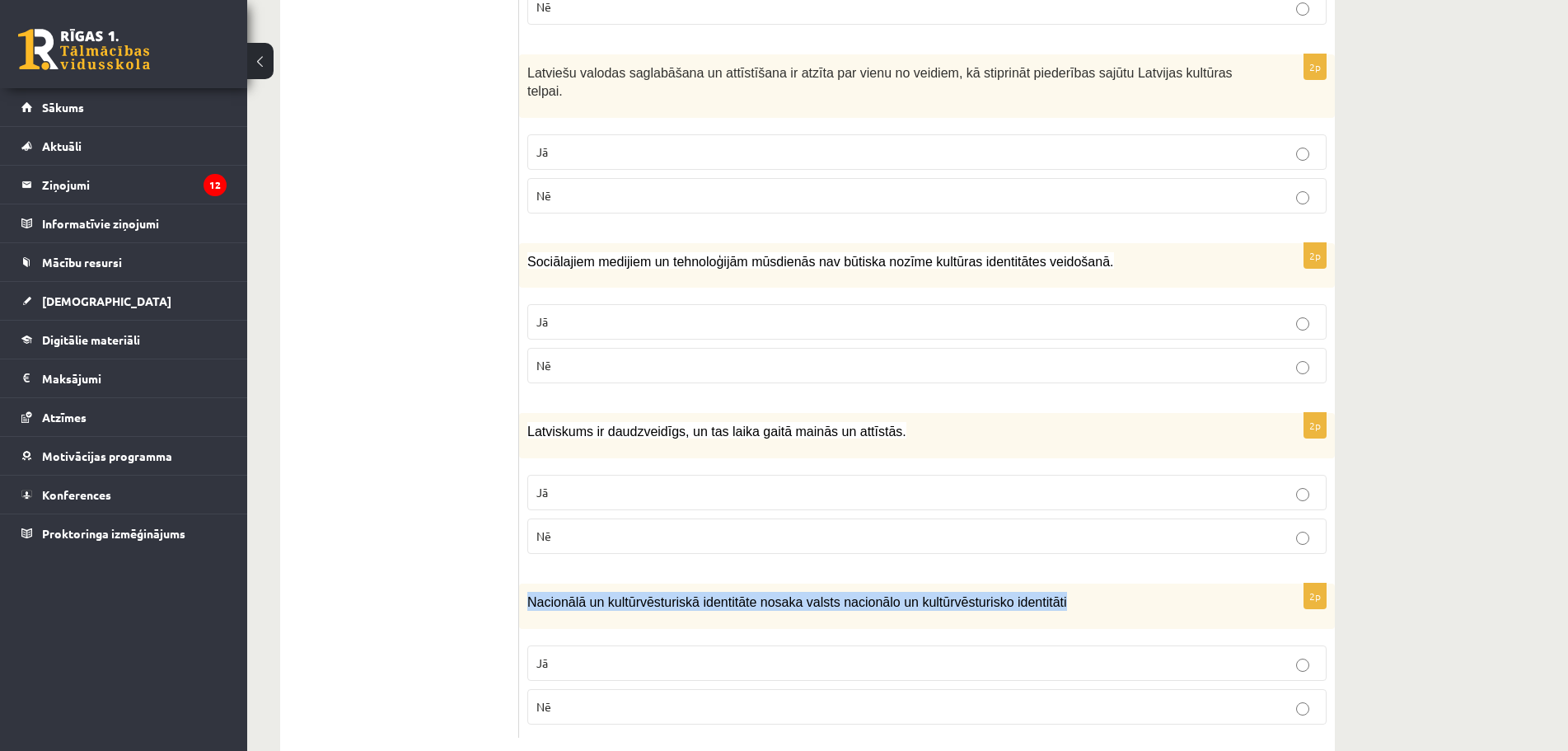
click at [749, 595] on span "Nacionālā un kultūrvēsturiskā identitāte nosaka valsts nacionālo un kultūrvēstu…" at bounding box center [797, 602] width 540 height 14
copy div "Nacionālā un kultūrvēsturiskā identitāte nosaka valsts nacionālo un kultūrvēstu…"
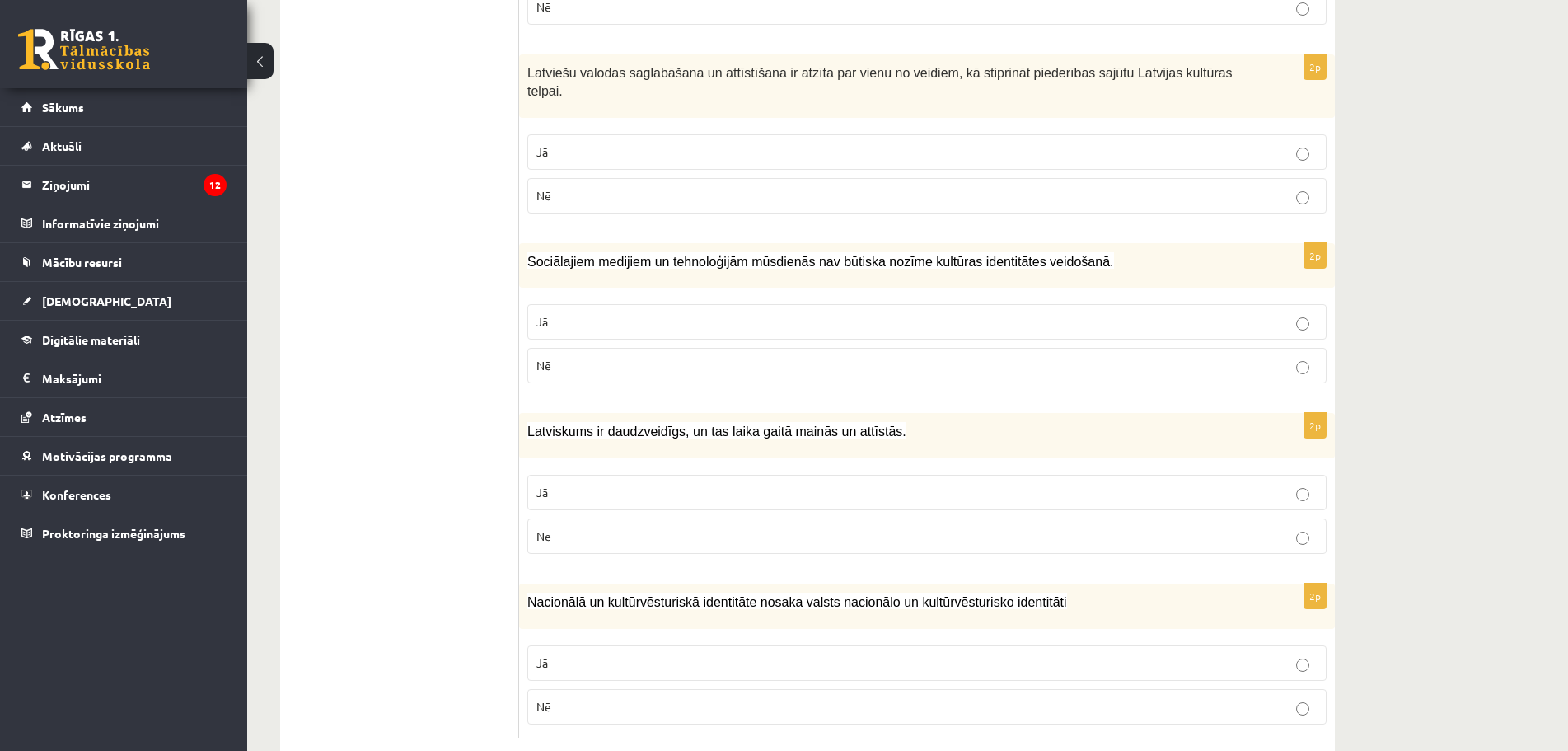
click at [545, 689] on label "Nē" at bounding box center [927, 707] width 799 height 35
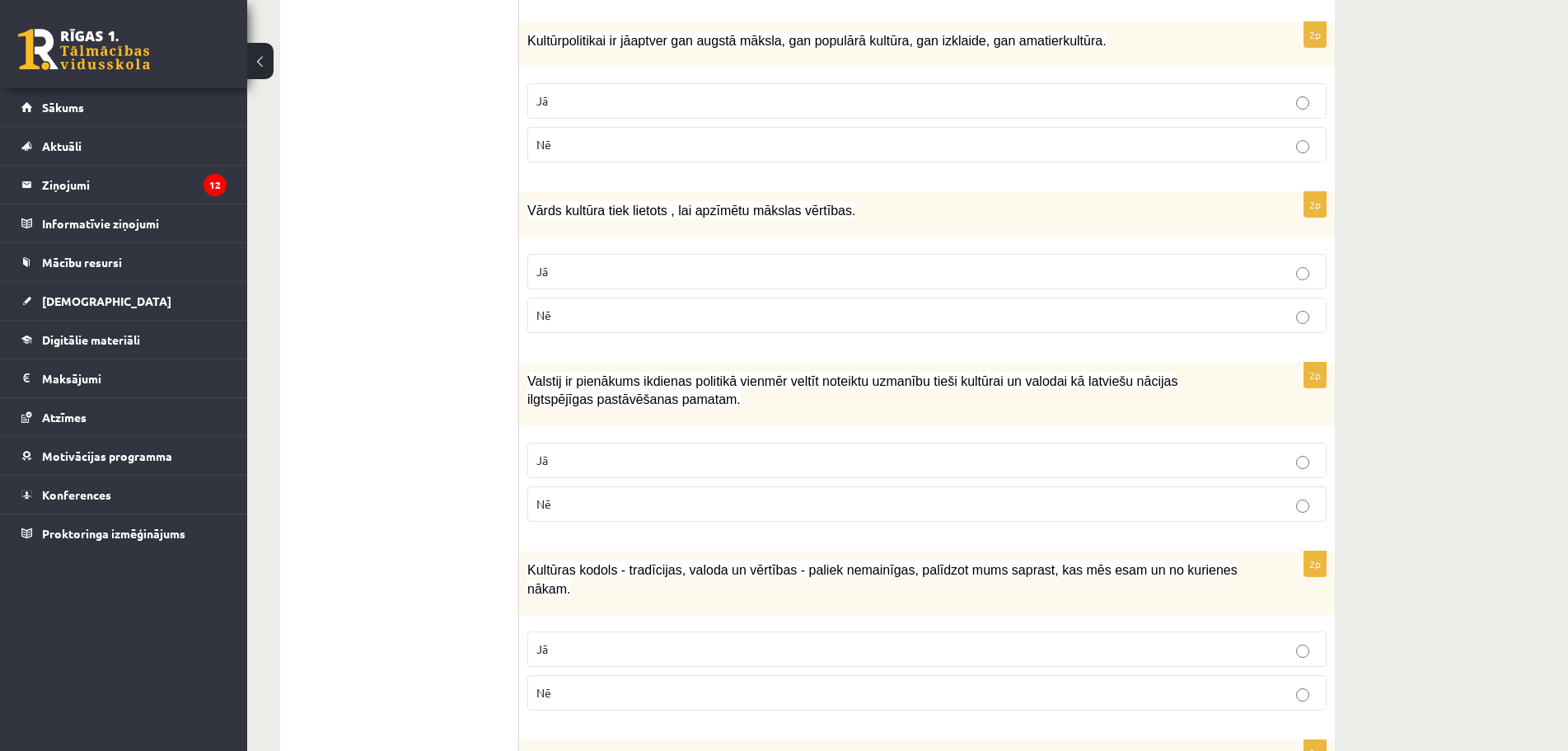
scroll to position [0, 0]
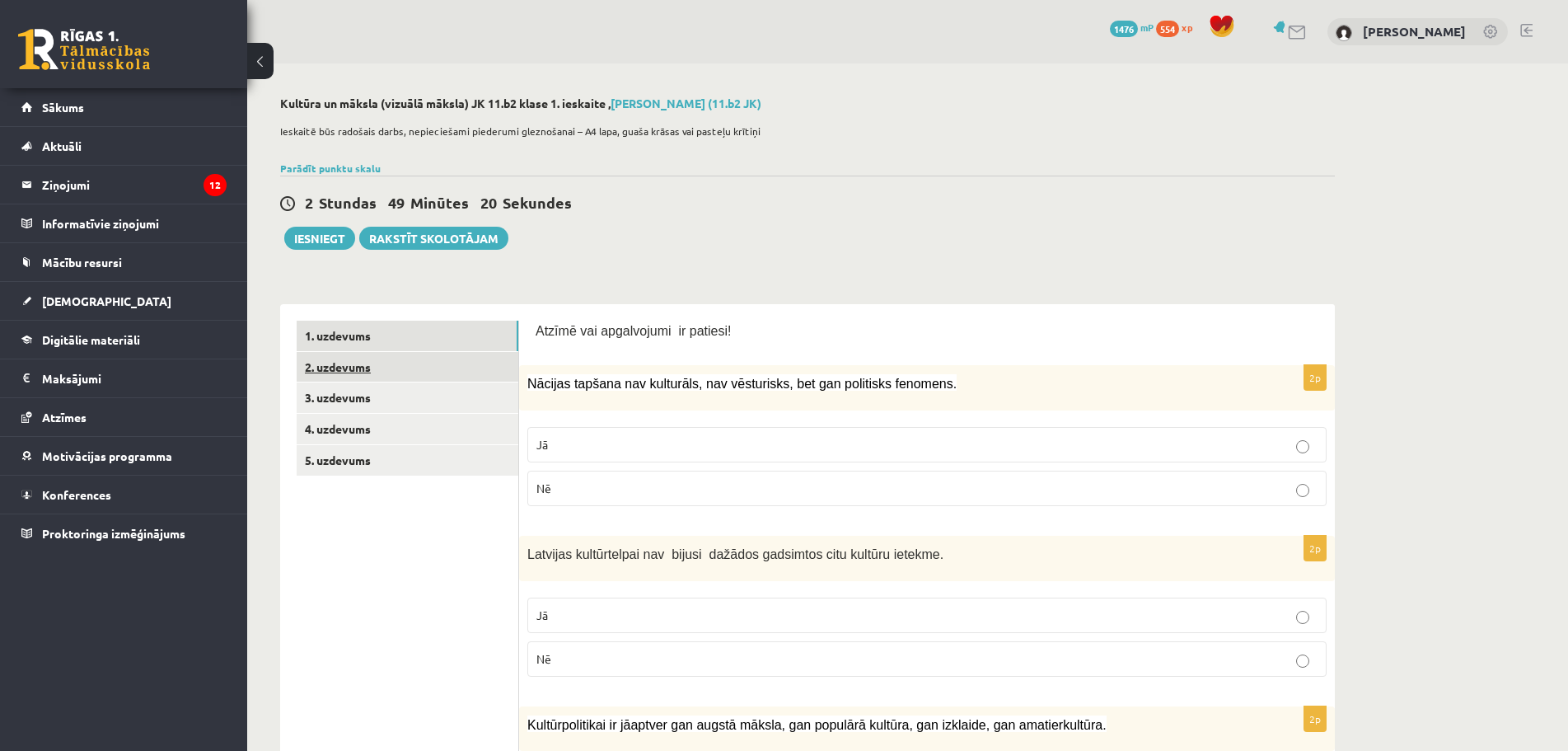
click at [360, 376] on link "2. uzdevums" at bounding box center [407, 367] width 222 height 31
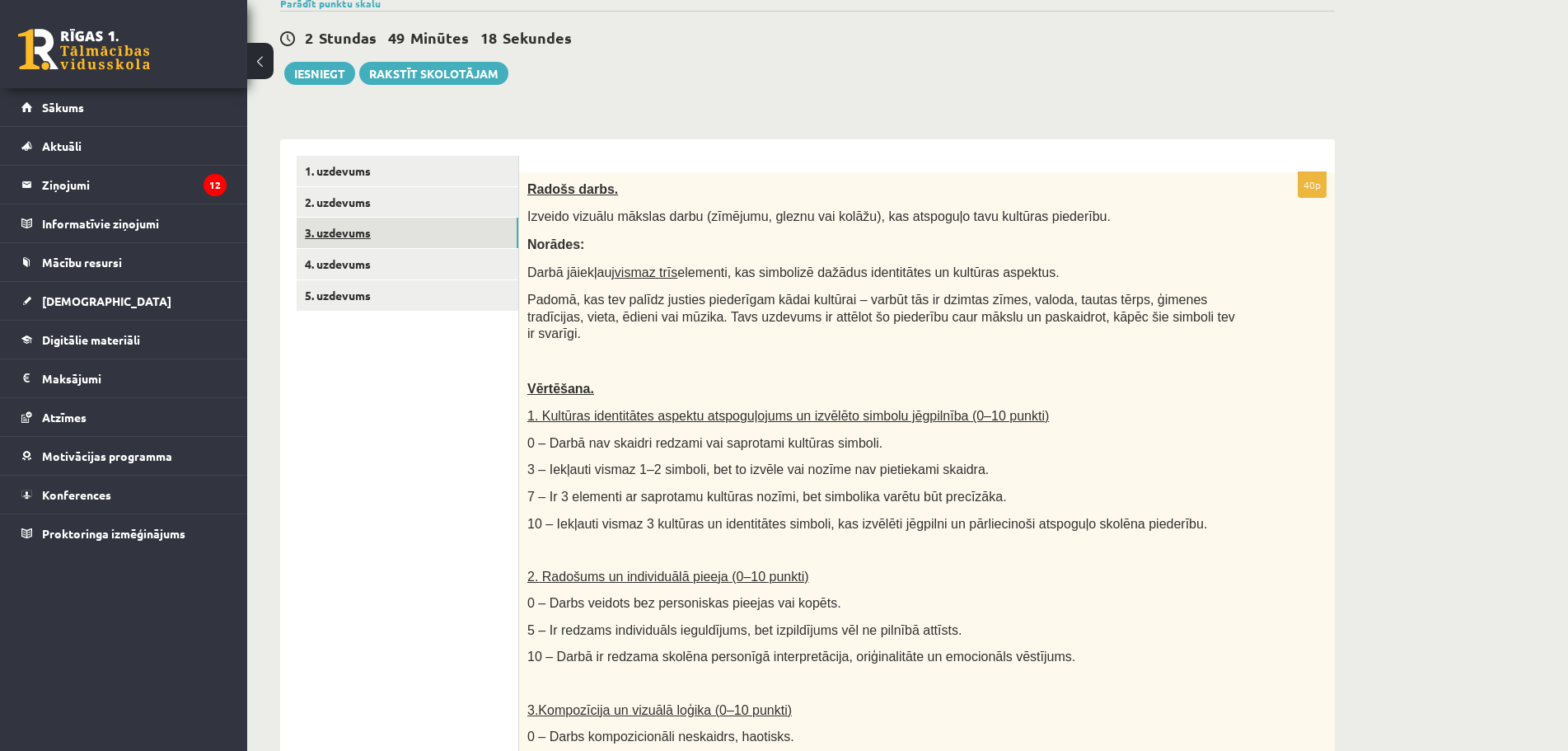
click at [340, 225] on link "3. uzdevums" at bounding box center [407, 233] width 222 height 31
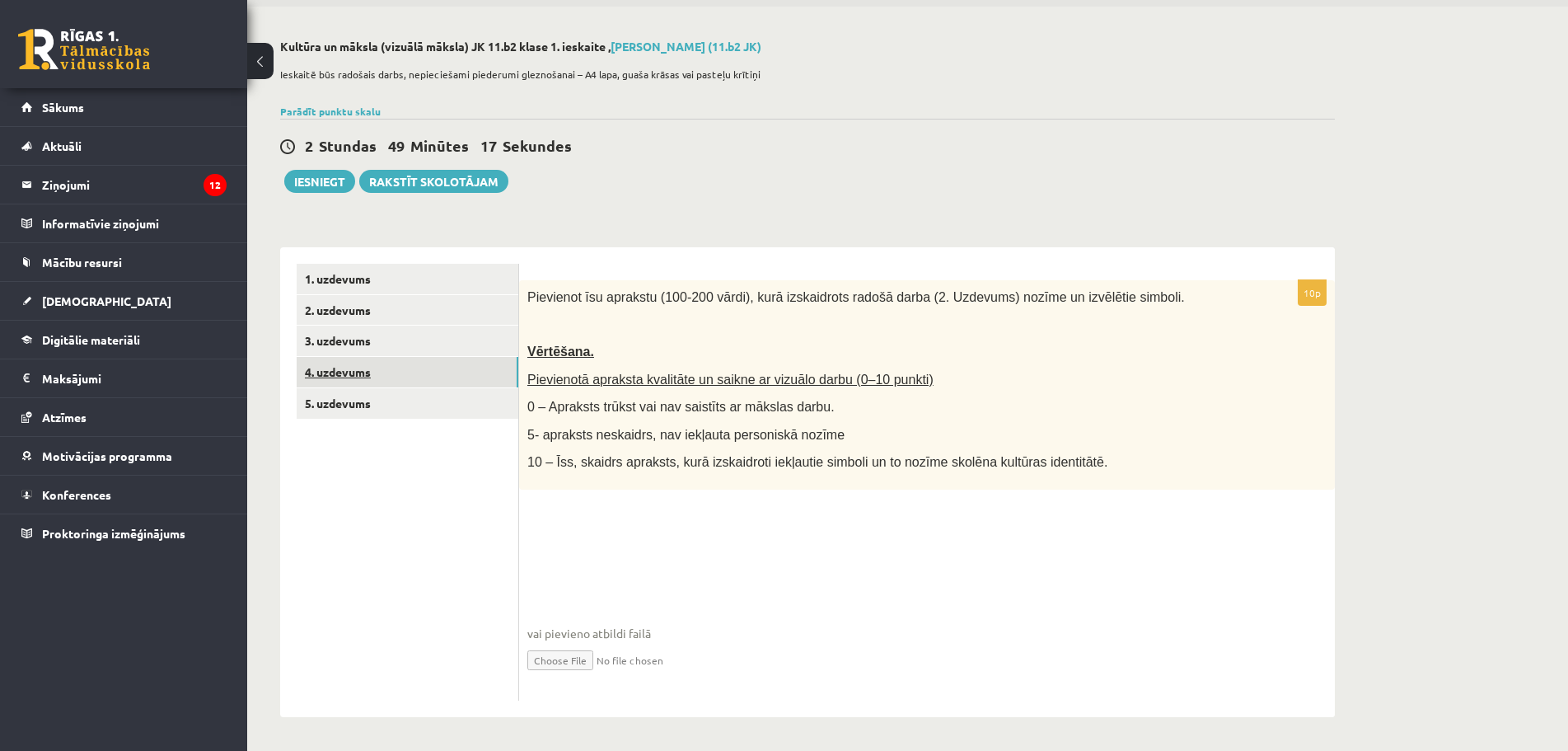
click at [352, 369] on link "4. uzdevums" at bounding box center [407, 372] width 222 height 31
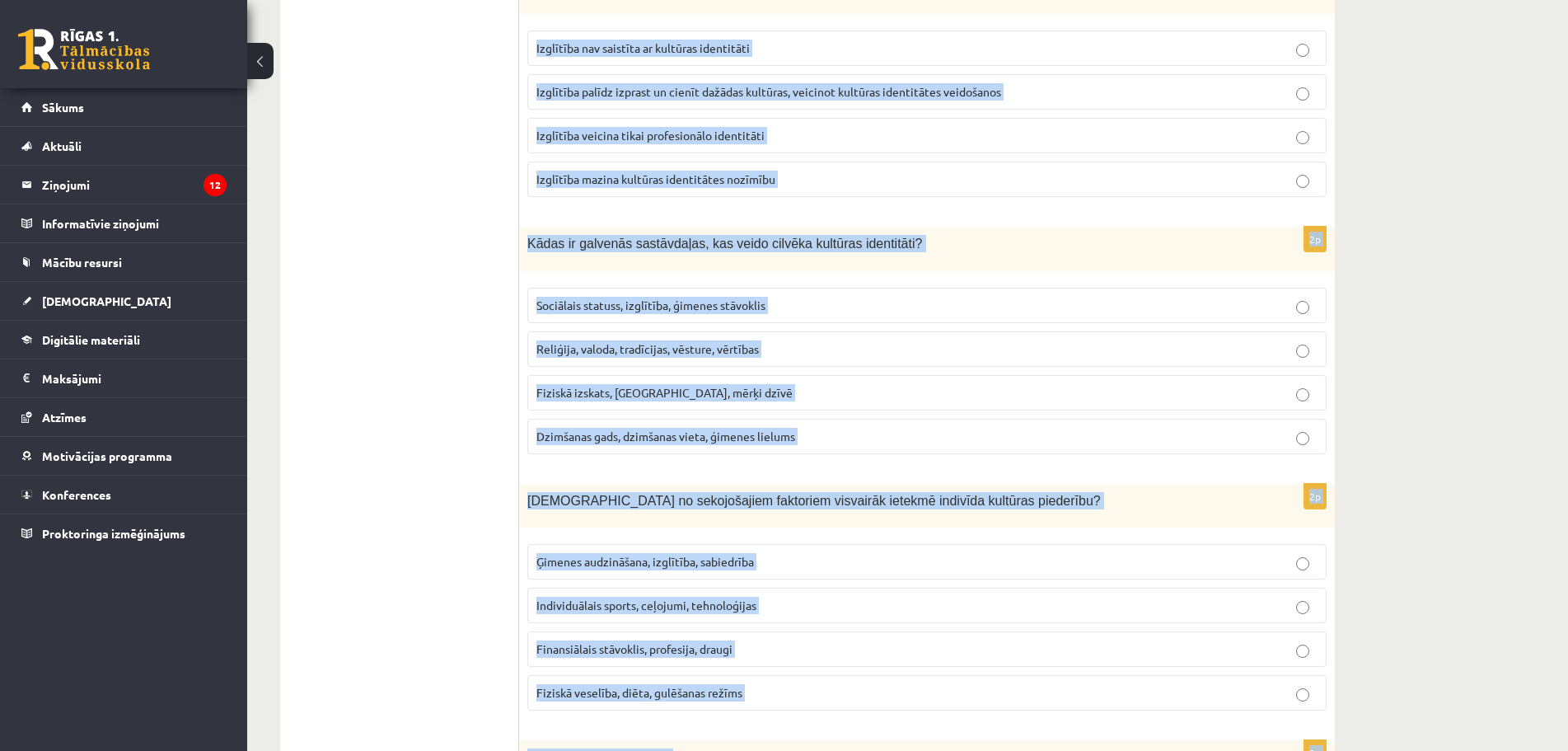
scroll to position [2191, 0]
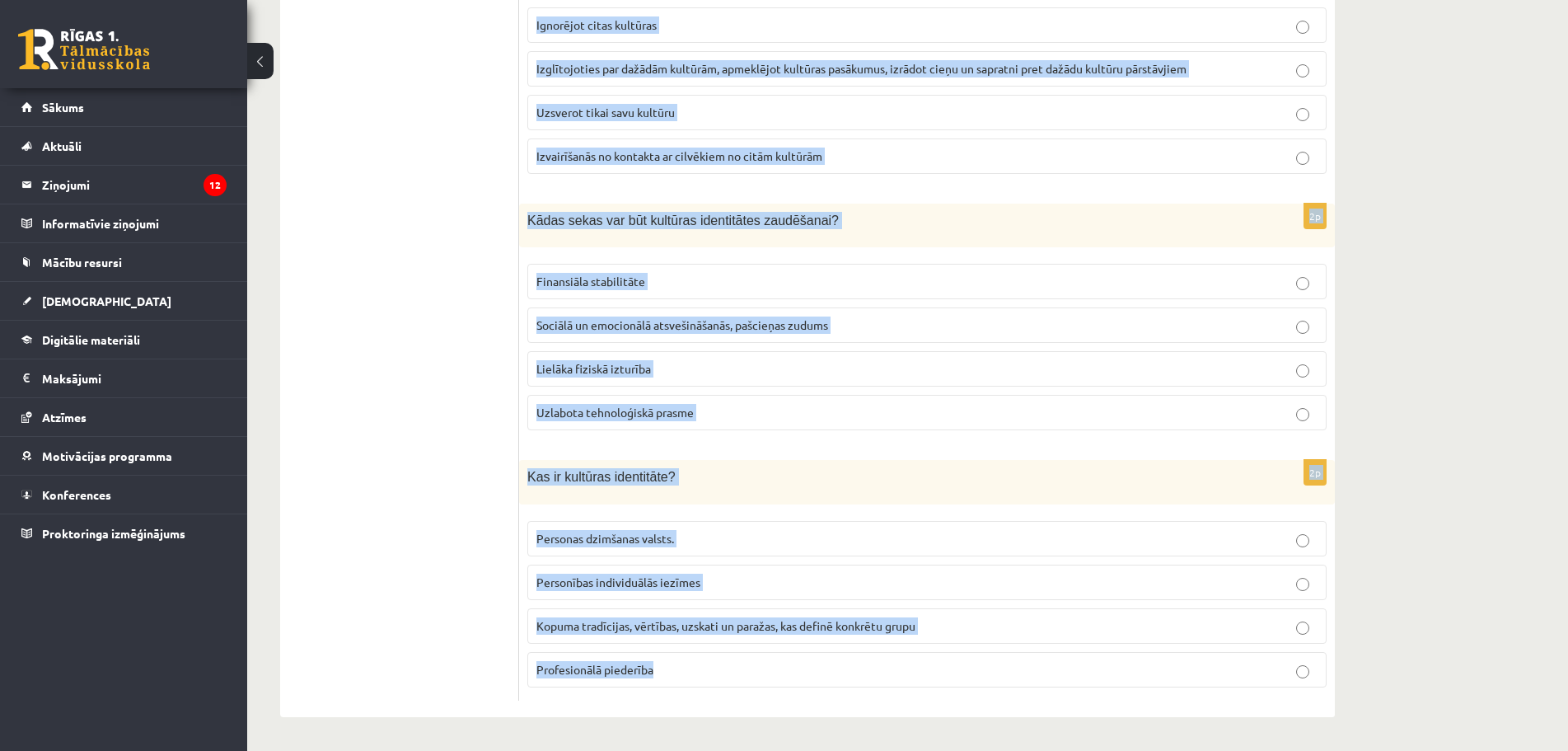
drag, startPoint x: 527, startPoint y: 294, endPoint x: 1288, endPoint y: 705, distance: 864.9
copy form "Lor ip dolorsit ametconse? Adipiscin elitseddo eiusmod tempo Incididun utlabore…"
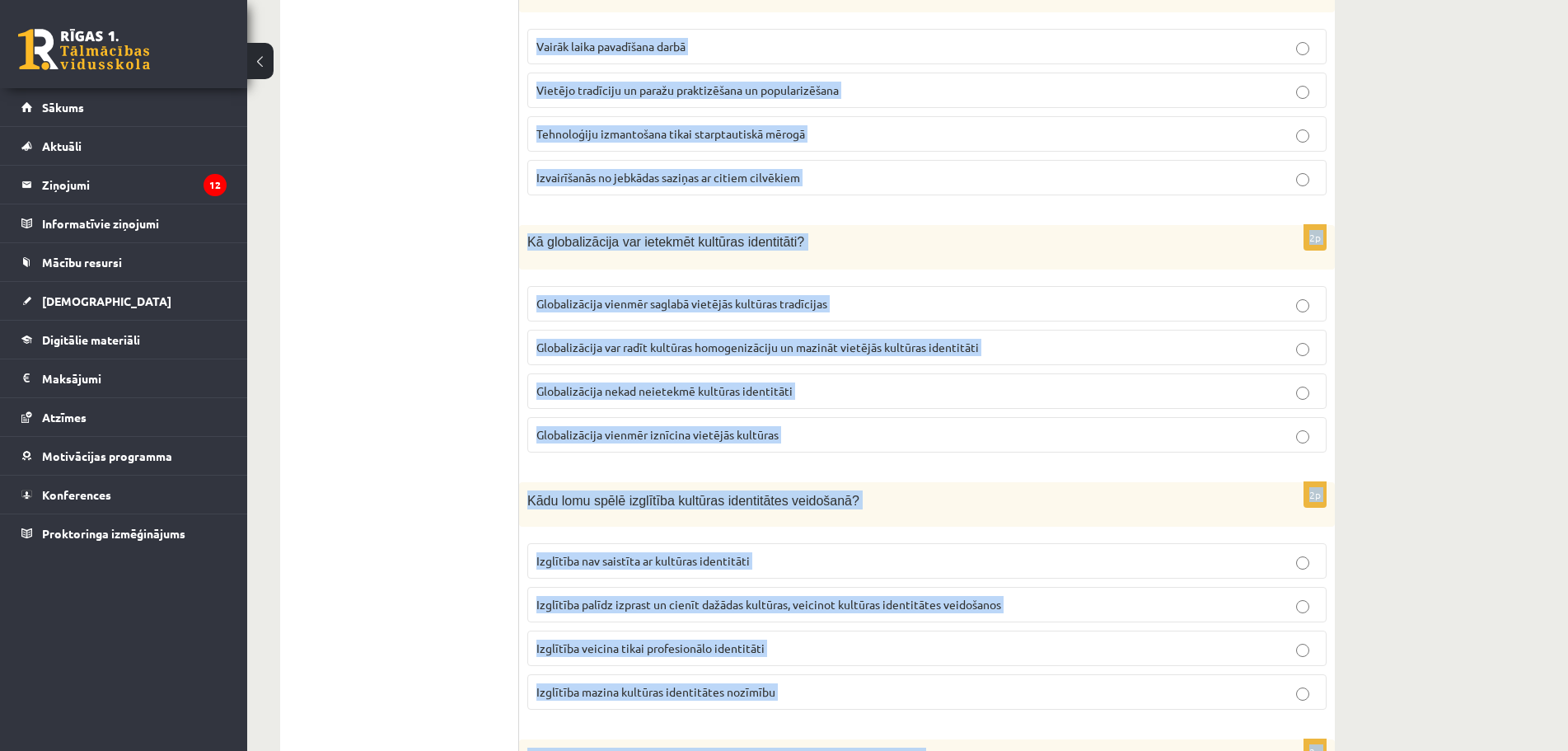
scroll to position [543, 0]
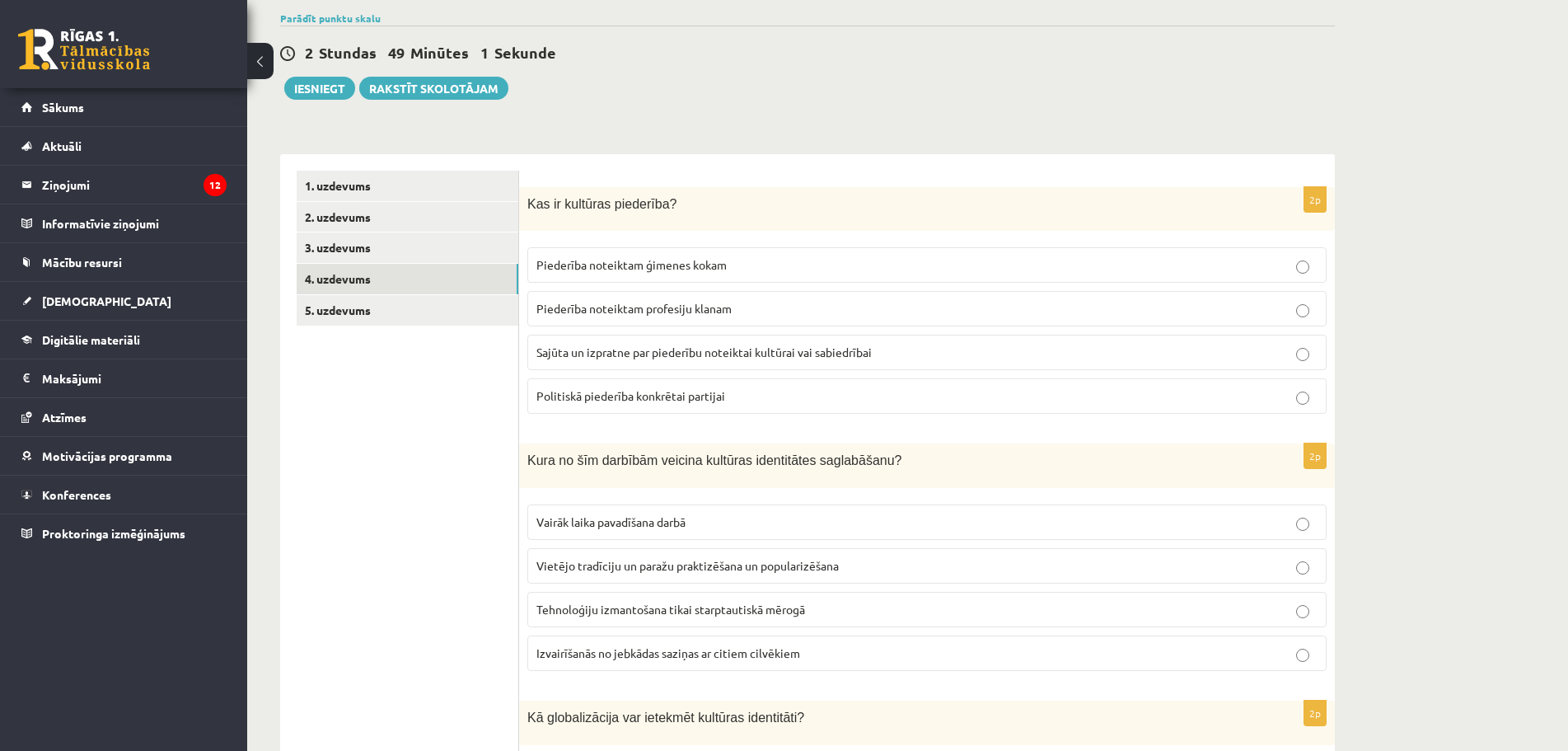
scroll to position [0, 0]
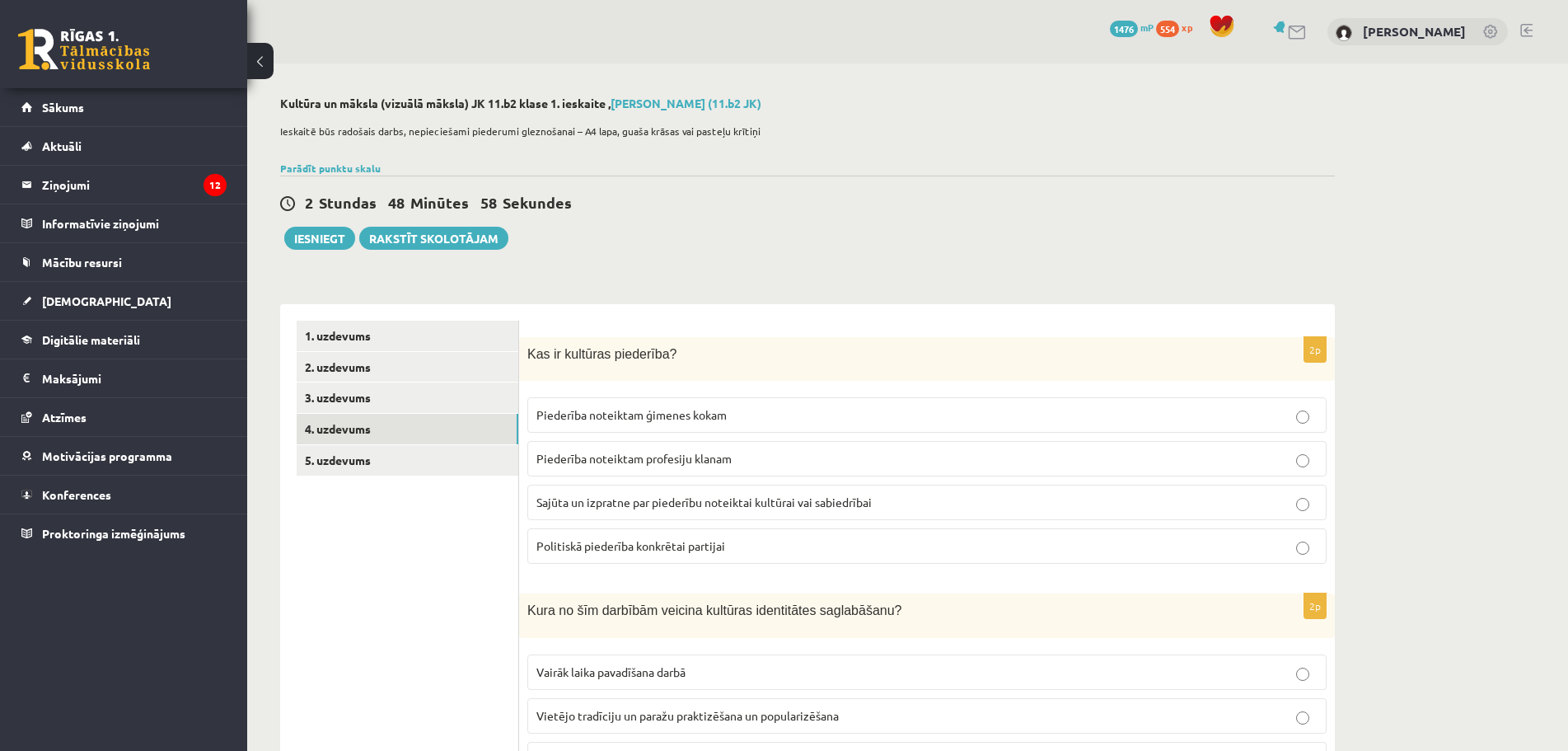
click at [584, 510] on p "Sajūta un izpratne par piederību noteiktai kultūrai vai sabiedrībai" at bounding box center [927, 502] width 781 height 18
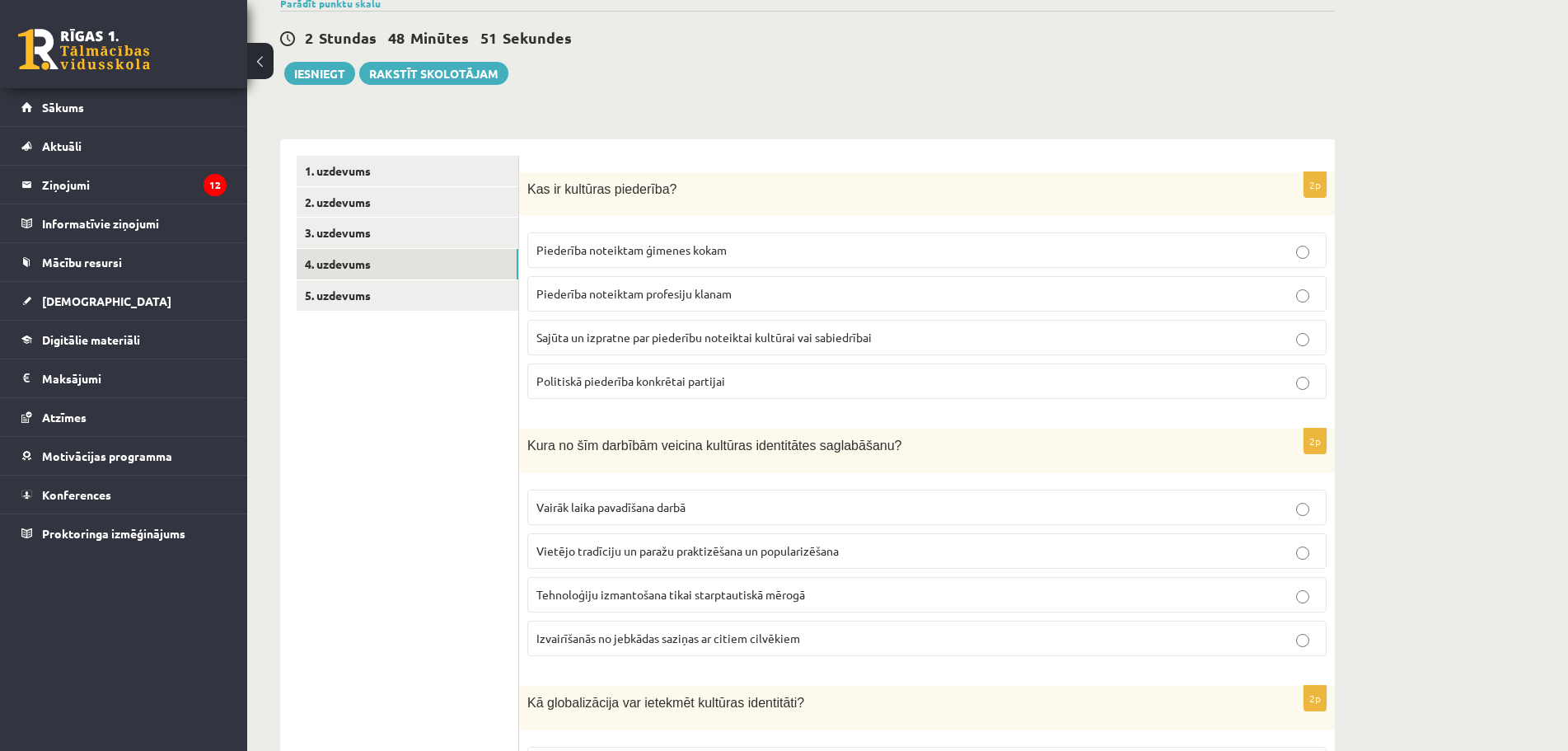
click at [582, 557] on span "Vietējo tradīciju un paražu praktizēšana un popularizēšana" at bounding box center [688, 551] width 302 height 15
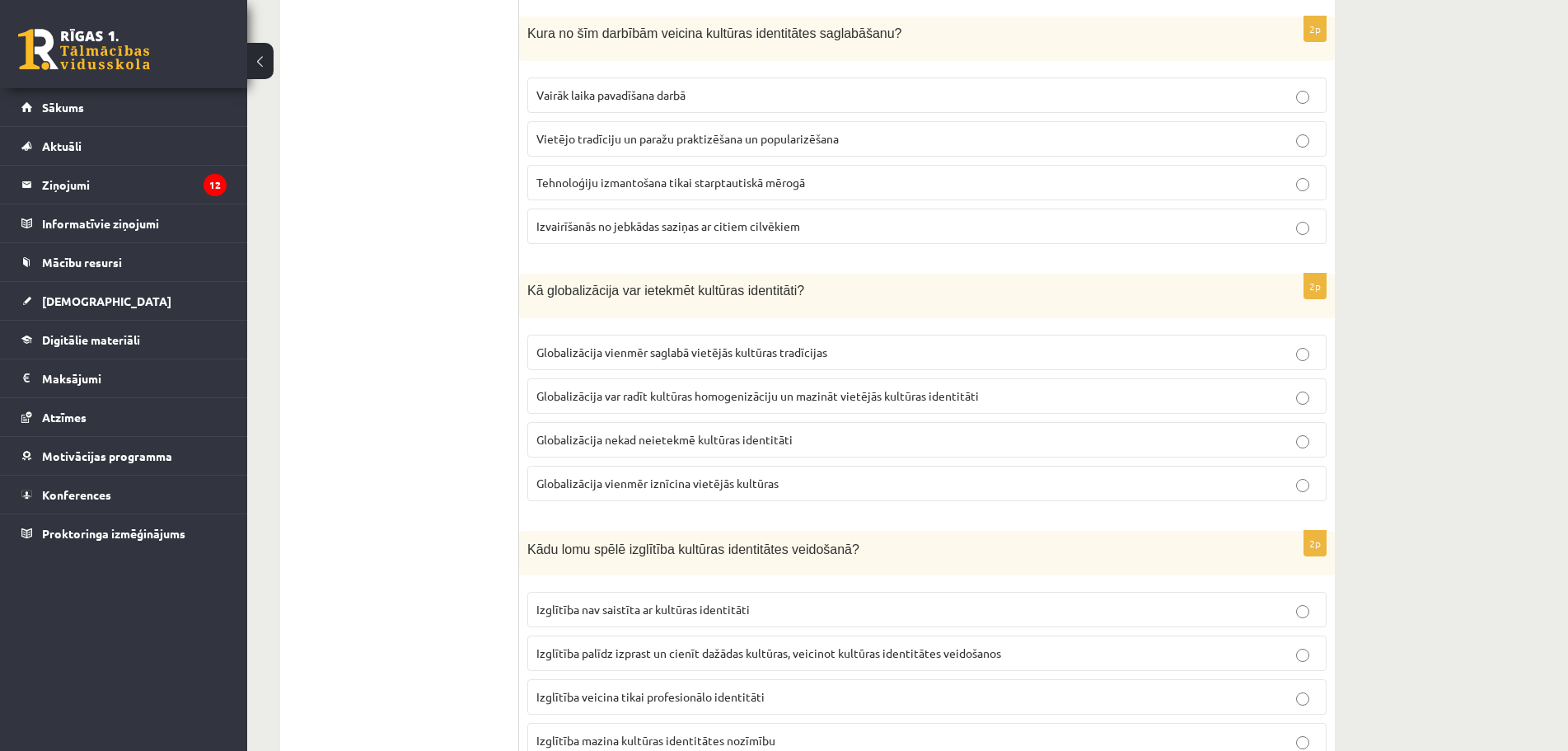
scroll to position [494, 0]
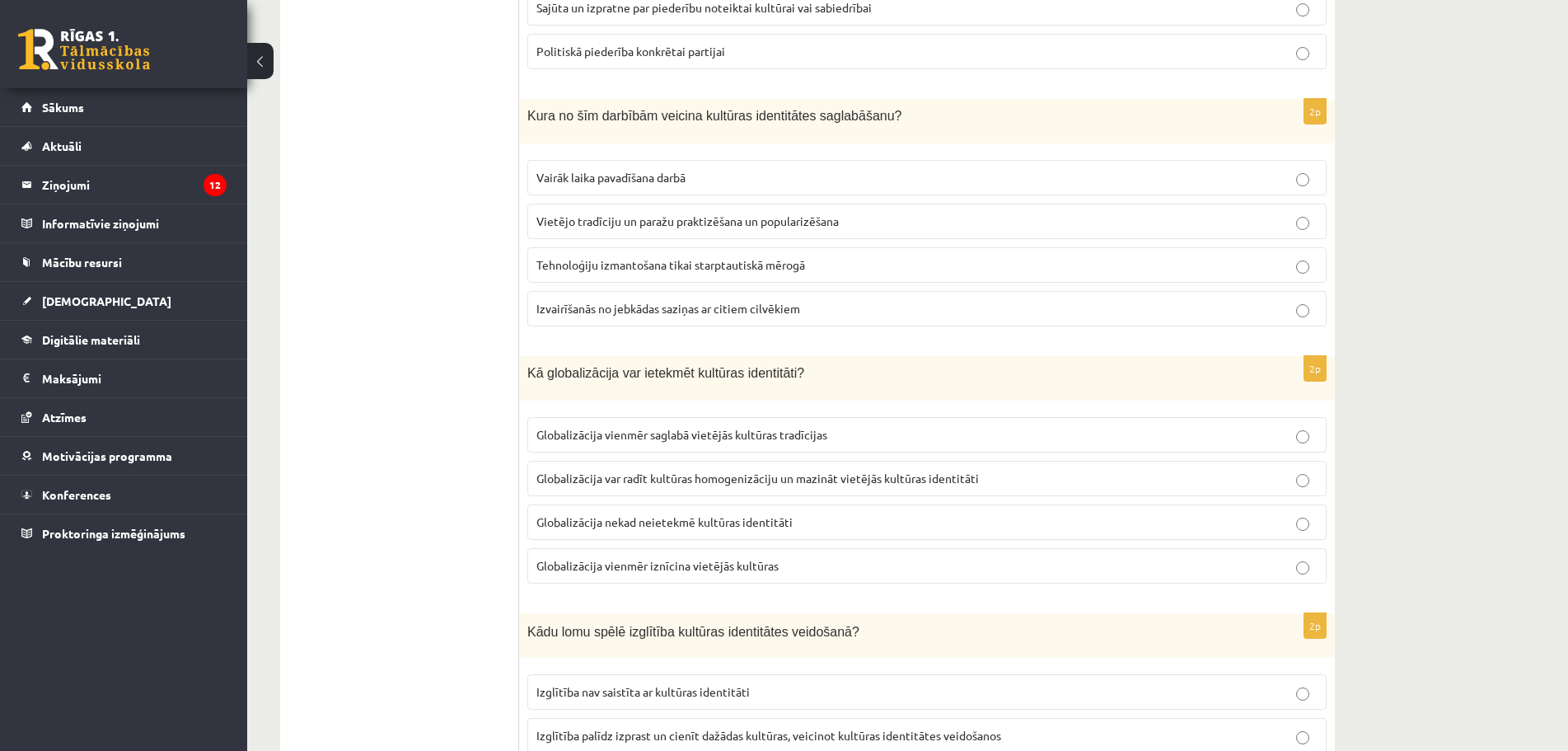
click at [634, 481] on span "Globalizācija var radīt kultūras homogenizāciju un mazināt vietējās kultūras id…" at bounding box center [758, 478] width 442 height 15
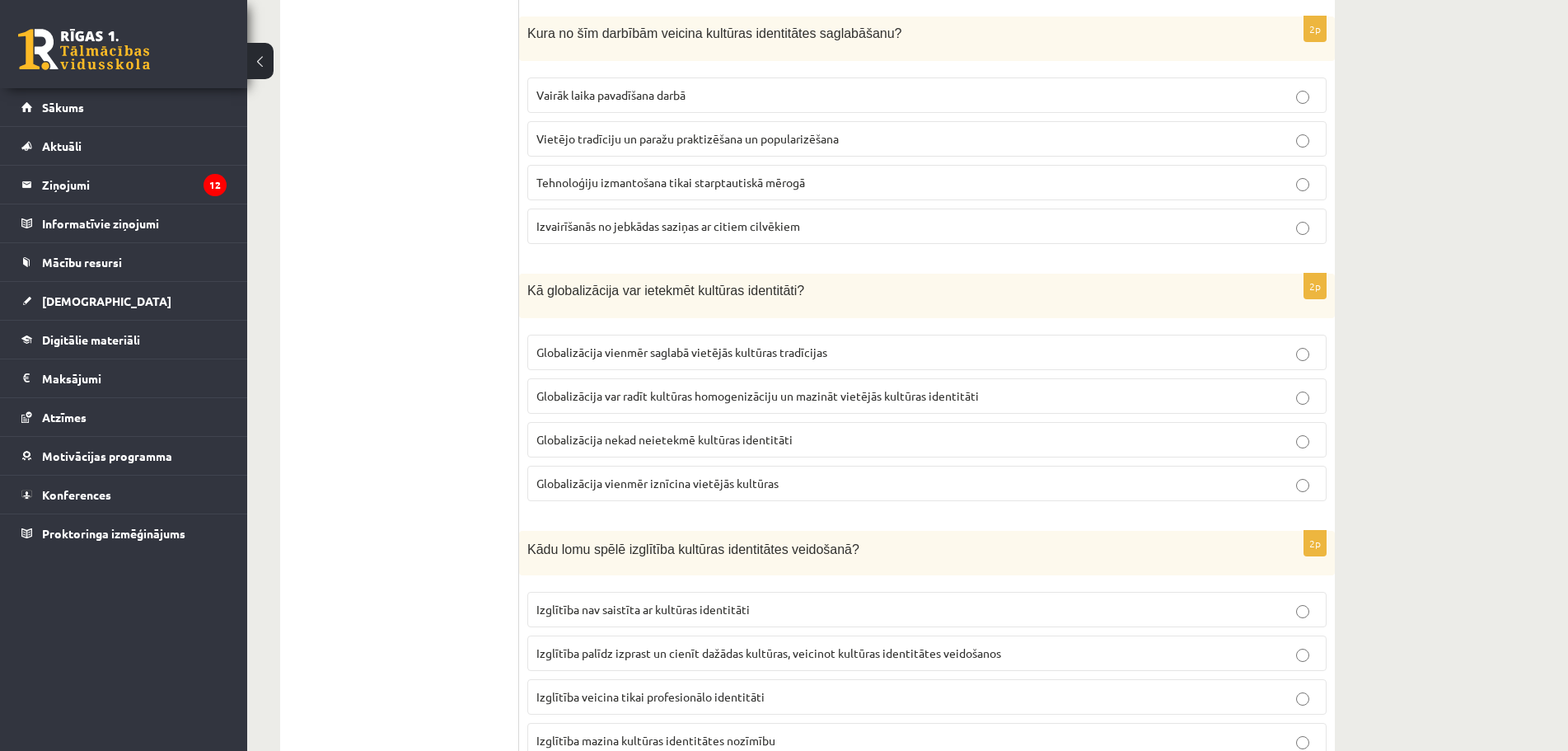
scroll to position [659, 0]
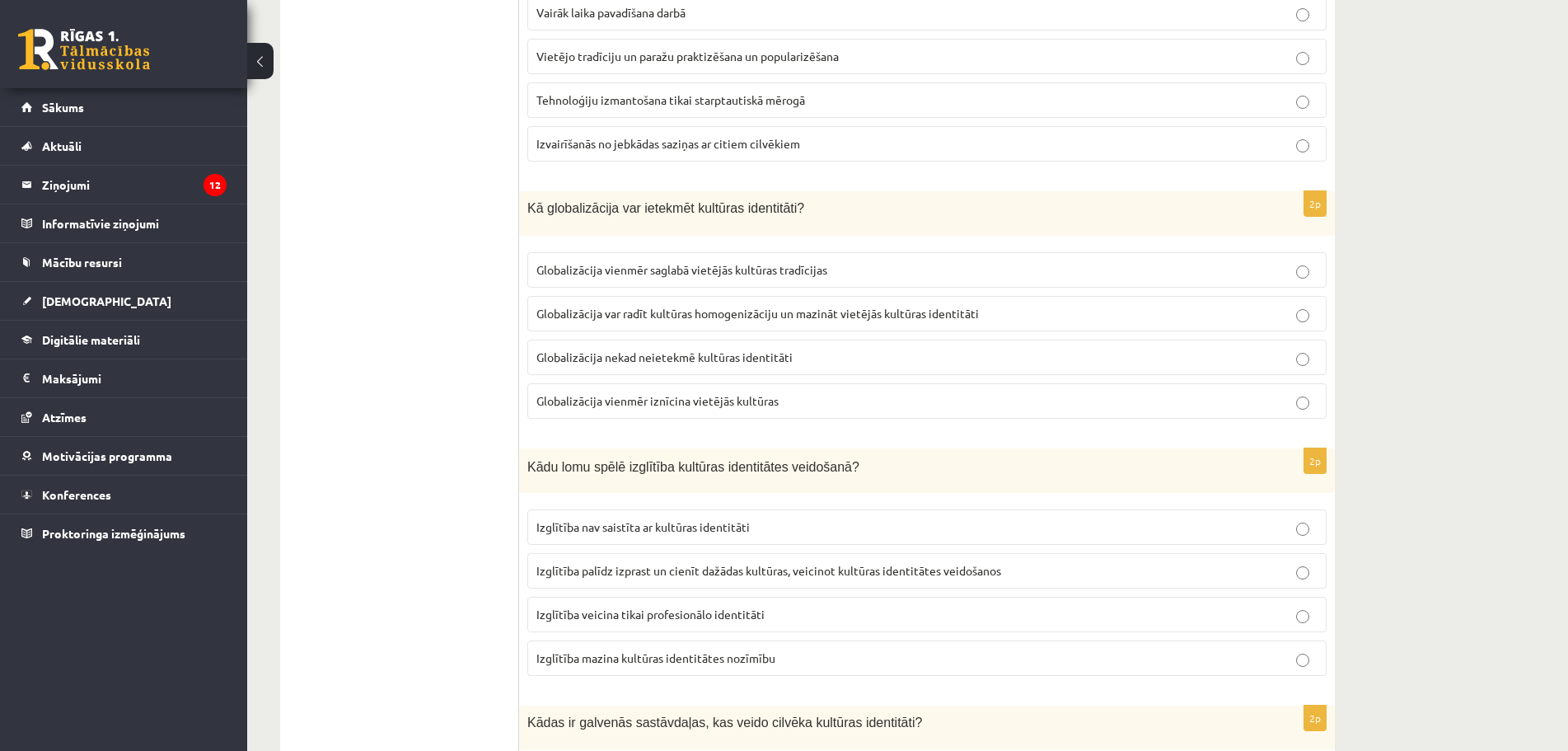
click at [594, 373] on label "Globalizācija nekad neietekmē kultūras identitāti" at bounding box center [927, 357] width 799 height 35
click at [609, 307] on span "Globalizācija var radīt kultūras homogenizāciju un mazināt vietējās kultūras id…" at bounding box center [758, 313] width 442 height 15
click at [594, 566] on span "Izglītība palīdz izprast un cienīt dažādas kultūras, veicinot kultūras identitā…" at bounding box center [769, 570] width 465 height 15
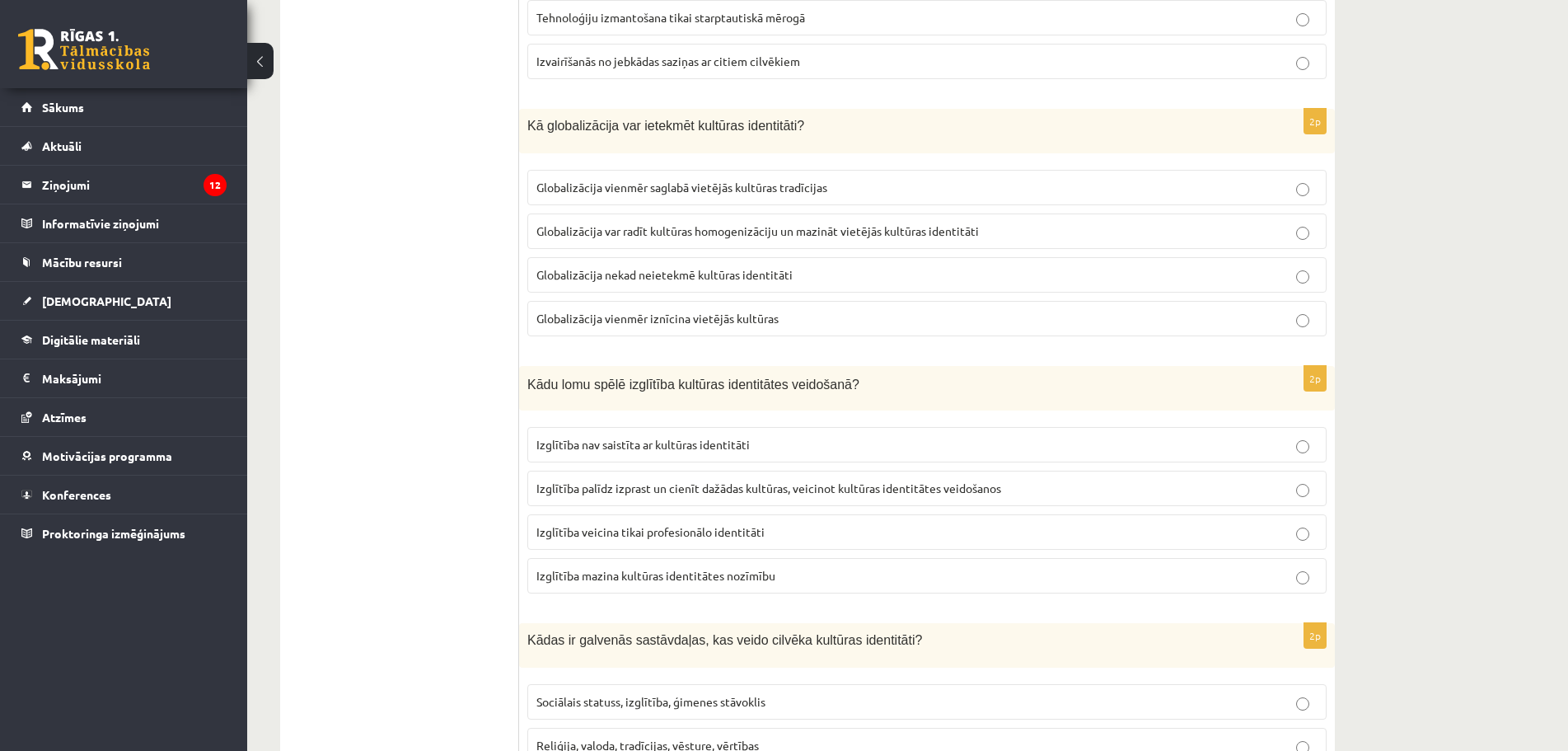
scroll to position [906, 0]
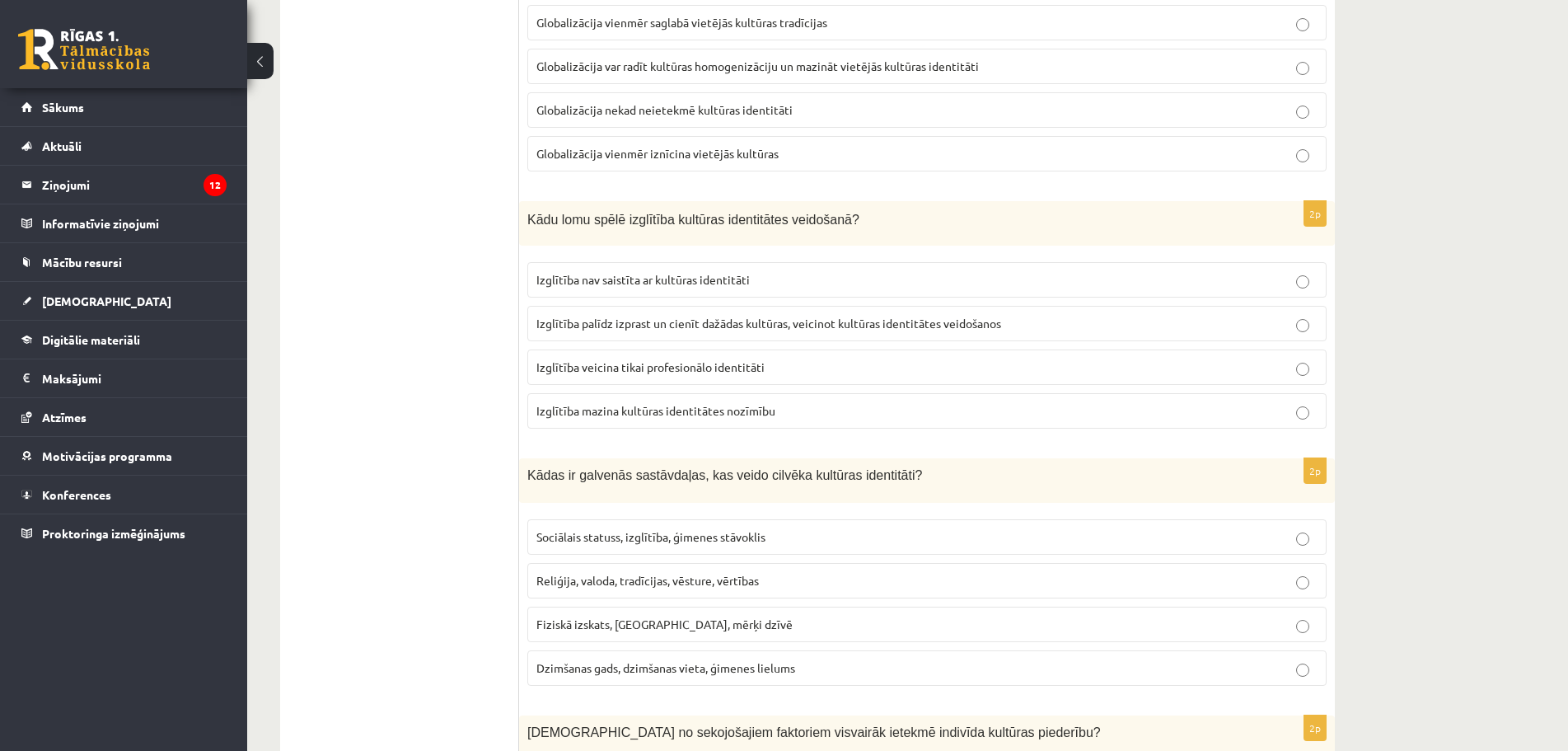
click at [567, 581] on span "Reliģija, valoda, tradīcijas, vēsture, vērtības" at bounding box center [648, 580] width 223 height 15
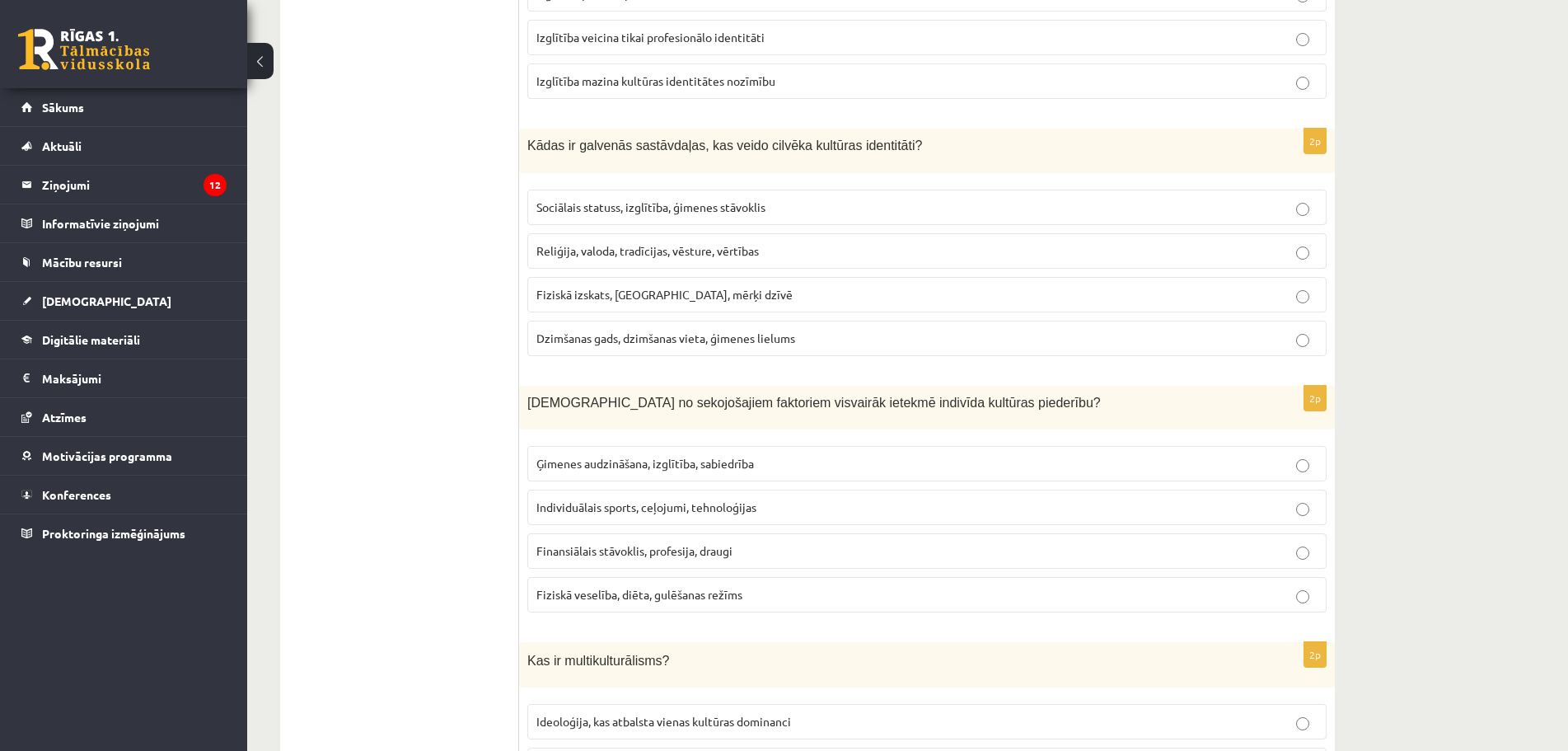
scroll to position [1483, 0]
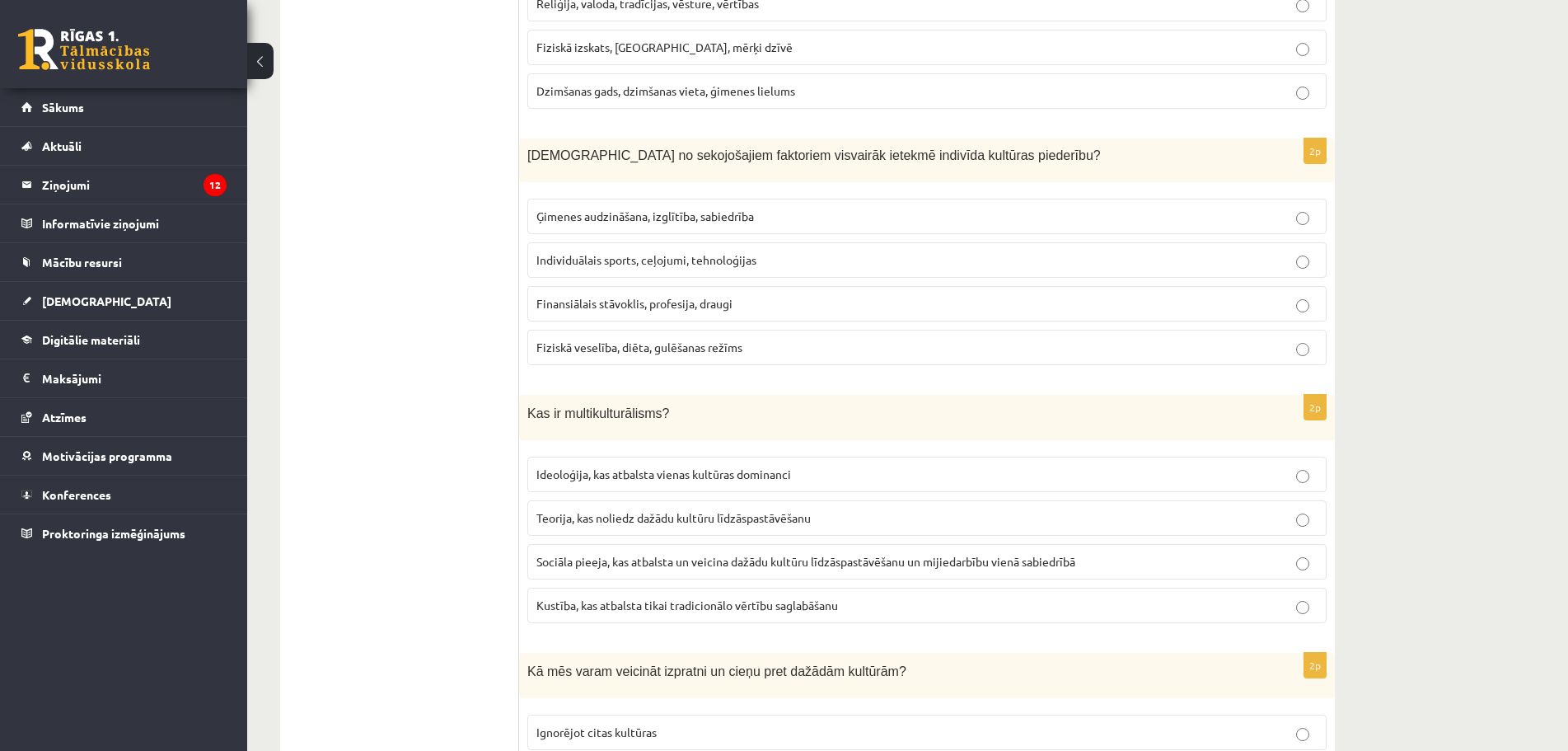
click at [619, 230] on label "Ģimenes audzināšana, izglītība, sabiedrība" at bounding box center [927, 216] width 799 height 35
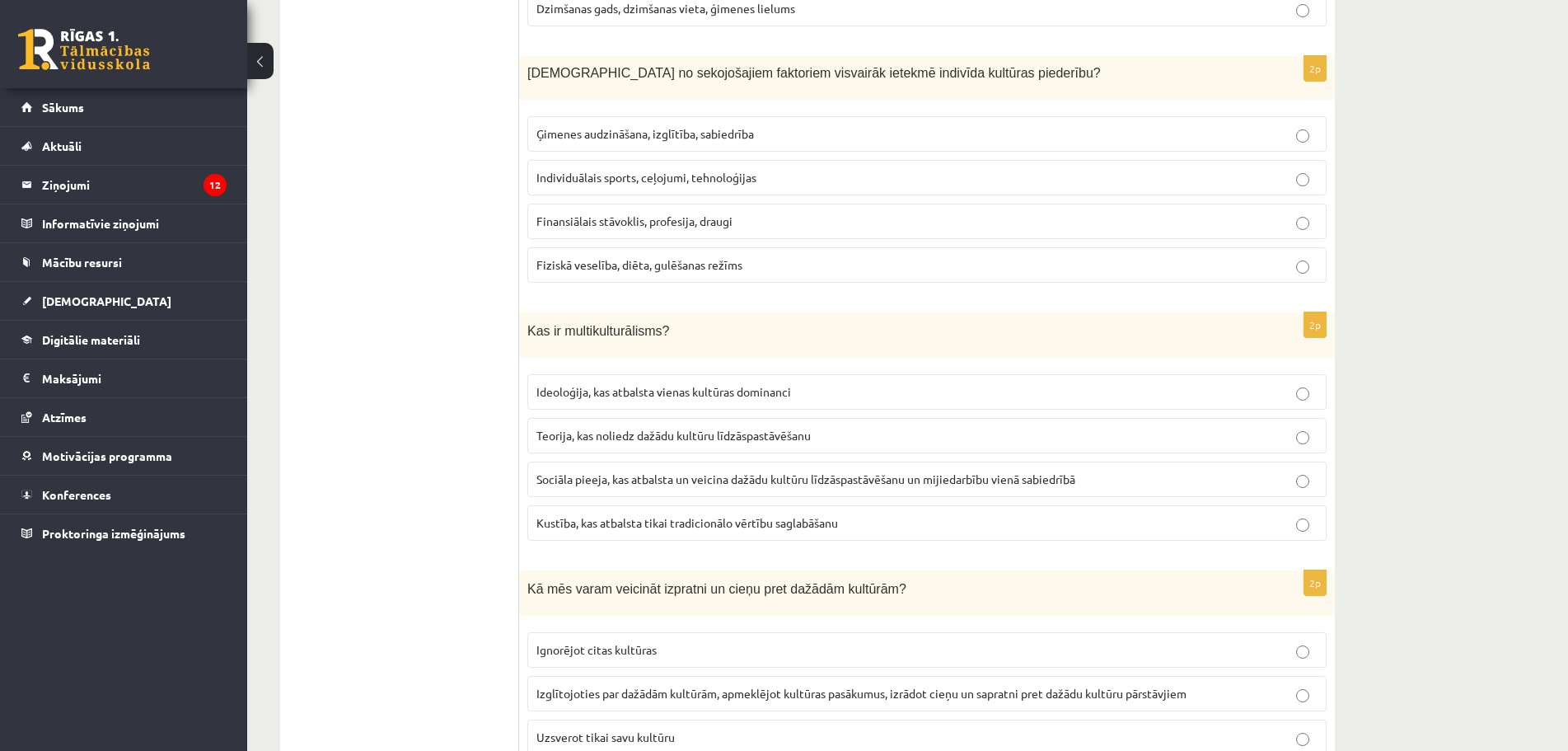
click at [620, 465] on label "Sociāla pieeja, kas atbalsta un veicina dažādu kultūru līdzāspastāvēšanu un mij…" at bounding box center [927, 479] width 799 height 35
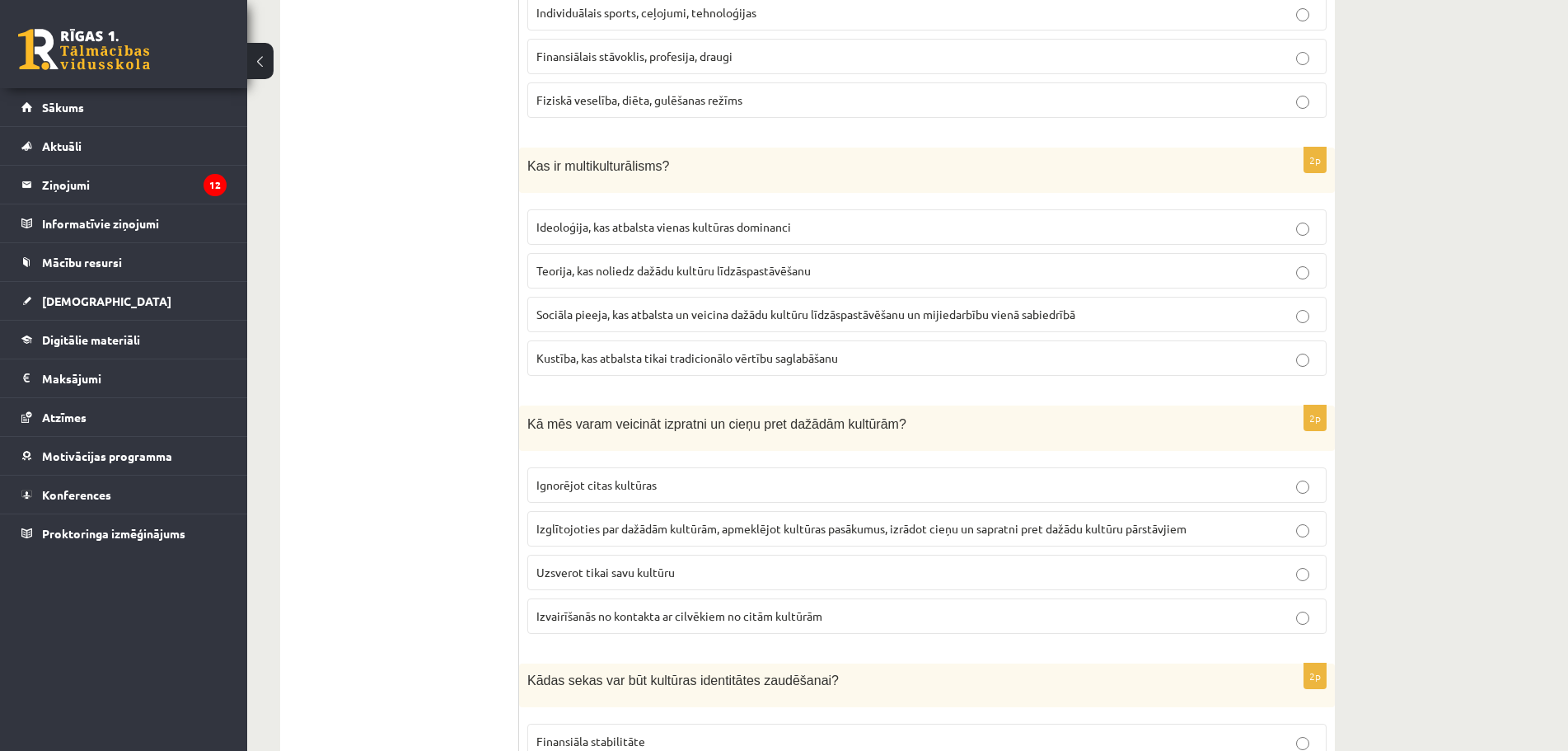
scroll to position [1812, 0]
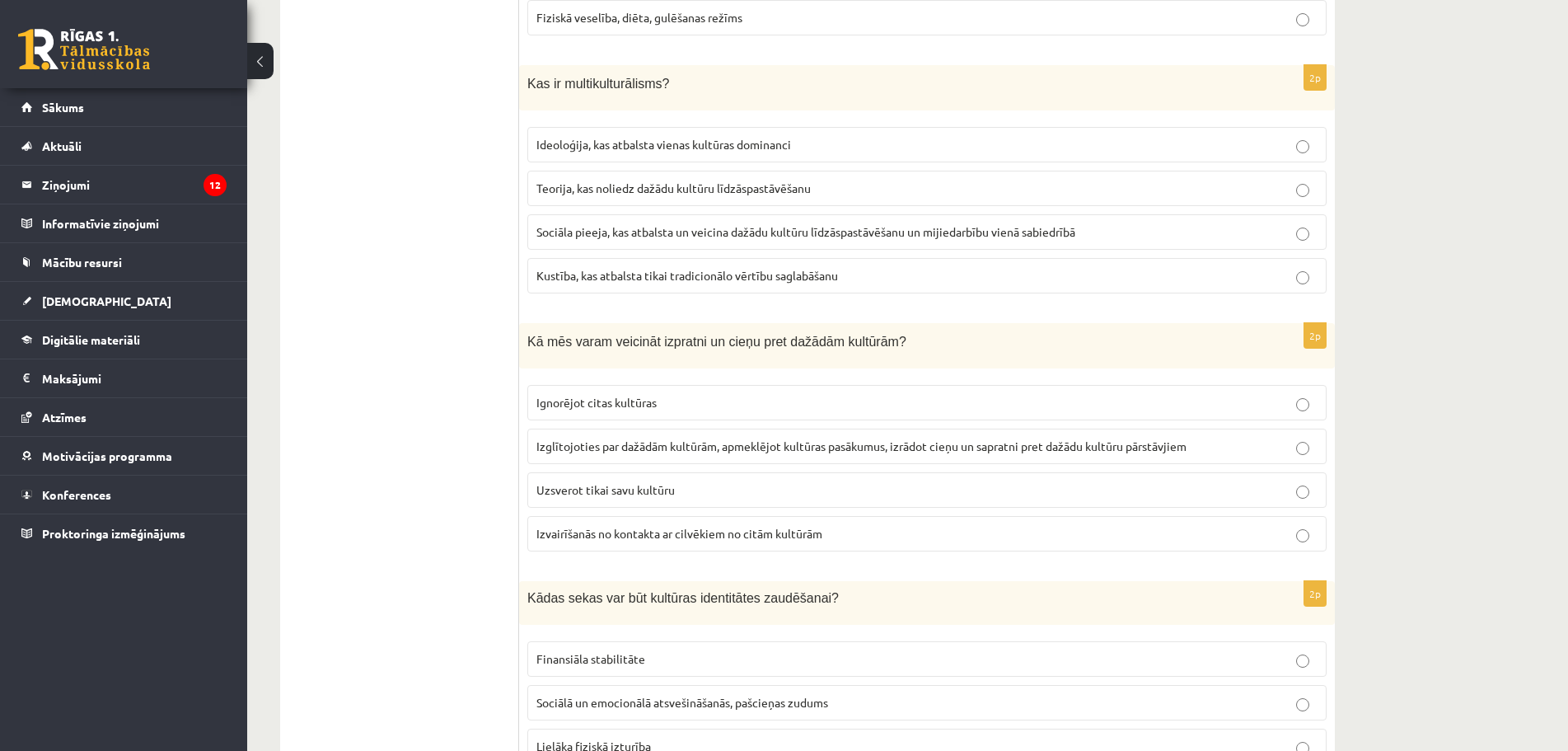
click at [543, 434] on label "Izglītojoties par dažādām kultūrām, apmeklējot kultūras pasākumus, izrādot cieņ…" at bounding box center [927, 446] width 799 height 35
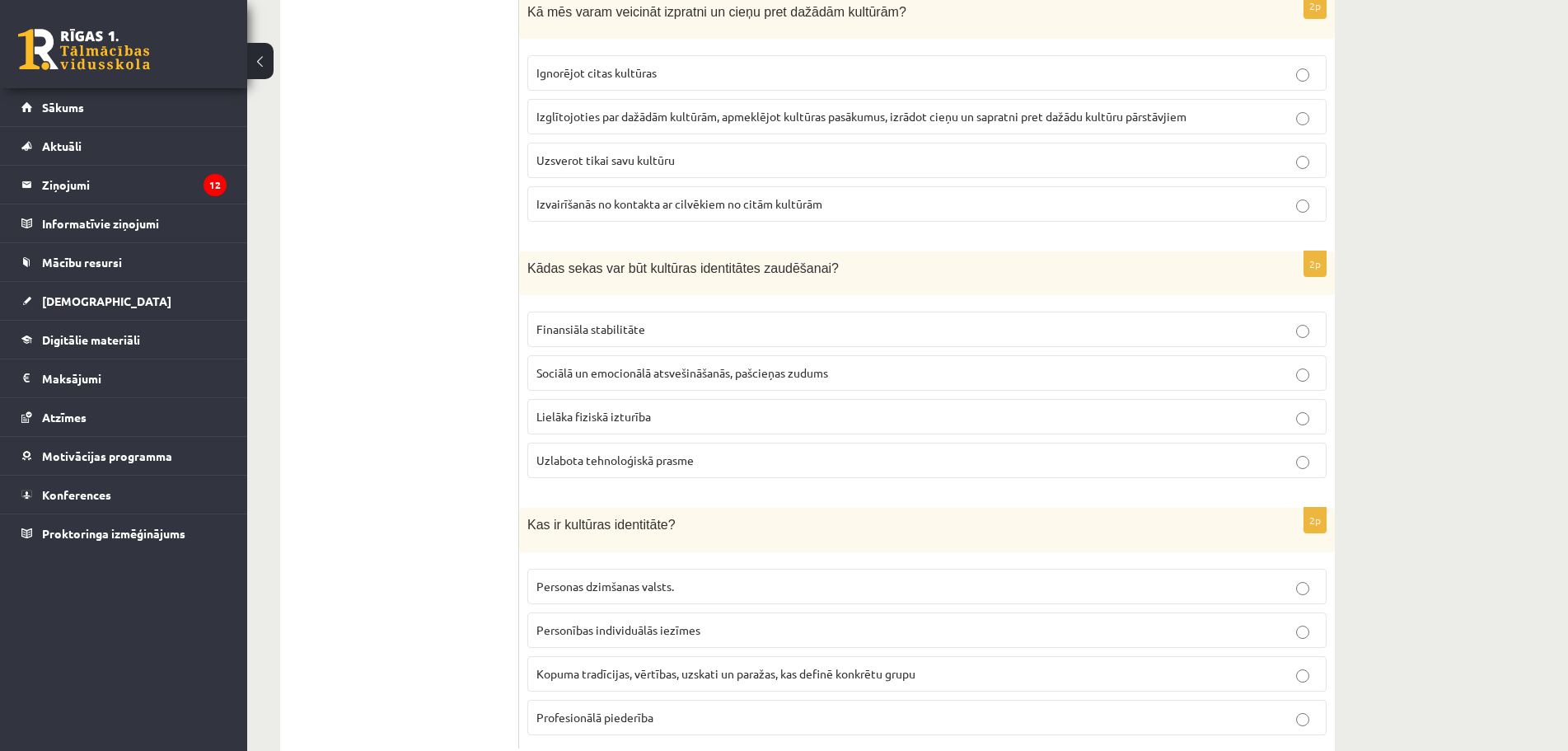
click at [792, 378] on span "Sociālā un emocionālā atsvešināšanās, pašcieņas zudums" at bounding box center [683, 372] width 292 height 15
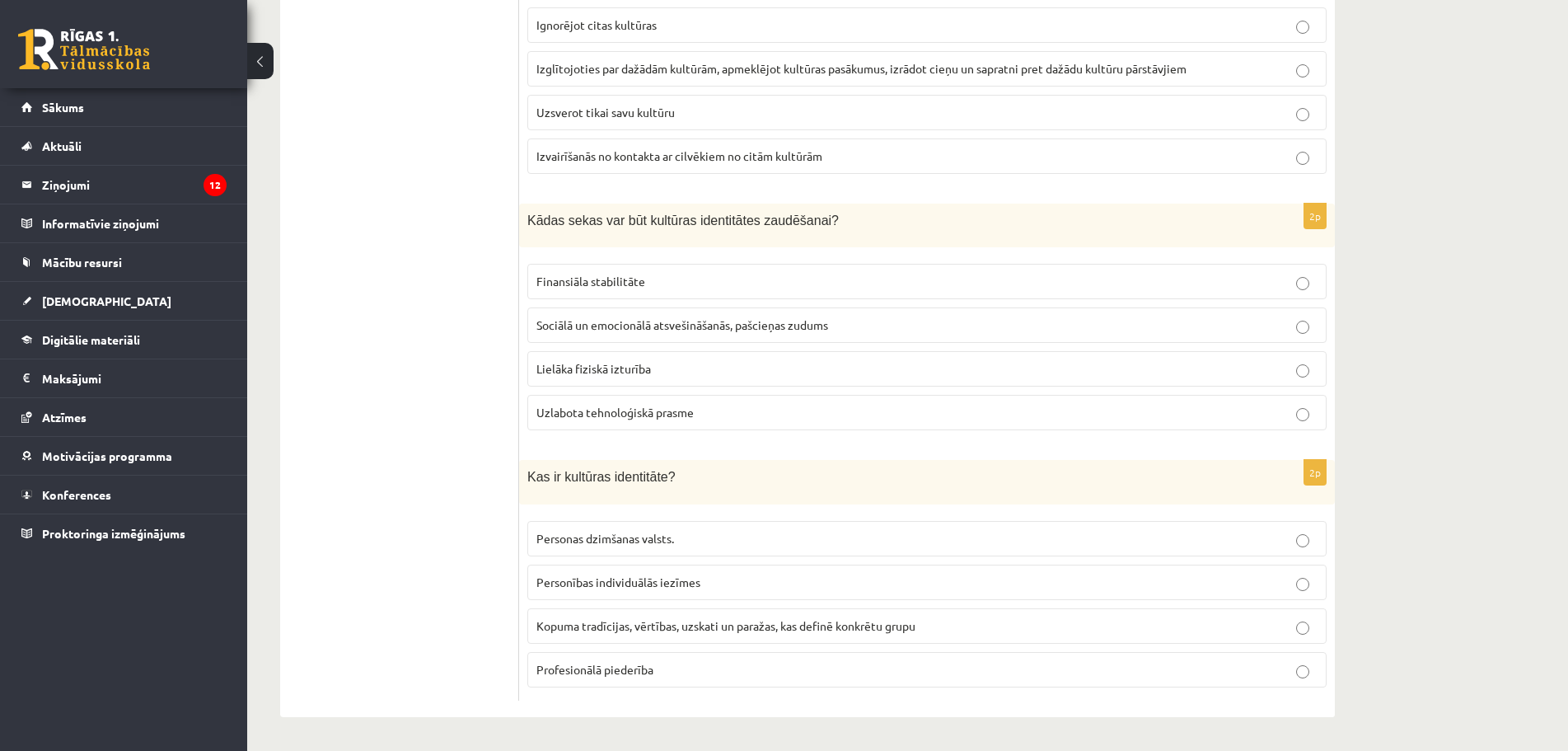
click at [578, 628] on span "Kopuma tradīcijas, vērtības, uzskati un paražas, kas definē konkrētu grupu" at bounding box center [726, 626] width 379 height 15
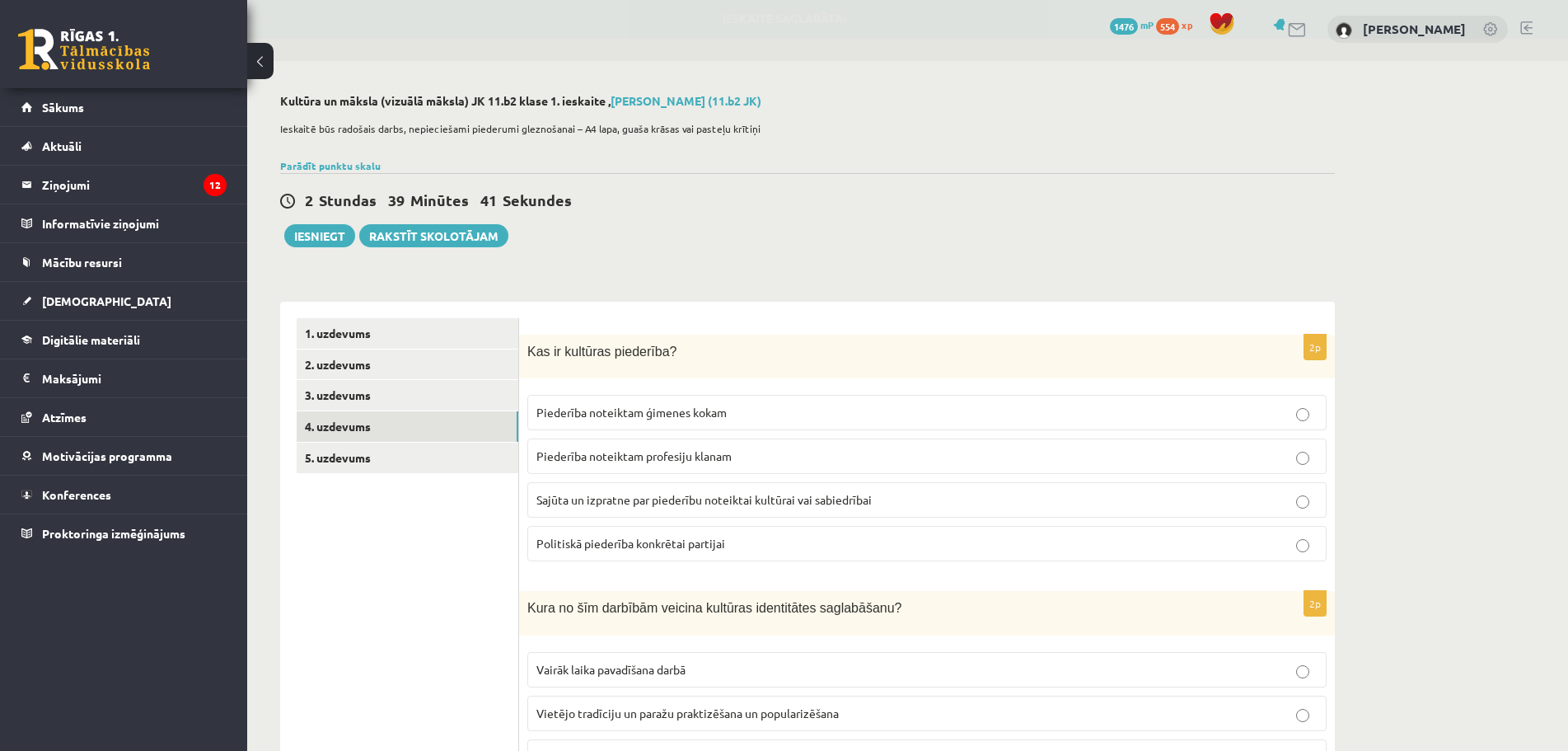
scroll to position [0, 0]
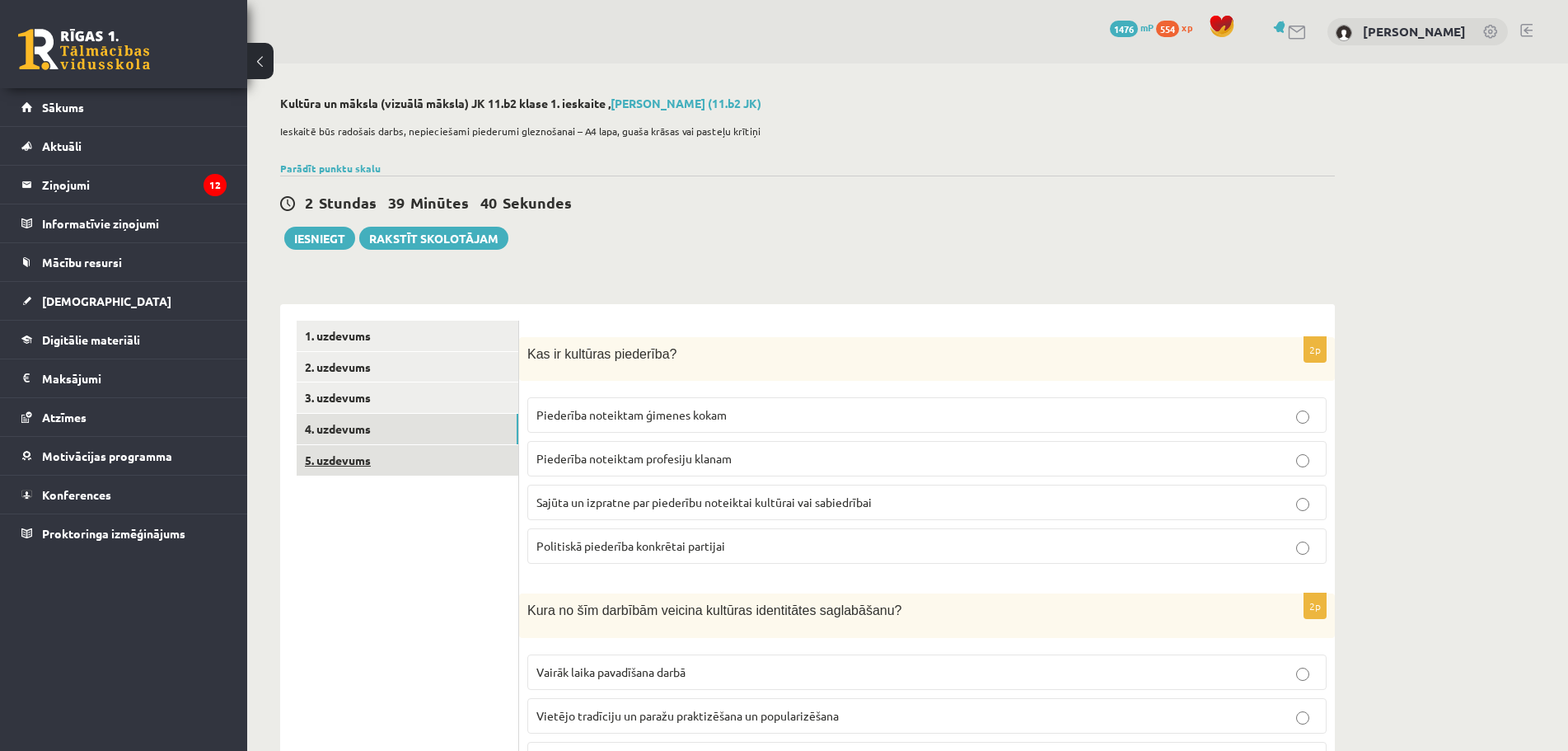
click at [384, 458] on link "5. uzdevums" at bounding box center [407, 460] width 222 height 31
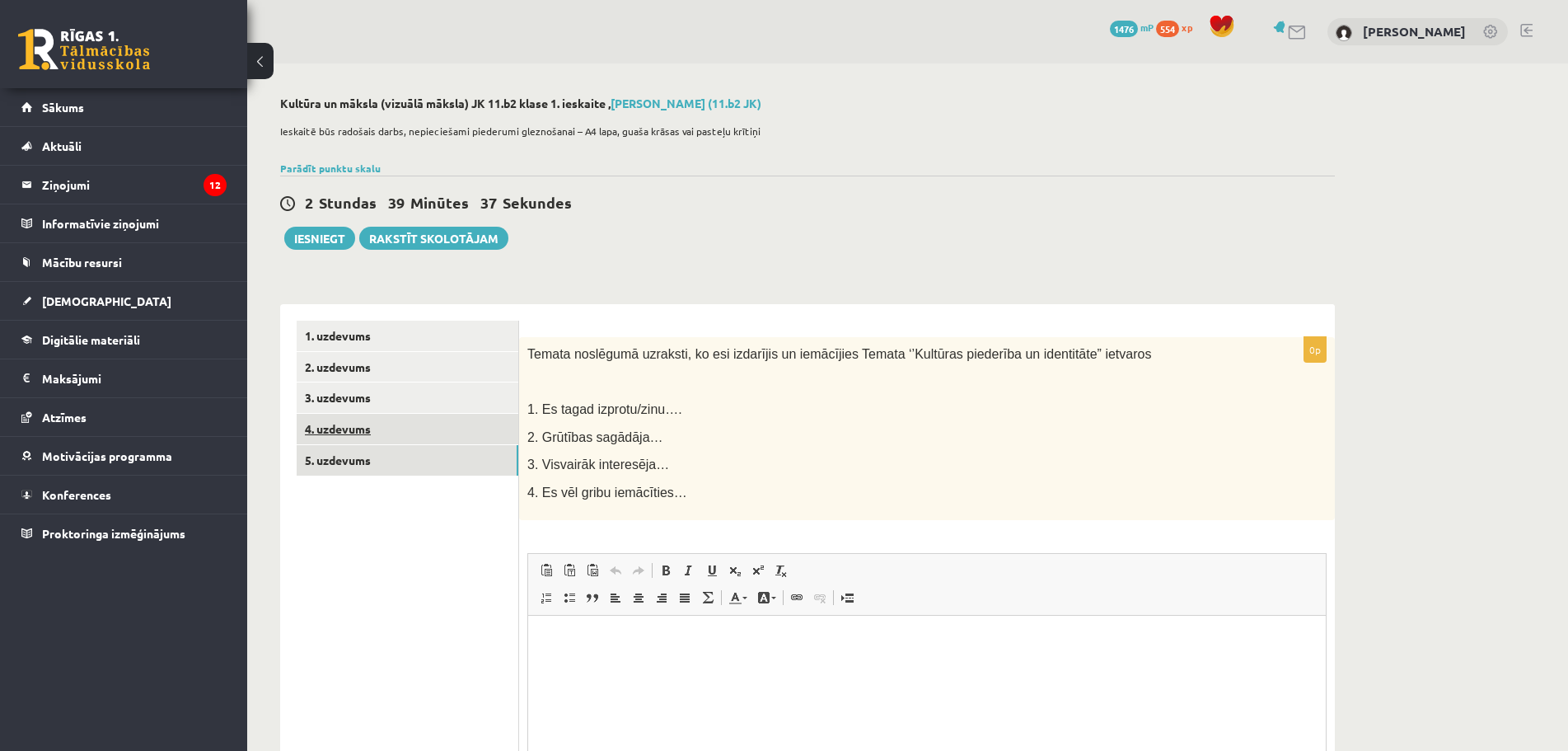
click at [348, 421] on link "4. uzdevums" at bounding box center [407, 429] width 222 height 31
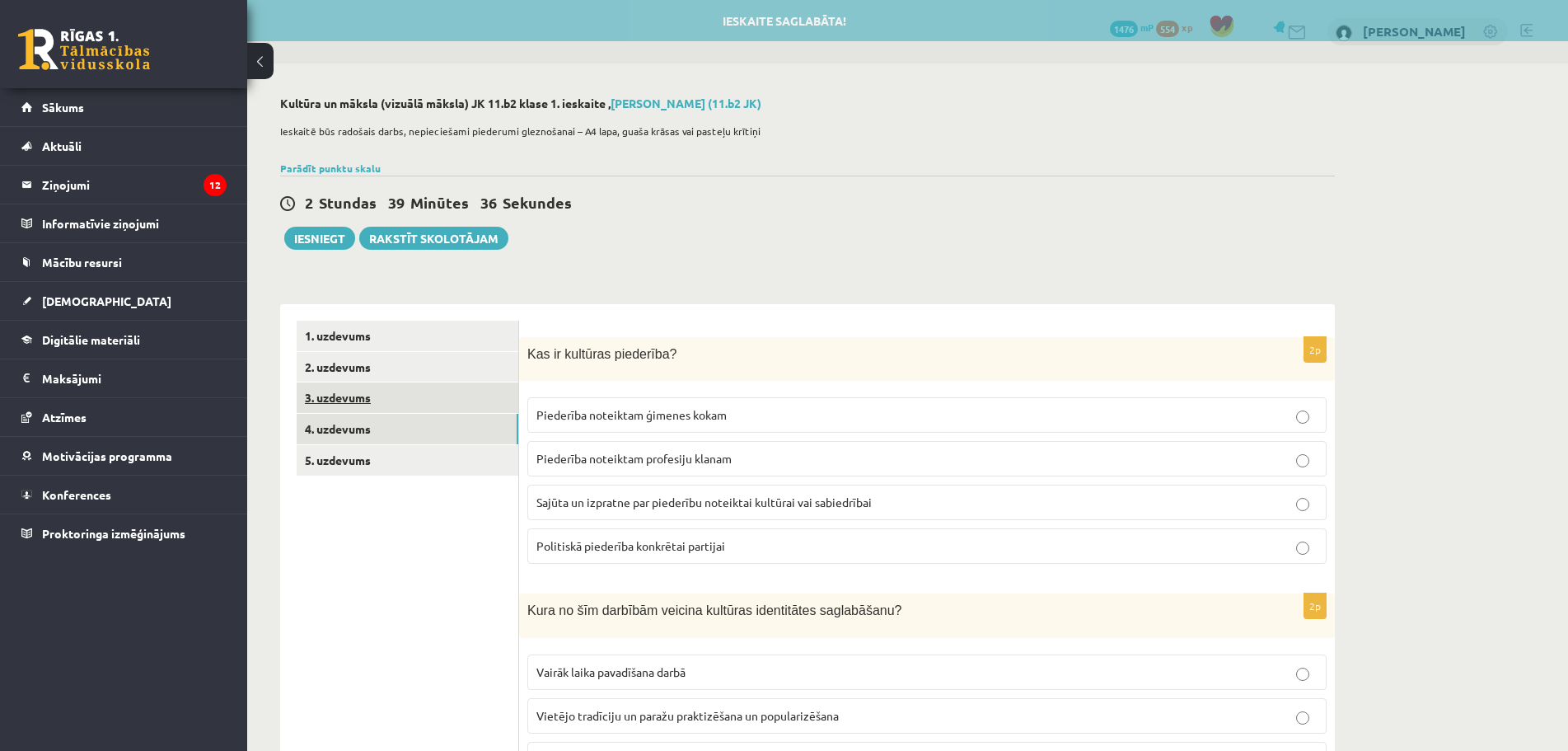
click at [350, 408] on link "3. uzdevums" at bounding box center [407, 397] width 222 height 31
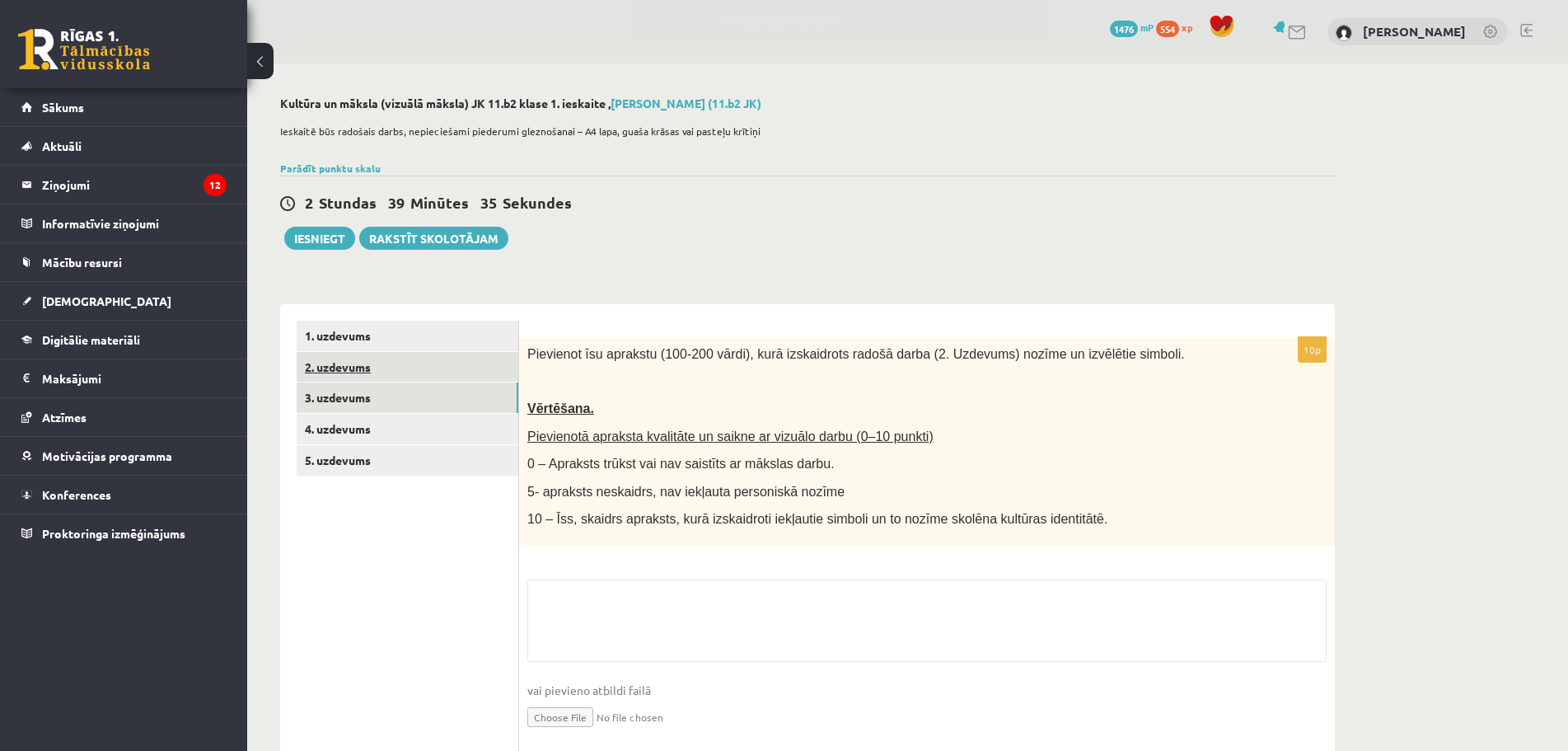
click at [345, 373] on link "2. uzdevums" at bounding box center [407, 367] width 222 height 31
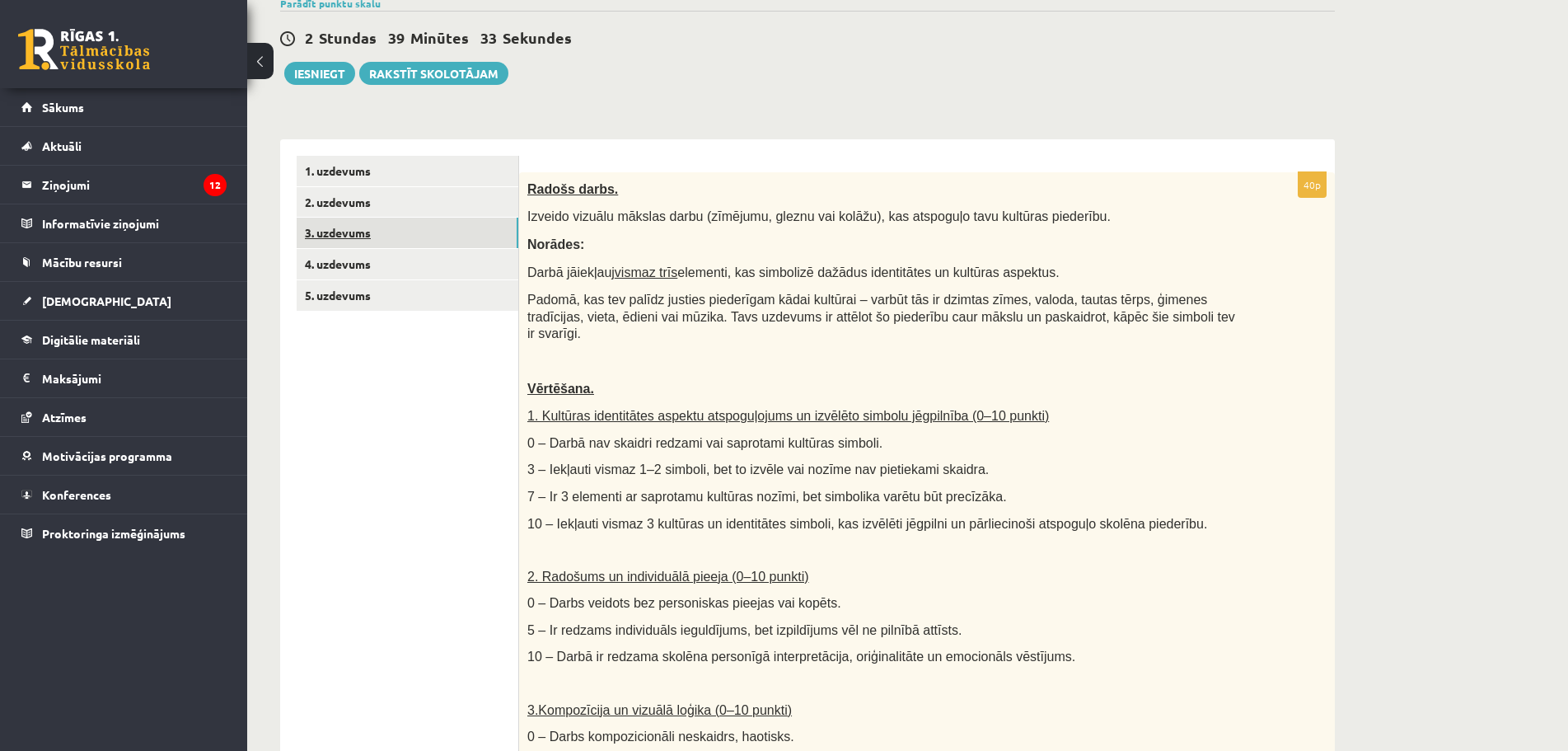
click at [360, 229] on link "3. uzdevums" at bounding box center [407, 233] width 222 height 31
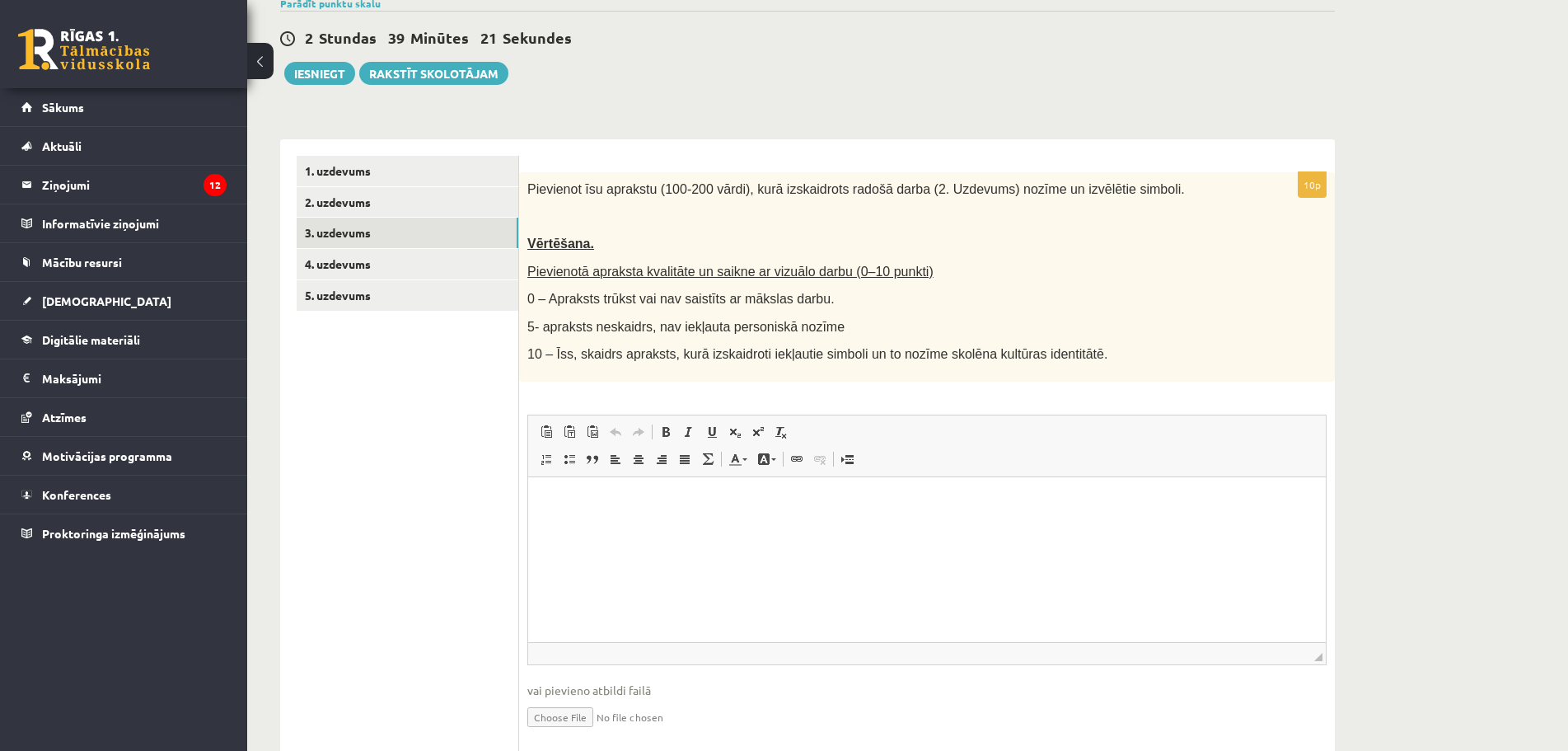
scroll to position [223, 0]
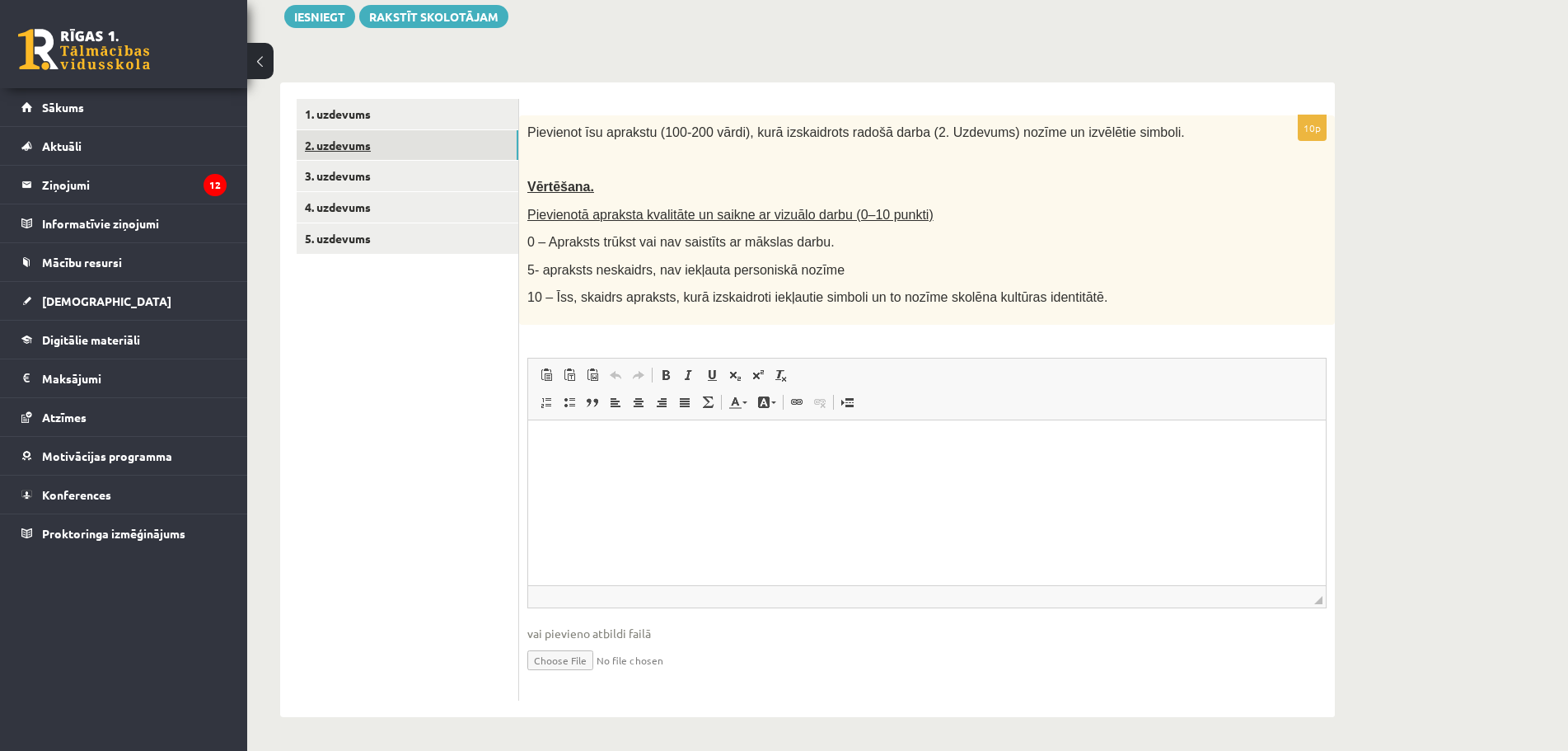
click at [363, 144] on link "2. uzdevums" at bounding box center [407, 145] width 222 height 31
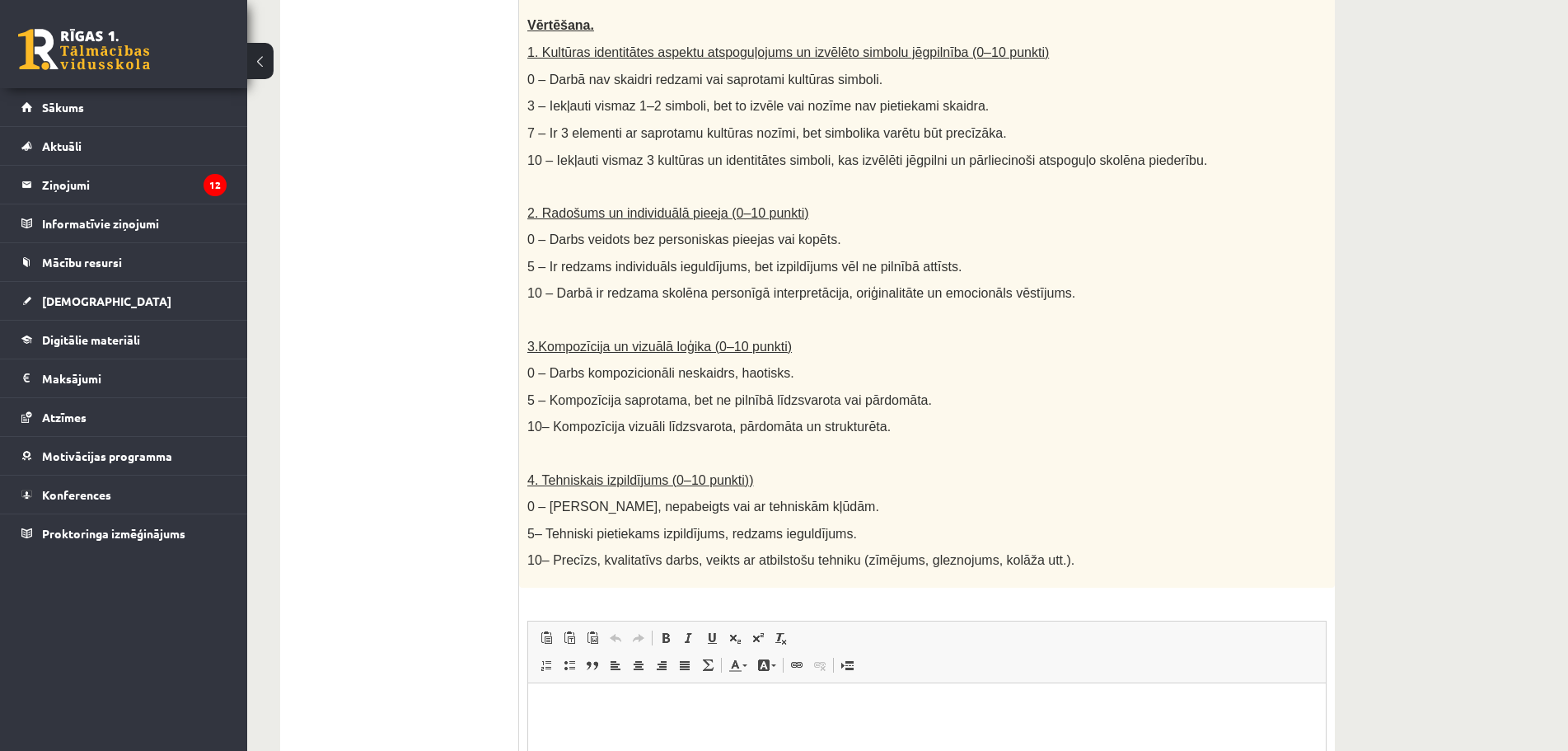
scroll to position [116, 0]
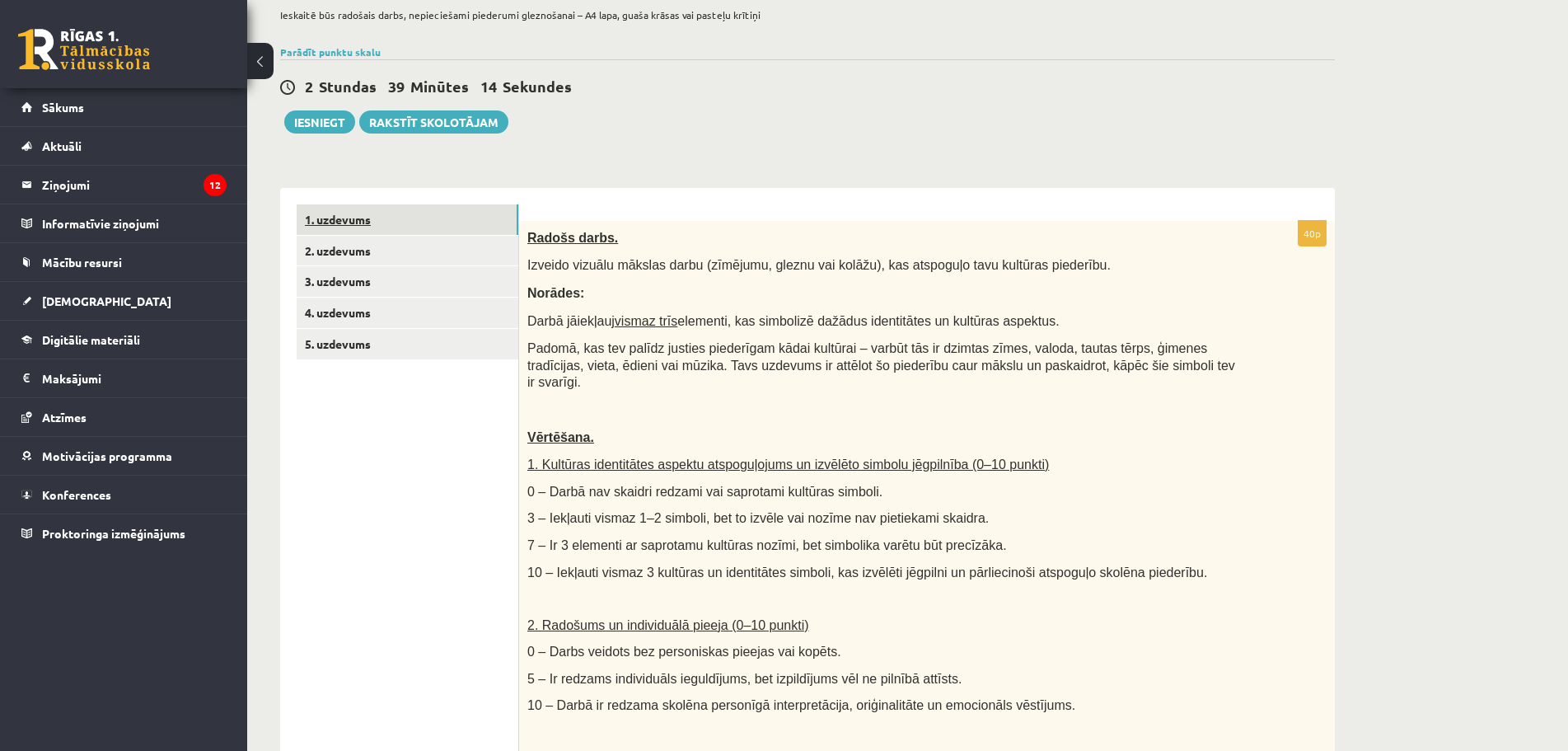
click at [327, 214] on link "1. uzdevums" at bounding box center [407, 219] width 222 height 31
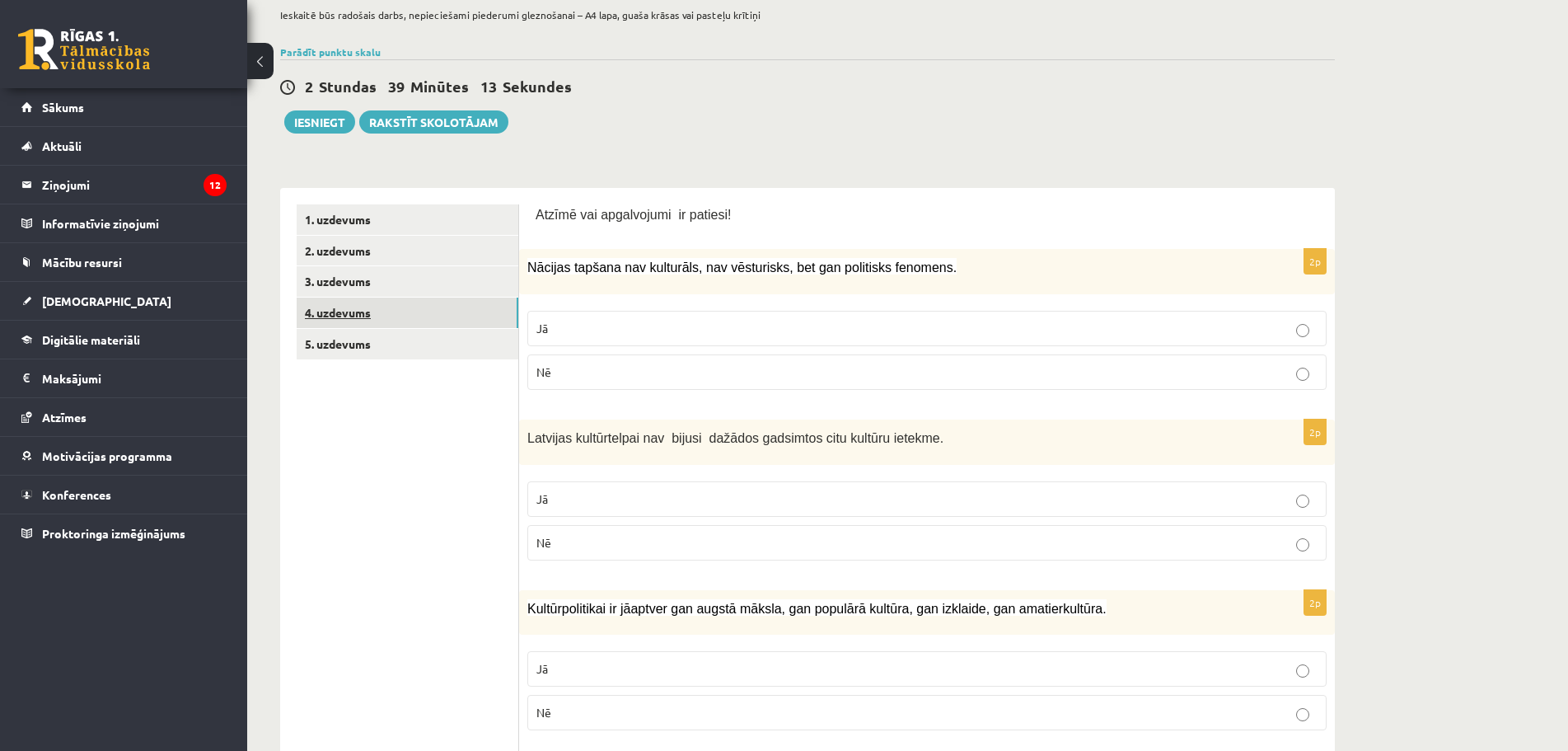
click at [320, 301] on link "4. uzdevums" at bounding box center [407, 312] width 222 height 31
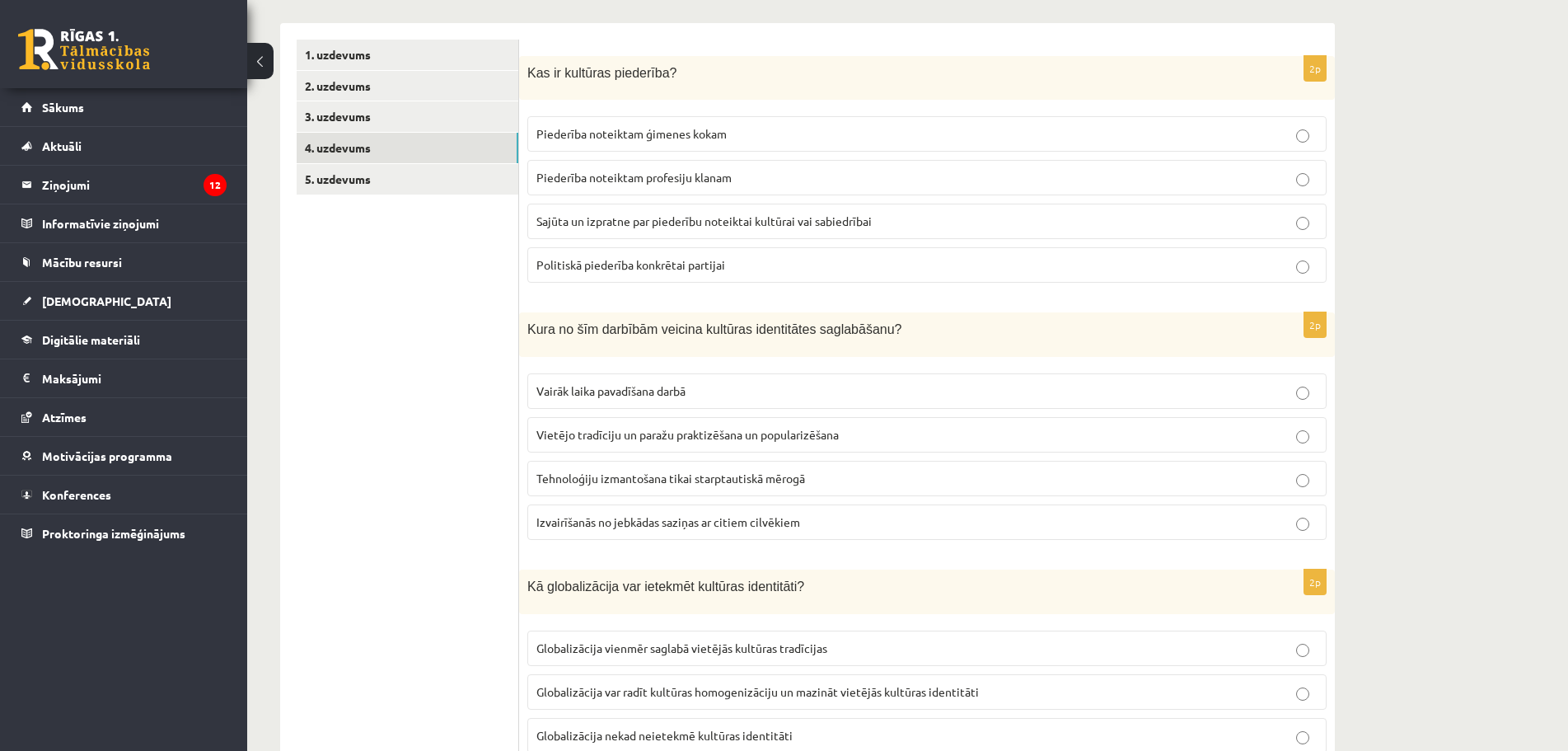
scroll to position [0, 0]
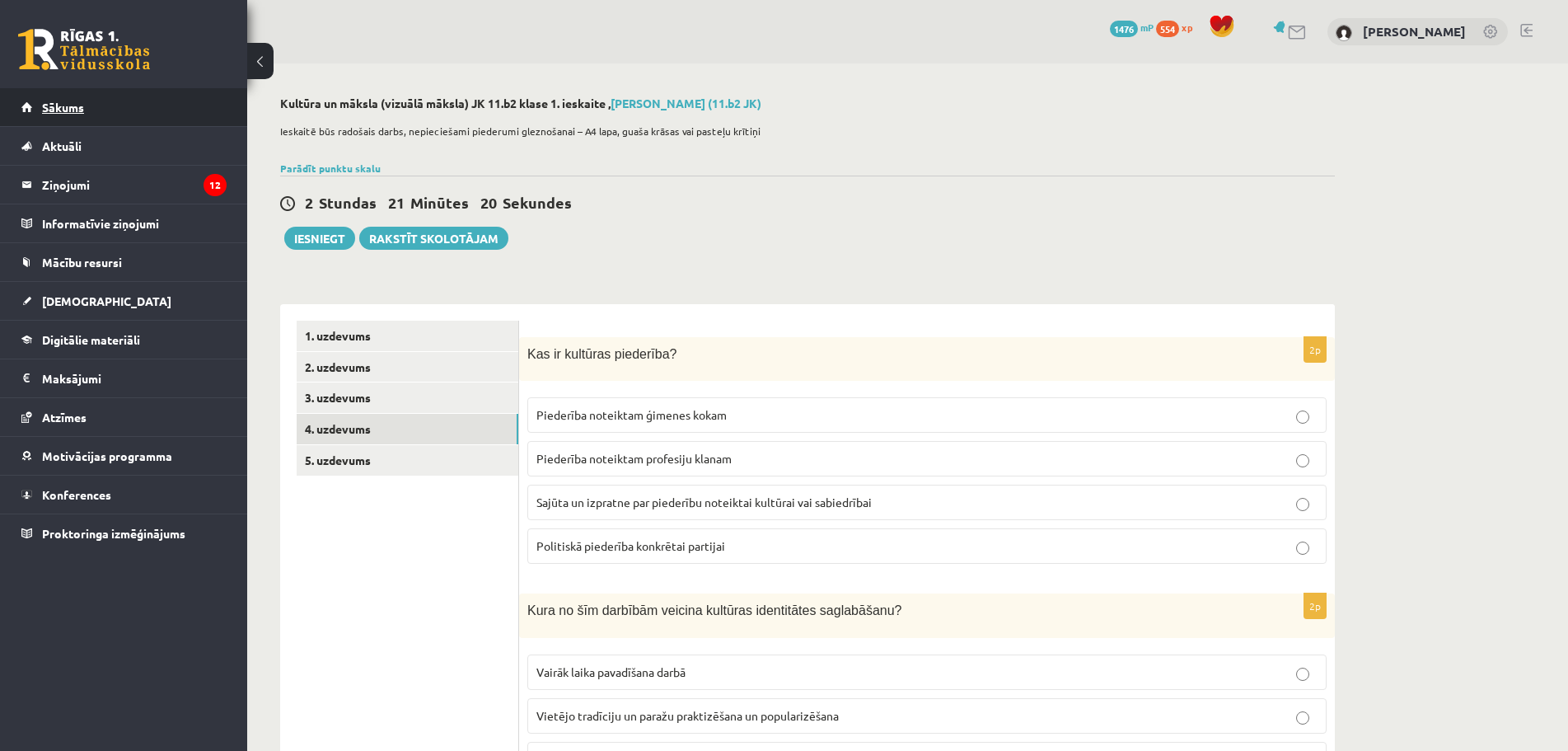
click at [74, 111] on span "Sākums" at bounding box center [63, 107] width 42 height 15
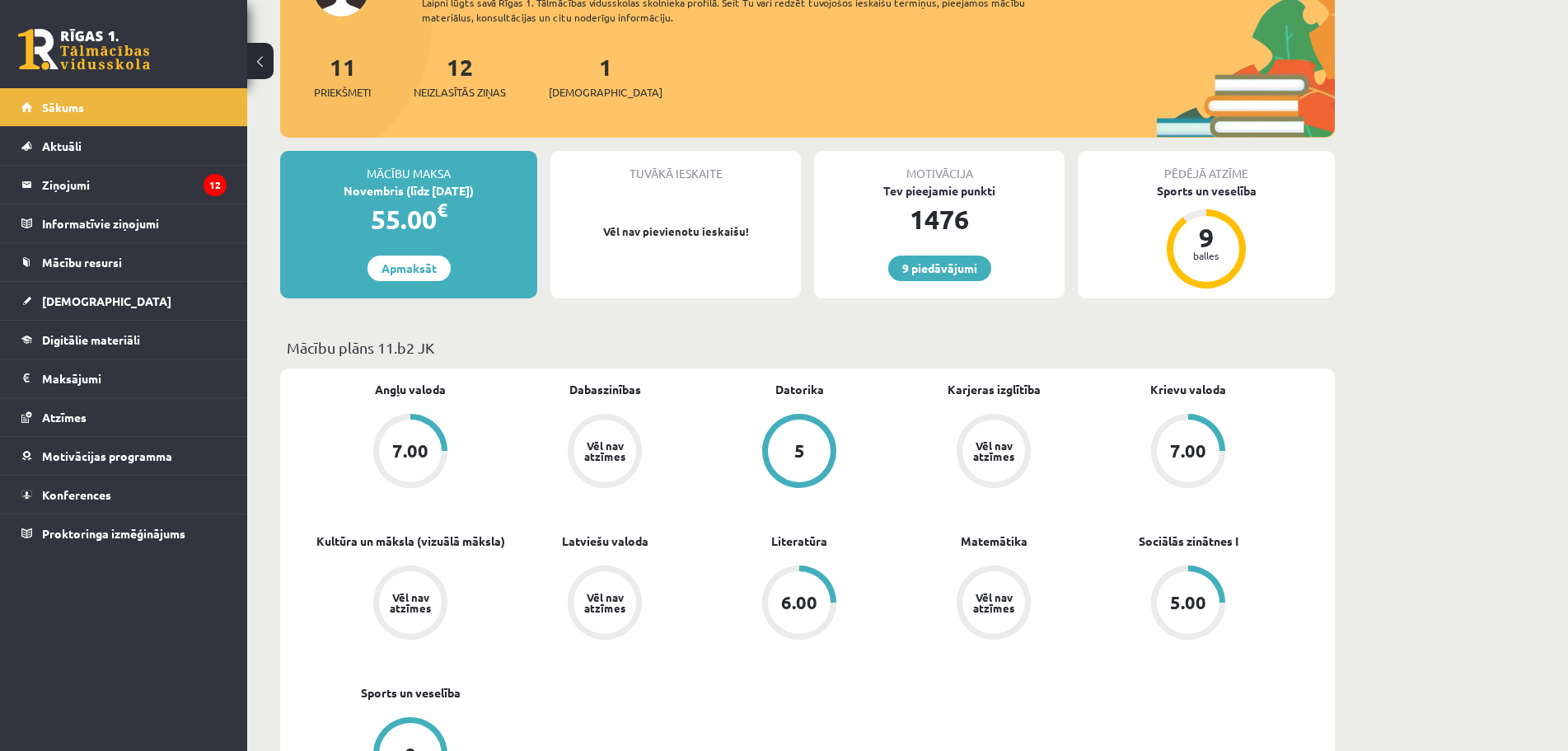
scroll to position [247, 0]
